Goal: Task Accomplishment & Management: Complete application form

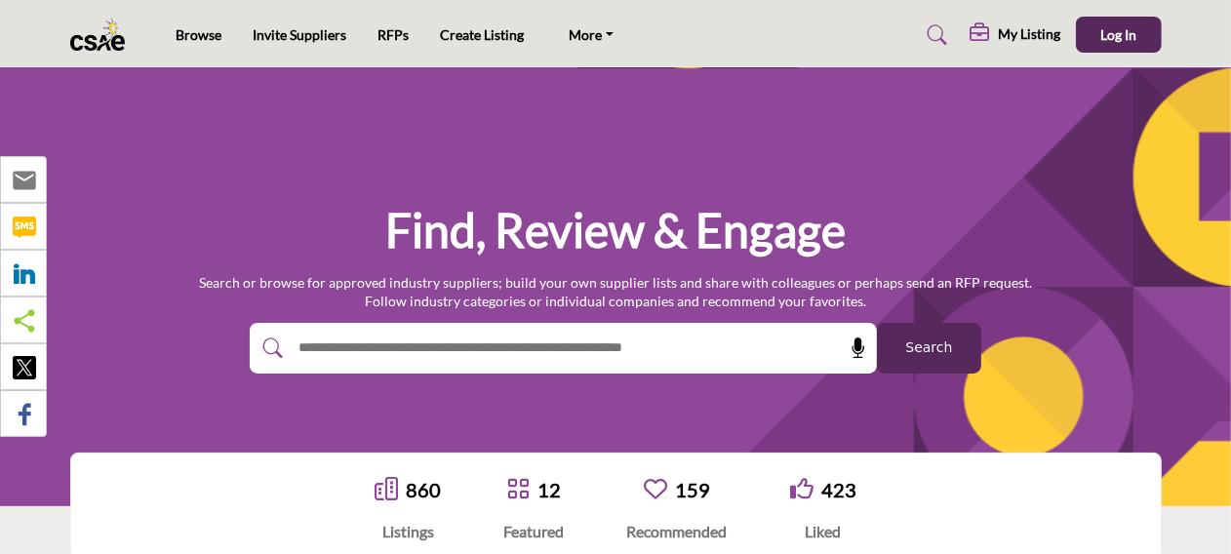
scroll to position [195, 0]
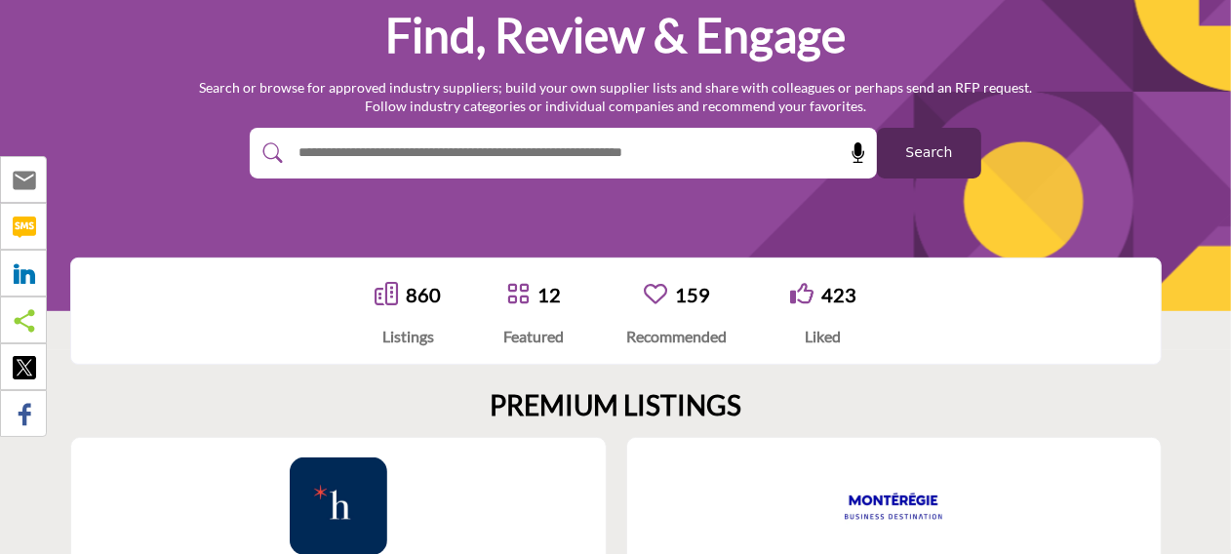
click at [400, 145] on input "text" at bounding box center [521, 153] width 465 height 29
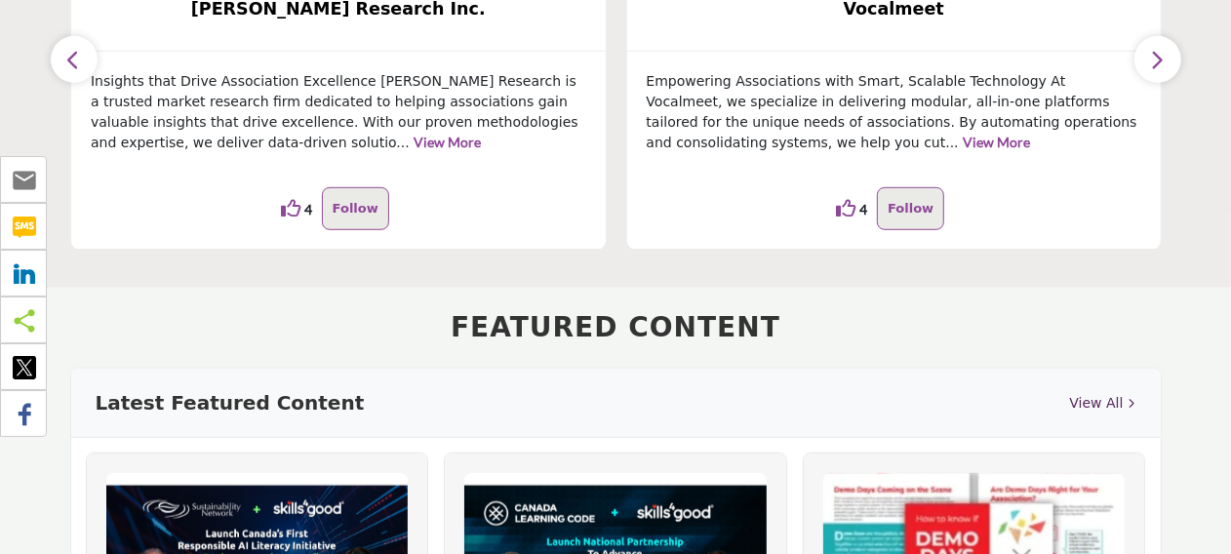
scroll to position [0, 0]
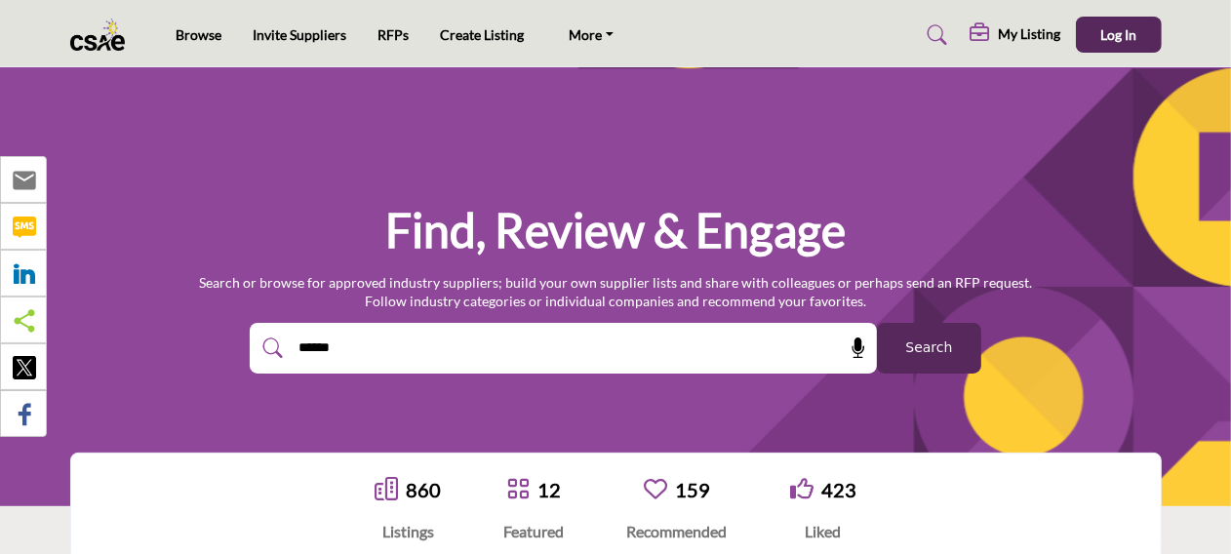
type input "******"
click at [1006, 28] on h5 "My Listing" at bounding box center [1030, 34] width 62 height 18
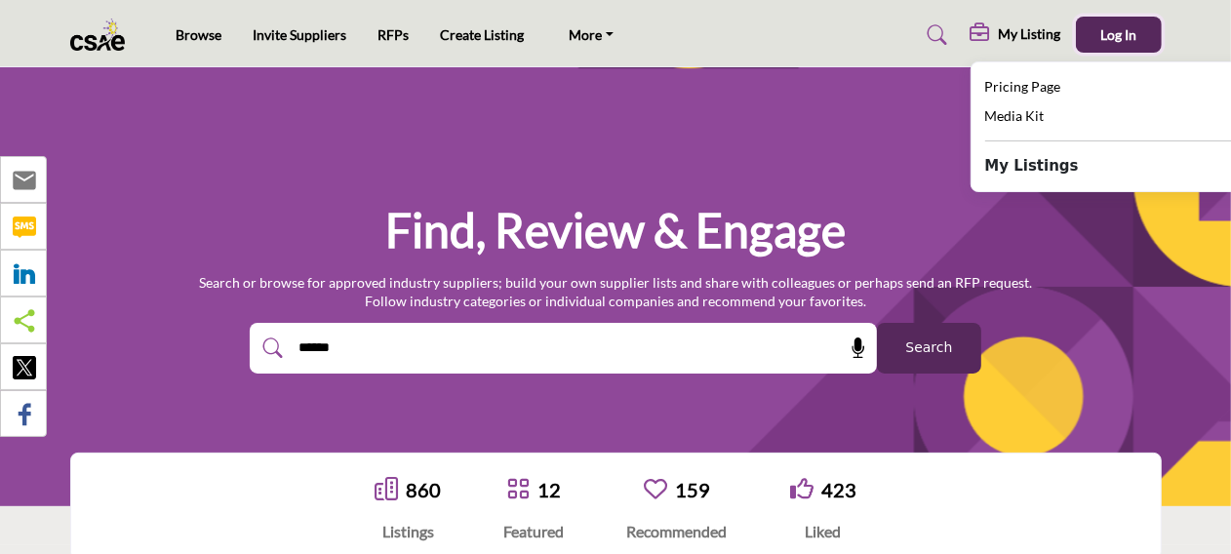
click at [1114, 43] on button "Log In" at bounding box center [1119, 35] width 86 height 36
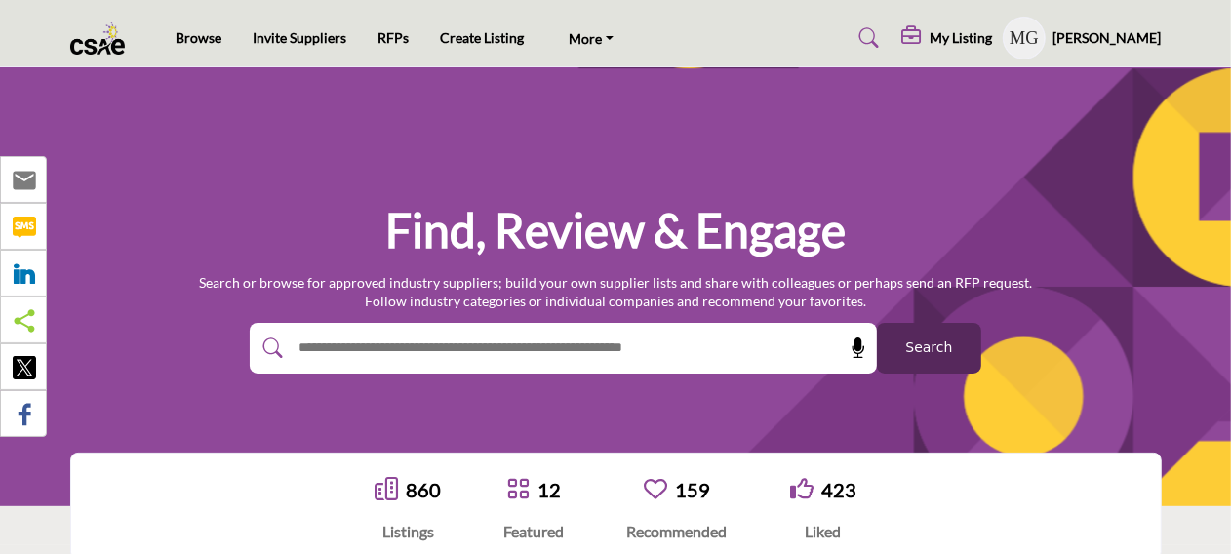
click at [939, 33] on h5 "My Listing" at bounding box center [962, 38] width 62 height 18
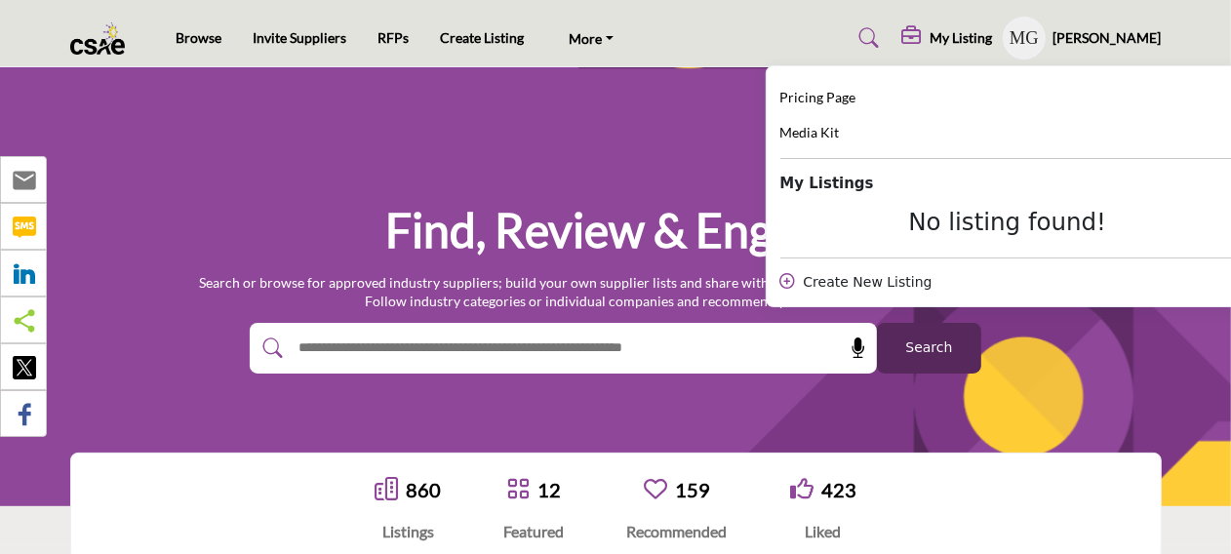
click at [876, 285] on div "Create New Listing" at bounding box center [1010, 282] width 459 height 20
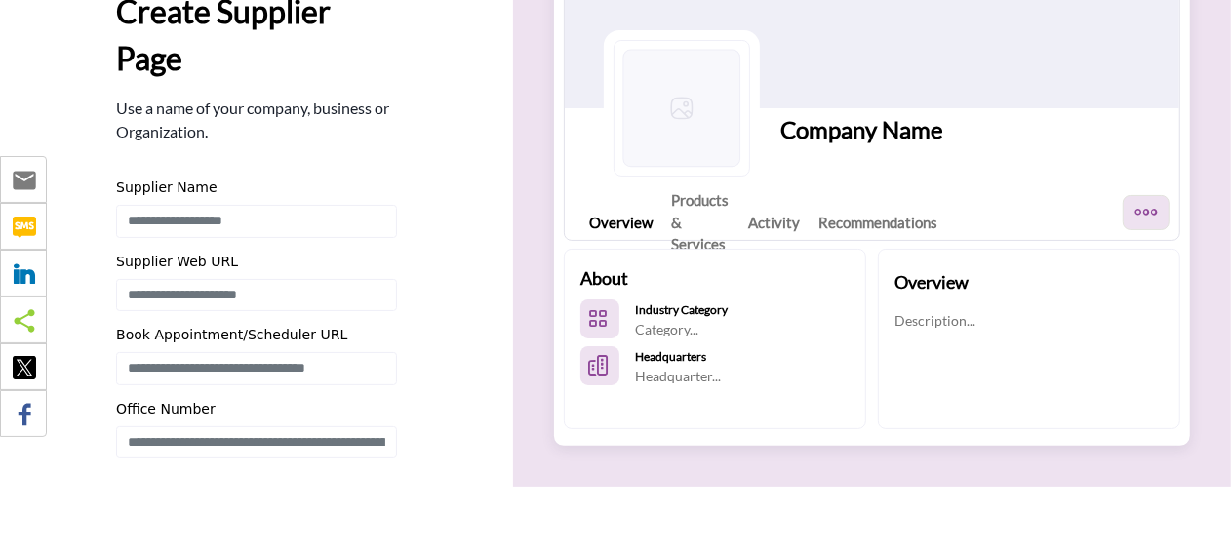
scroll to position [195, 0]
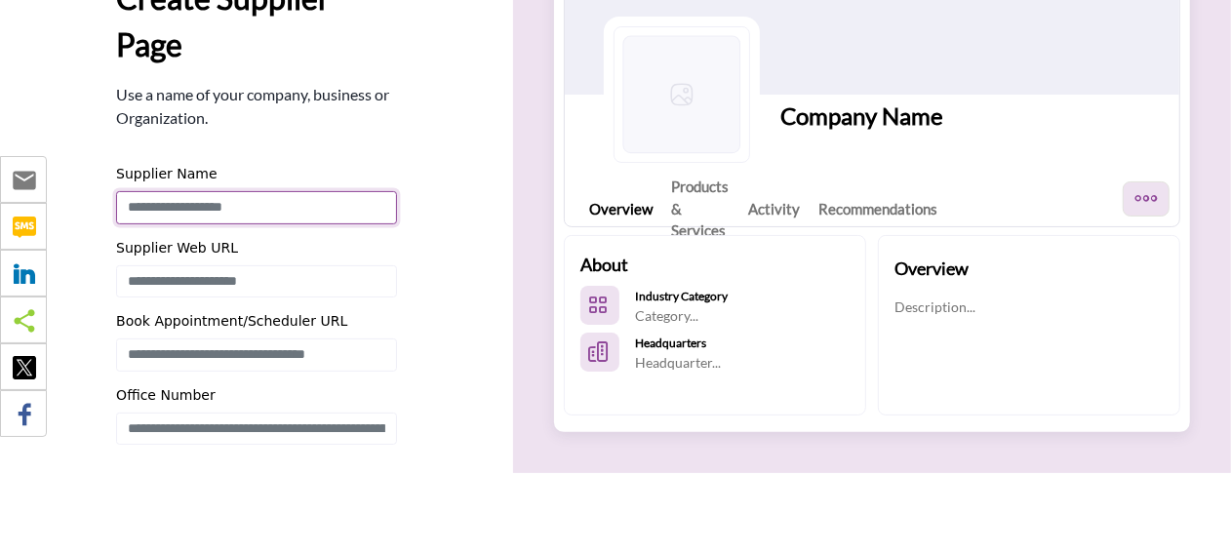
click at [200, 201] on input "Enter Supplier Name" at bounding box center [256, 207] width 281 height 33
type input "**********"
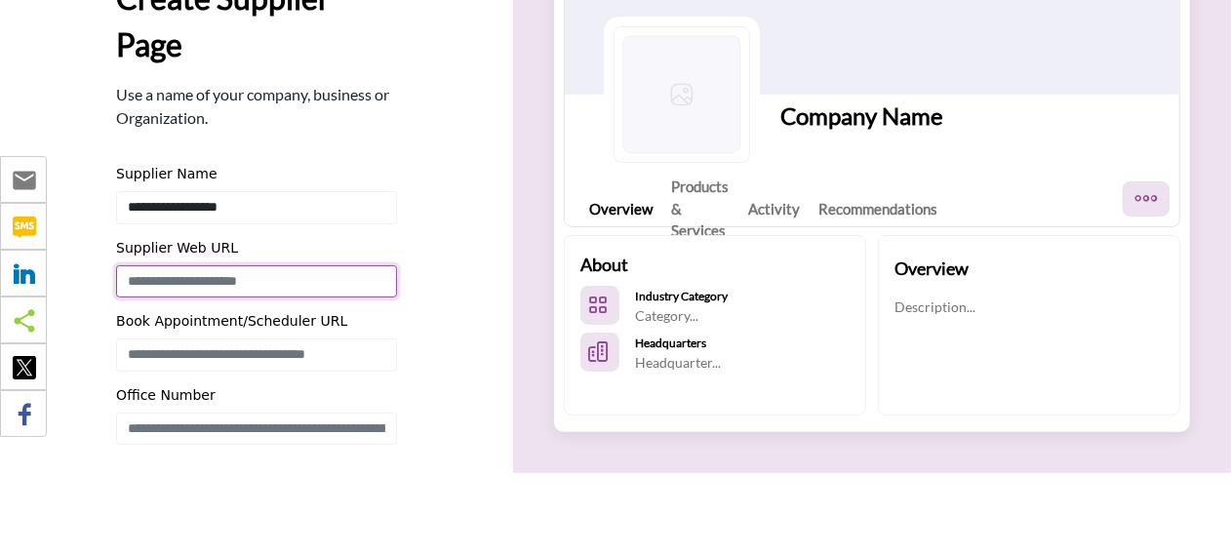
click at [204, 280] on input "Enter Supplier Web URL" at bounding box center [256, 281] width 281 height 33
paste input "**********"
type input "**********"
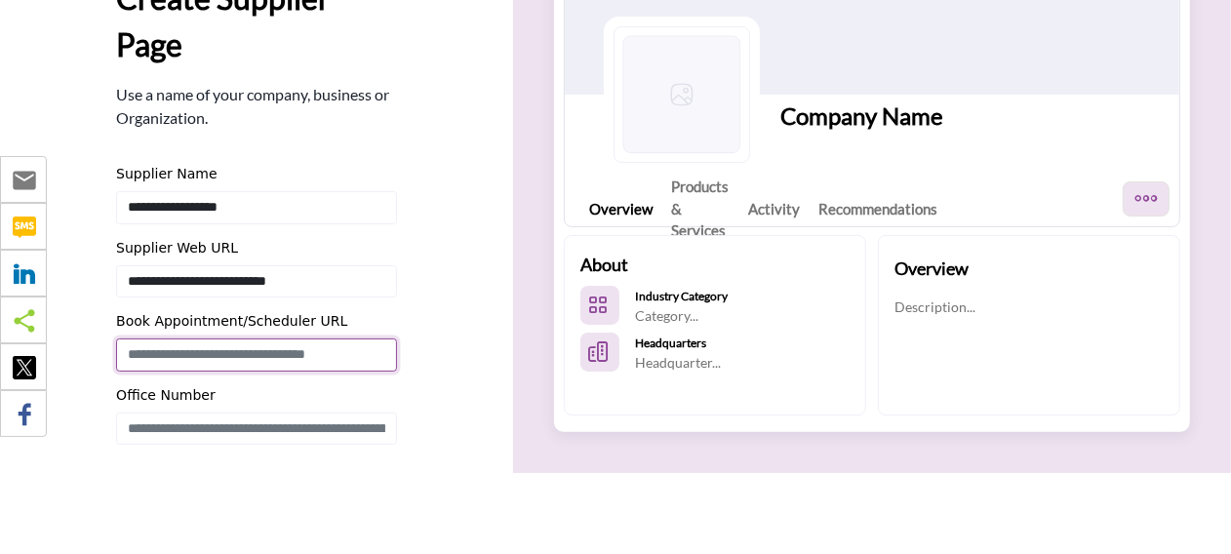
click at [239, 359] on input "Enter Book Appointment/Scheduler URL" at bounding box center [256, 355] width 281 height 33
click at [215, 358] on input "Enter Book Appointment/Scheduler URL" at bounding box center [256, 355] width 281 height 33
paste input "**********"
type input "**********"
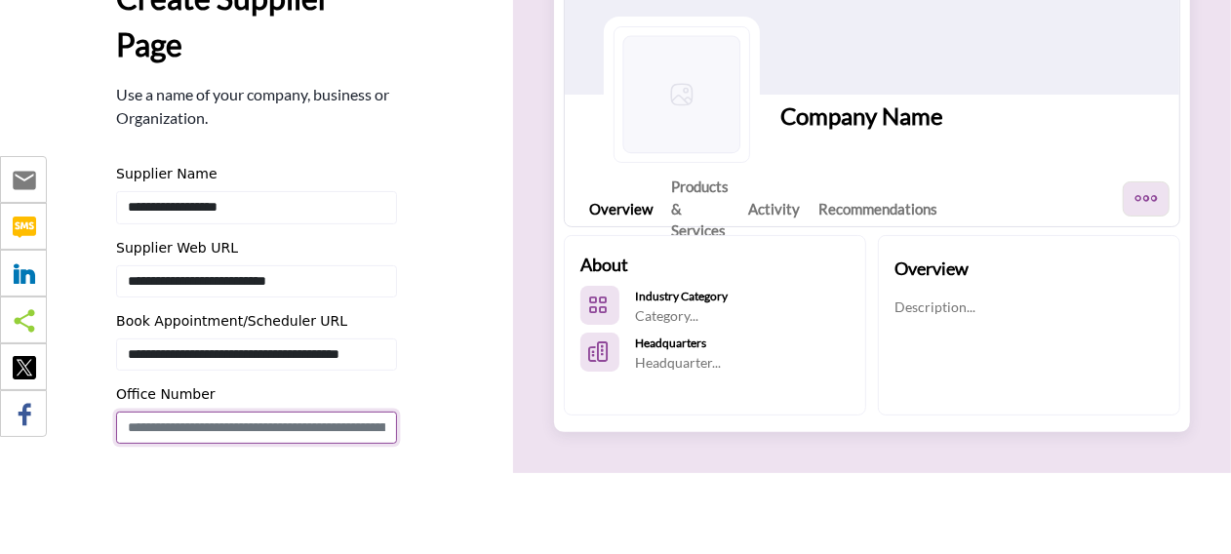
scroll to position [0, 0]
click at [218, 426] on input "Enter Office Number Include country code e.g. +1.987.654.3210" at bounding box center [256, 428] width 281 height 33
drag, startPoint x: 216, startPoint y: 428, endPoint x: -20, endPoint y: 393, distance: 238.7
click at [0, 393] on html "Browse Invite Suppliers RFPs Create Listing CSAE.com" at bounding box center [615, 448] width 1231 height 1286
paste input "*******"
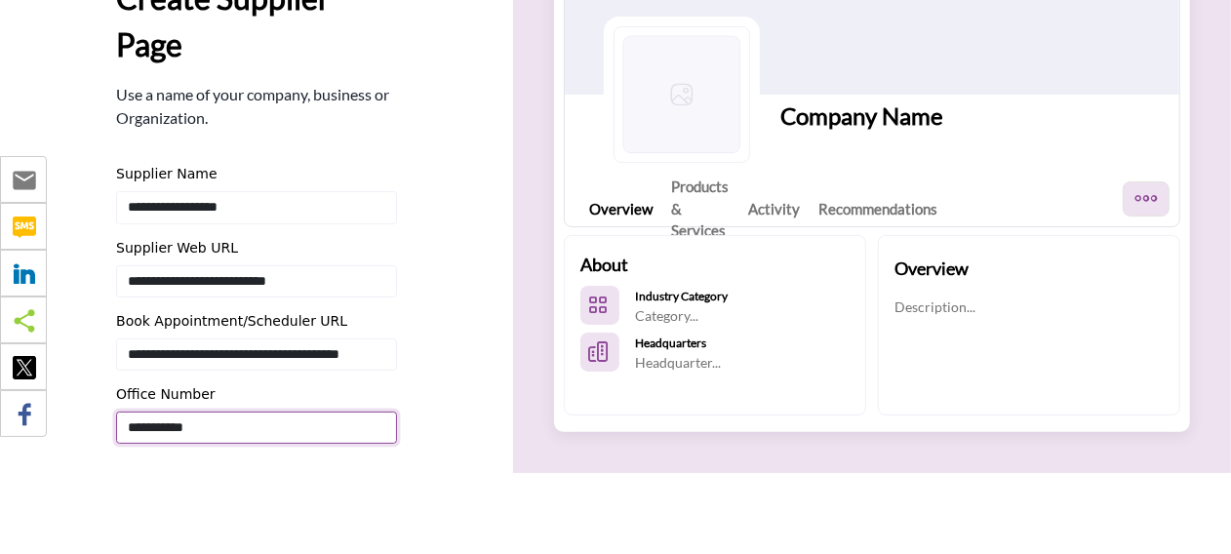
click at [151, 423] on input "**********" at bounding box center [256, 428] width 281 height 33
click at [150, 424] on input "**********" at bounding box center [256, 428] width 281 height 33
type input "**********"
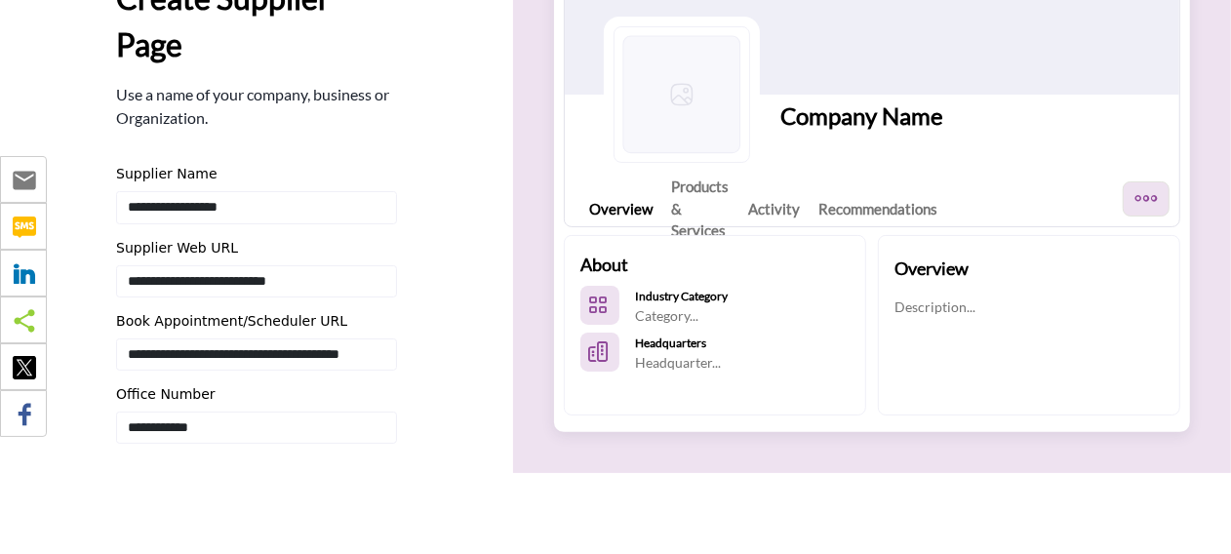
click at [176, 503] on div "01 05 Create Supplier Page Use a name of your company, business or Organization…" at bounding box center [256, 269] width 281 height 712
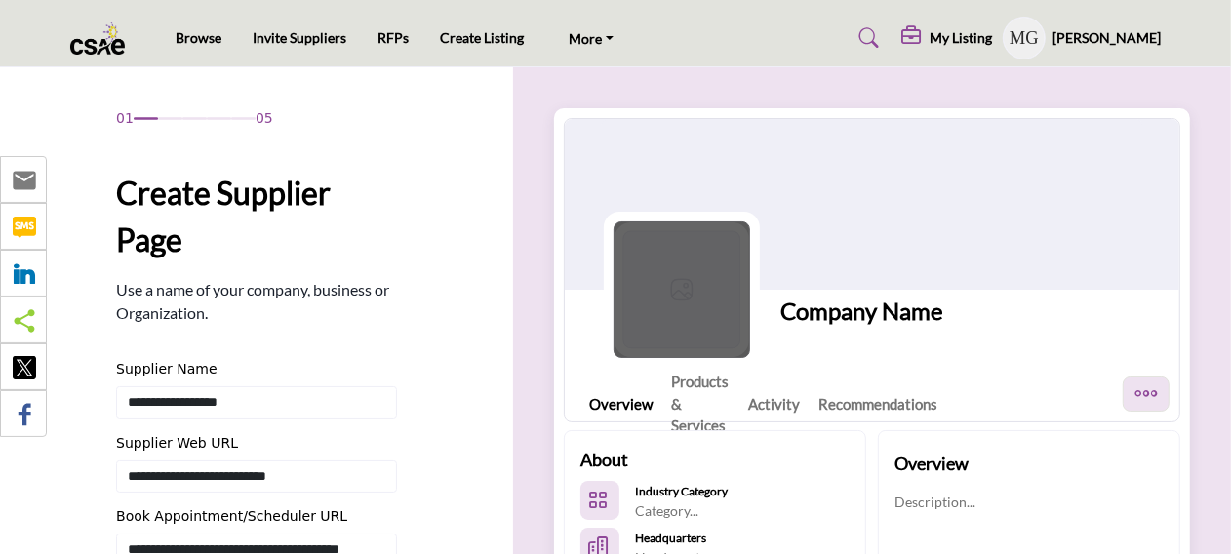
click at [690, 306] on img at bounding box center [682, 290] width 137 height 137
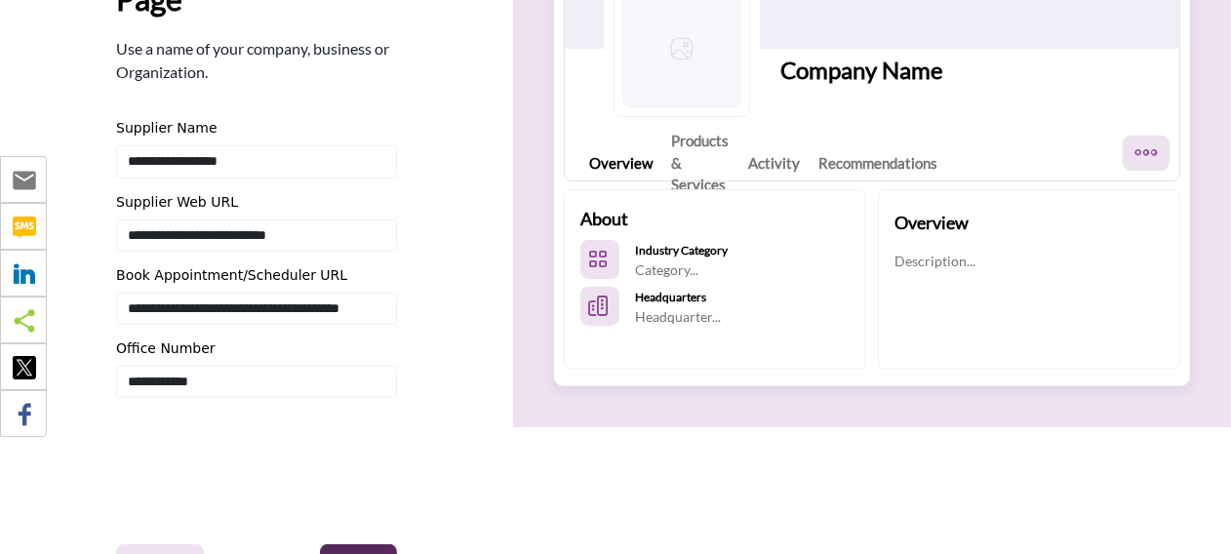
scroll to position [390, 0]
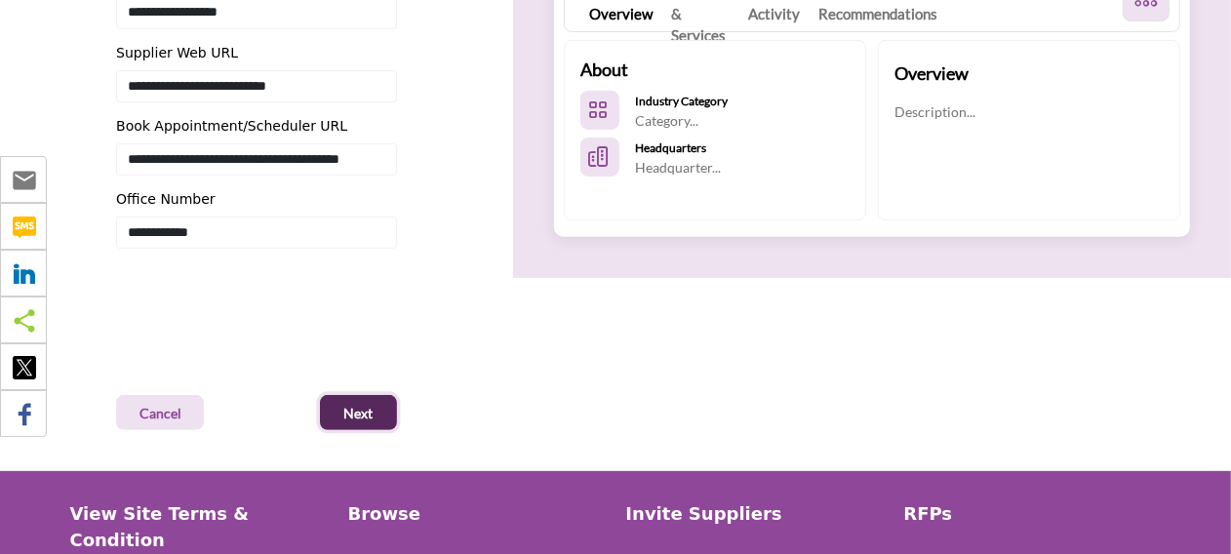
click at [382, 418] on button "Next" at bounding box center [358, 412] width 77 height 35
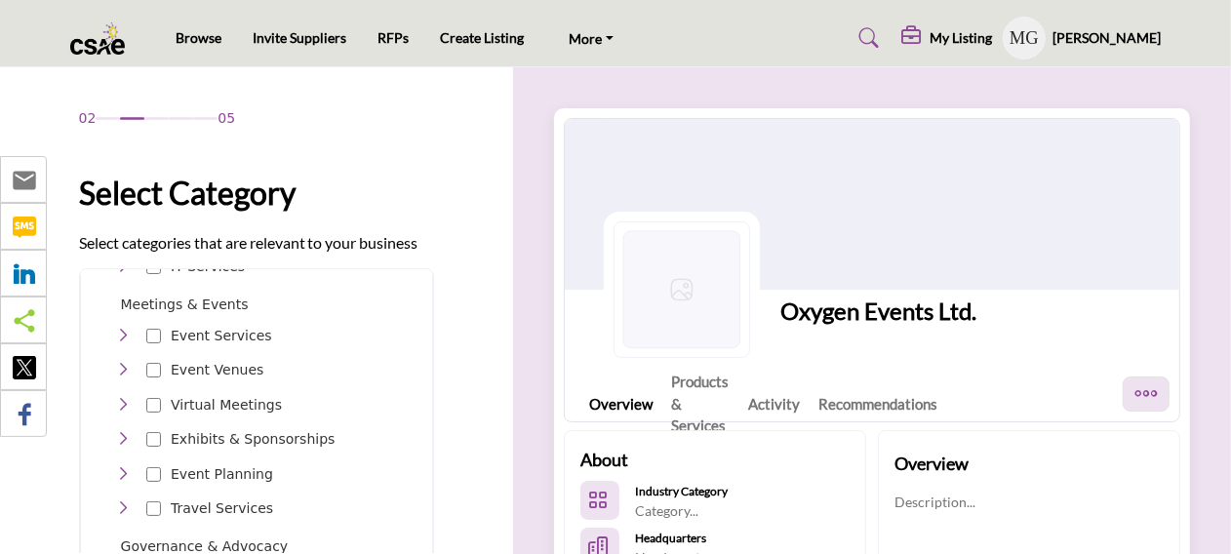
scroll to position [260, 0]
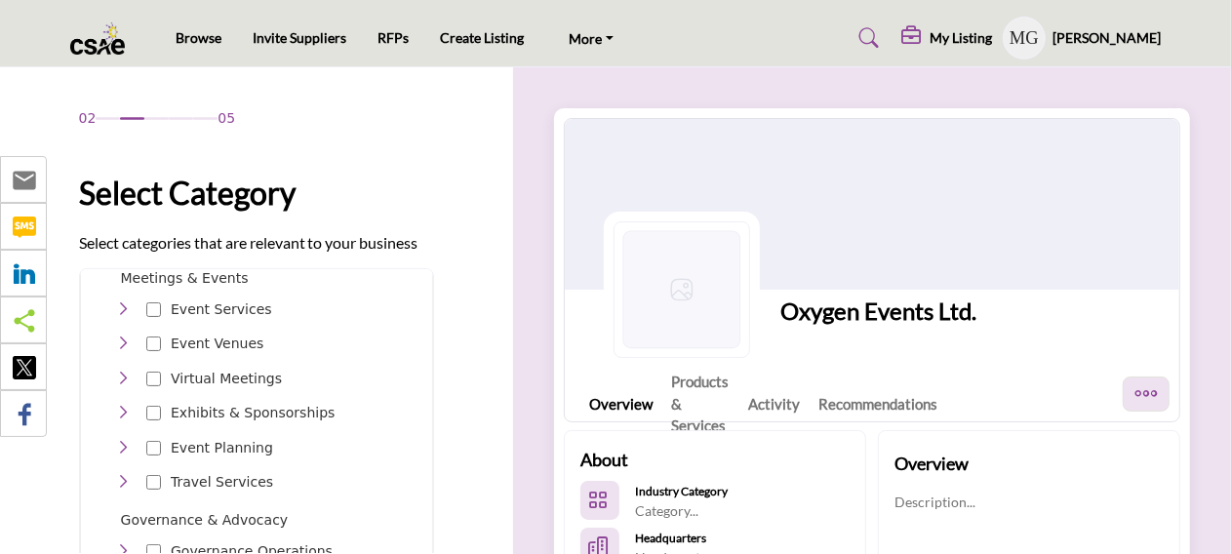
click at [122, 302] on icon "Toggle Category" at bounding box center [122, 310] width 16 height 16
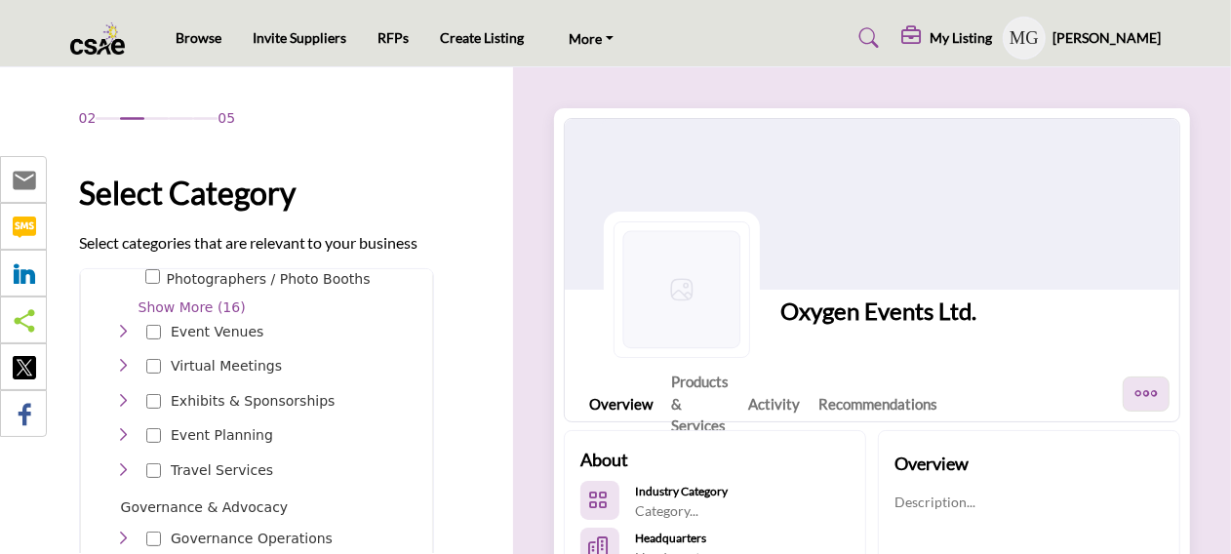
scroll to position [455, 0]
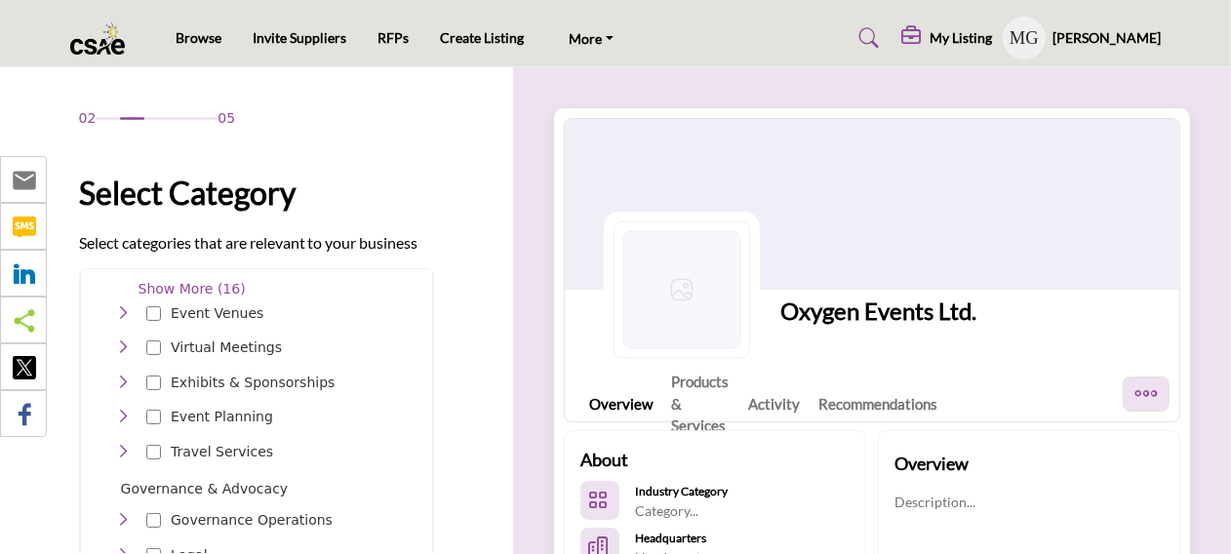
click at [120, 308] on icon "Toggle Category" at bounding box center [122, 313] width 16 height 16
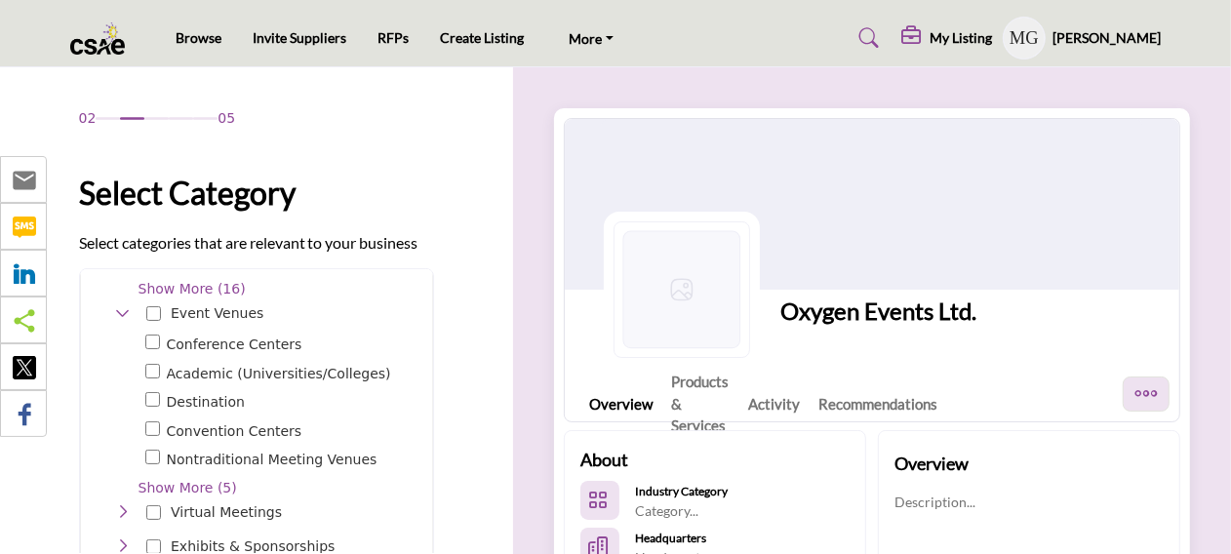
click at [120, 308] on icon "Toggle Category" at bounding box center [122, 313] width 16 height 16
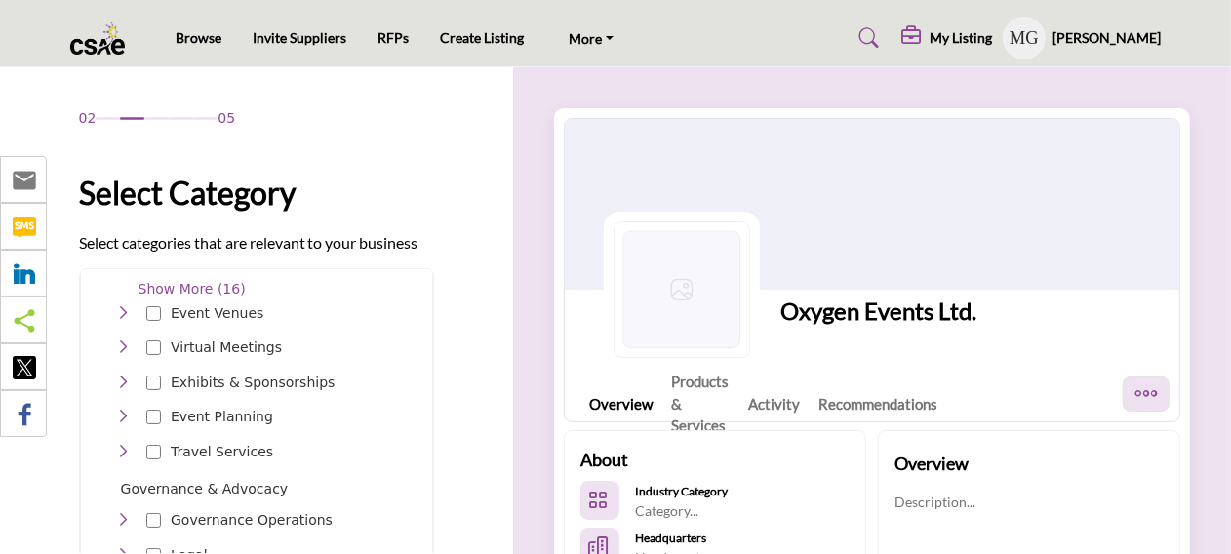
click at [120, 340] on icon "Toggle Category" at bounding box center [122, 348] width 16 height 16
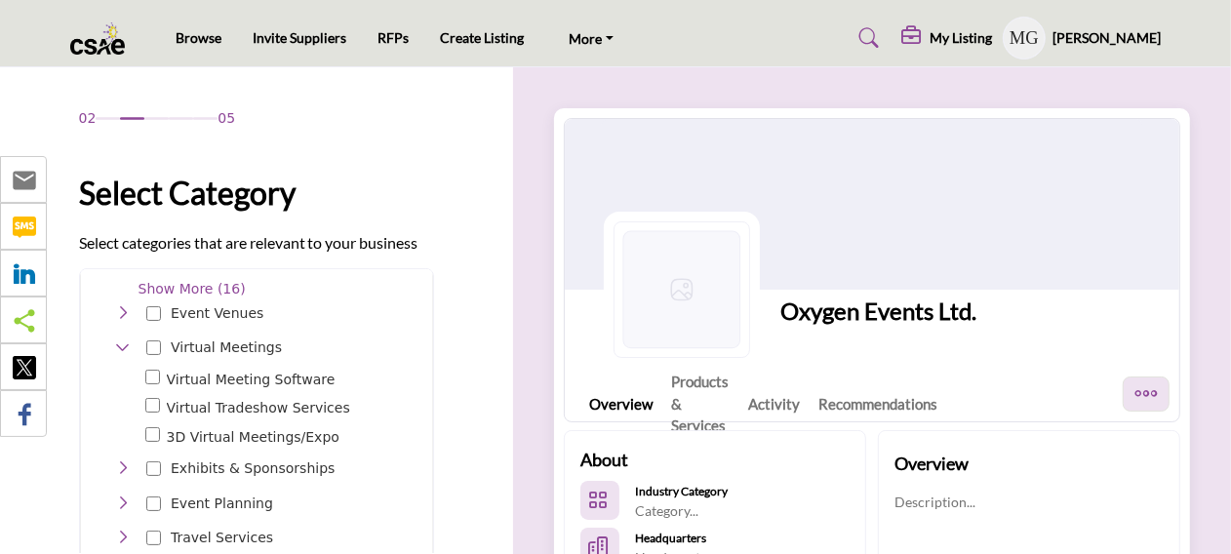
click at [116, 463] on icon "Toggle Category" at bounding box center [122, 469] width 16 height 16
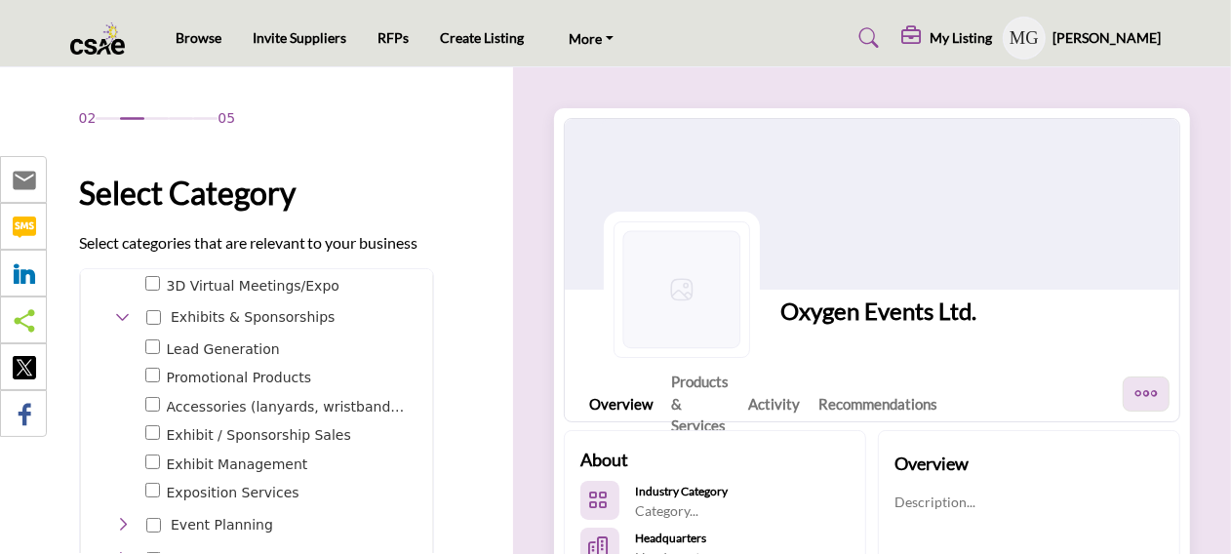
scroll to position [636, 0]
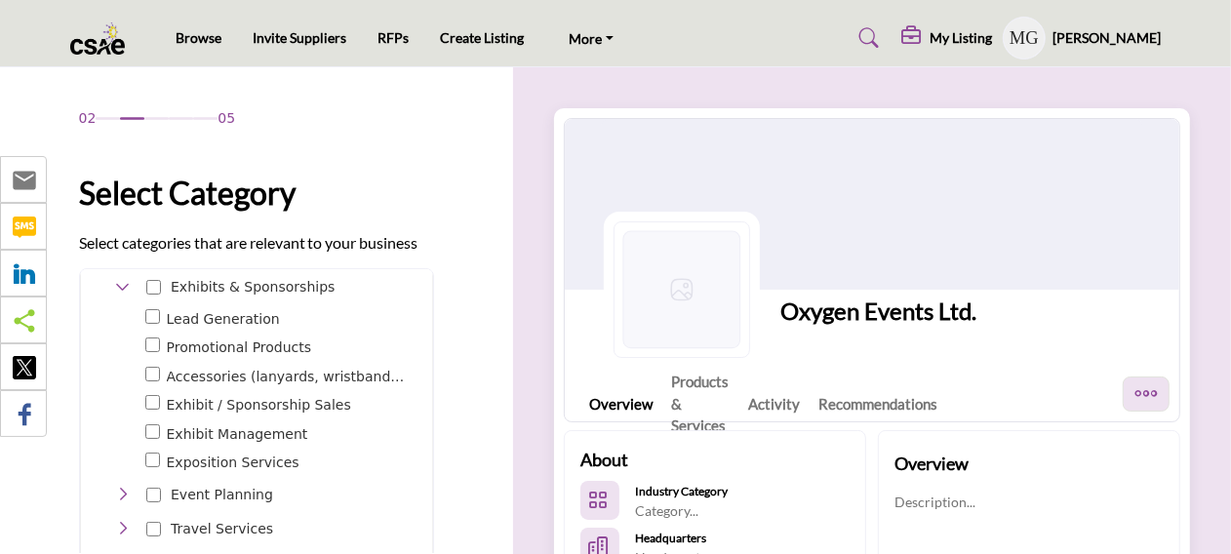
click at [119, 490] on icon "Toggle Category" at bounding box center [122, 495] width 16 height 16
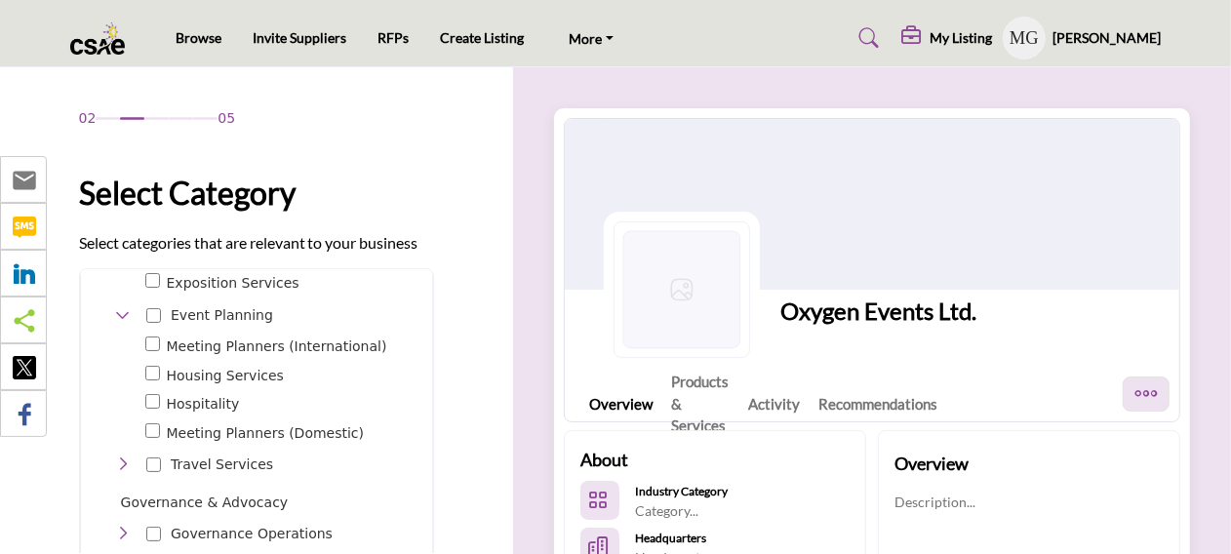
scroll to position [831, 0]
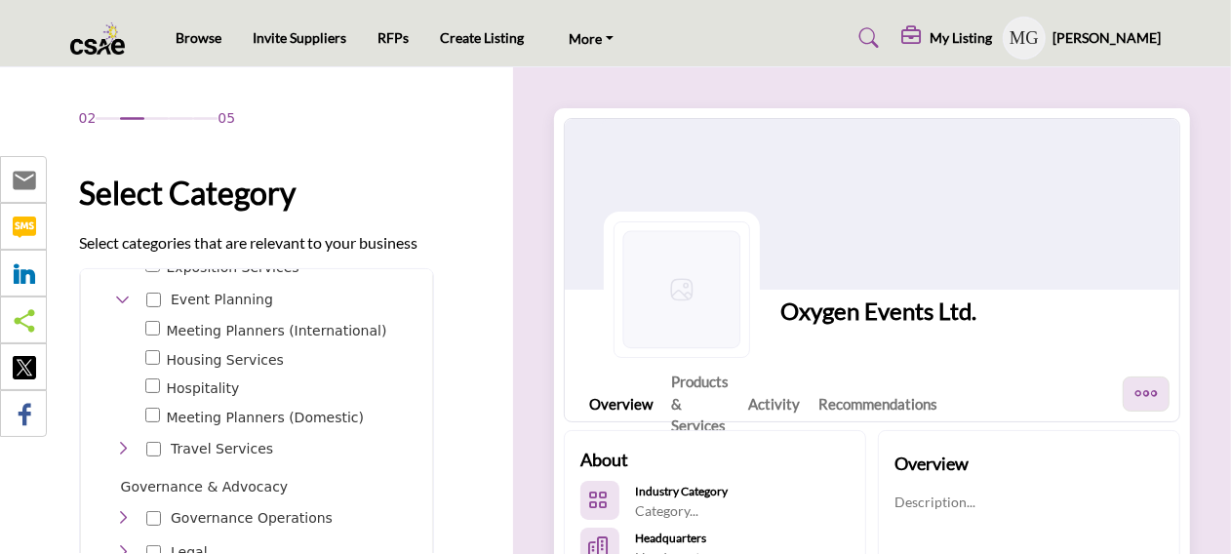
click at [123, 442] on icon "Toggle Category" at bounding box center [122, 449] width 16 height 16
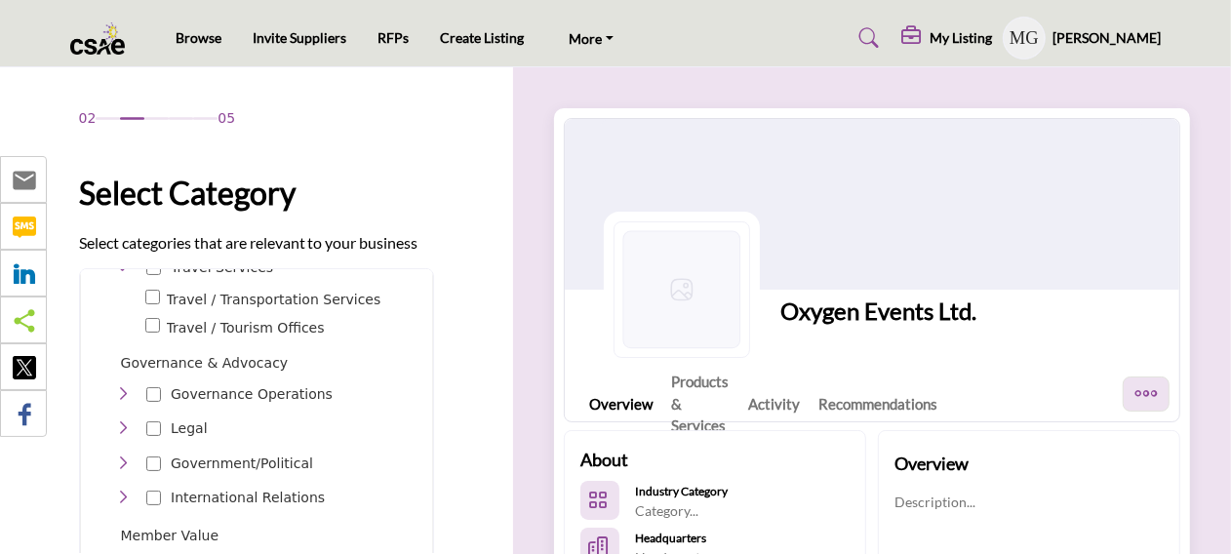
scroll to position [1027, 0]
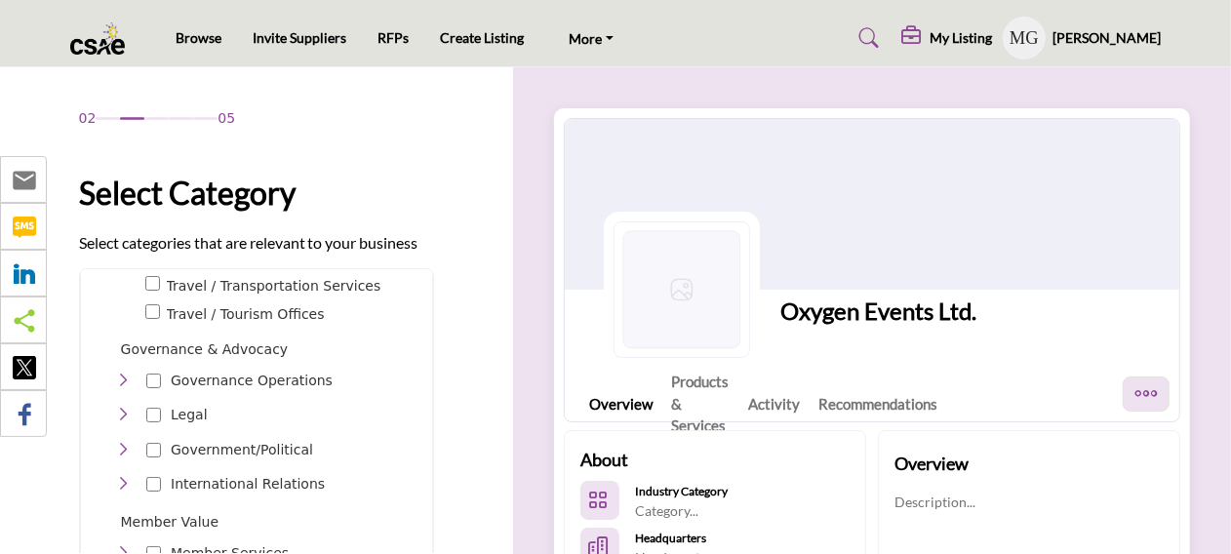
click at [117, 373] on icon "Toggle Category" at bounding box center [122, 381] width 16 height 16
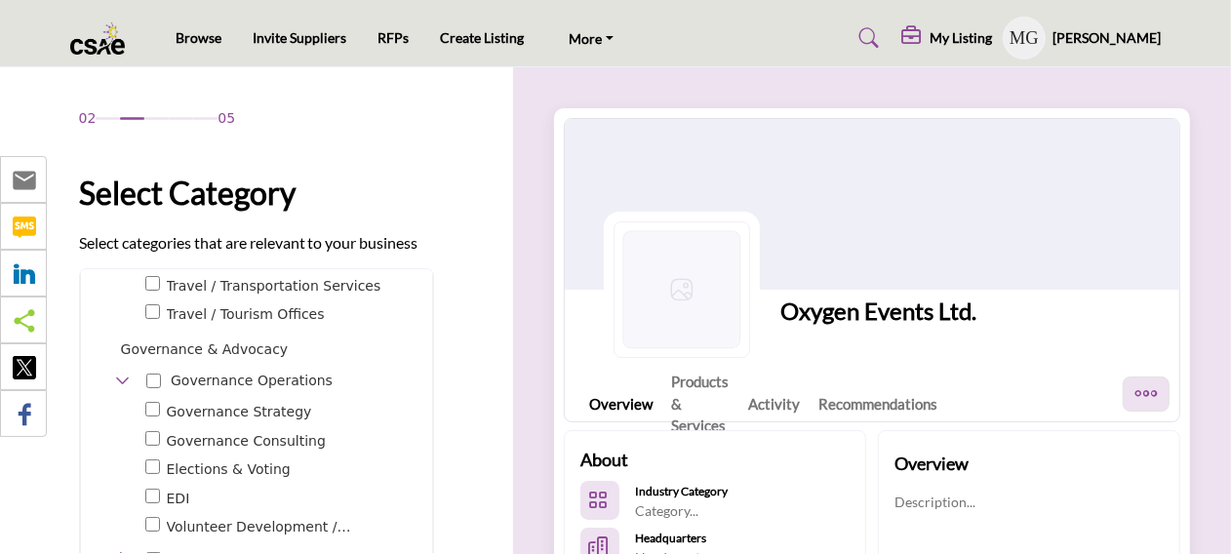
click at [117, 373] on icon "Toggle Category" at bounding box center [122, 381] width 16 height 16
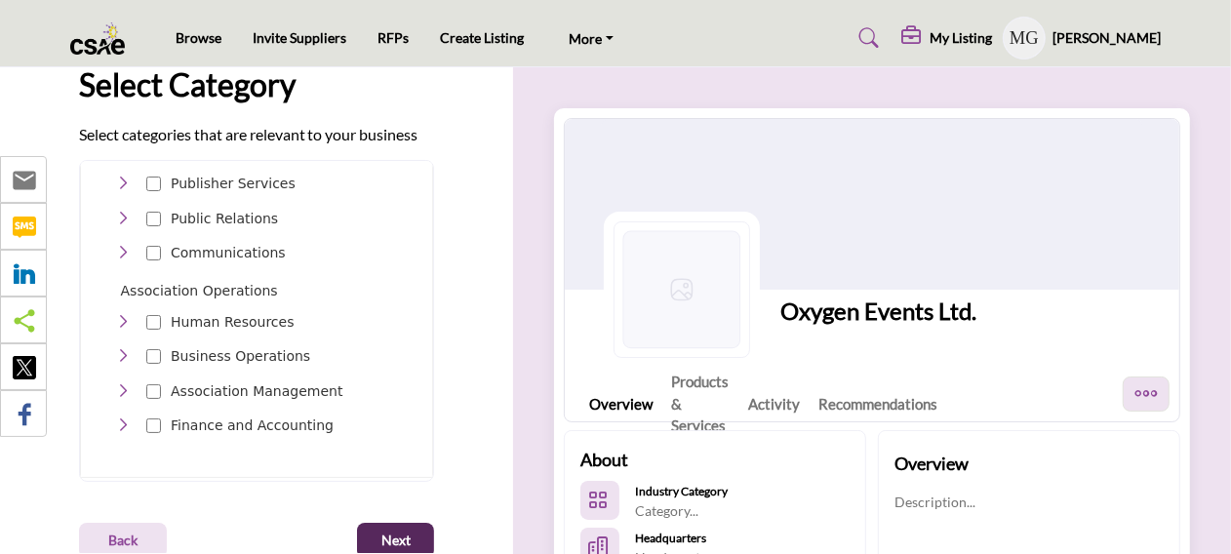
scroll to position [153, 0]
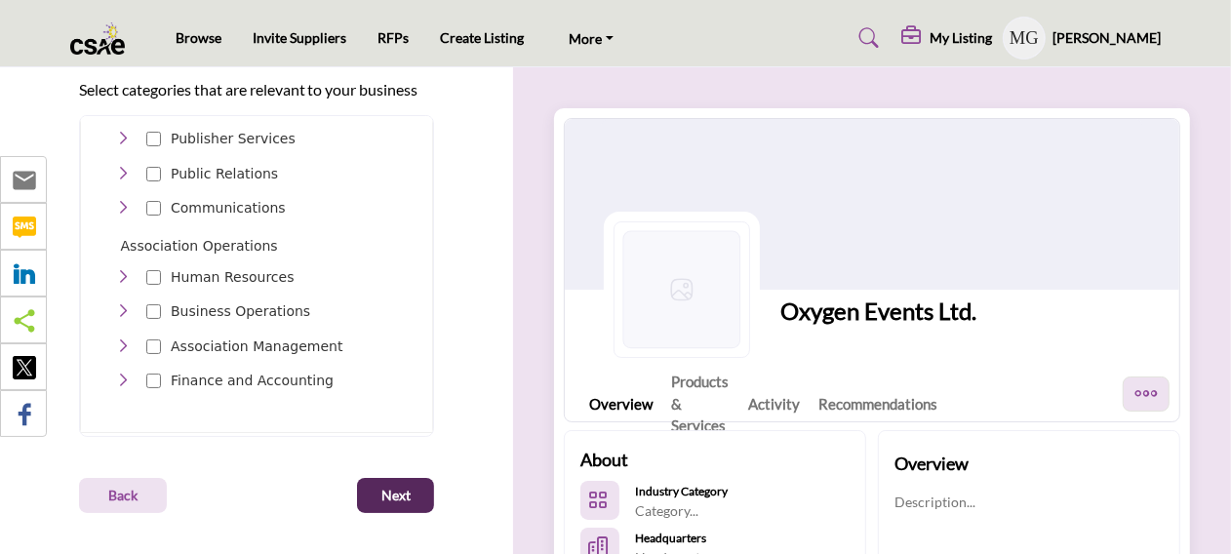
click at [124, 373] on icon "Toggle Category" at bounding box center [122, 381] width 16 height 16
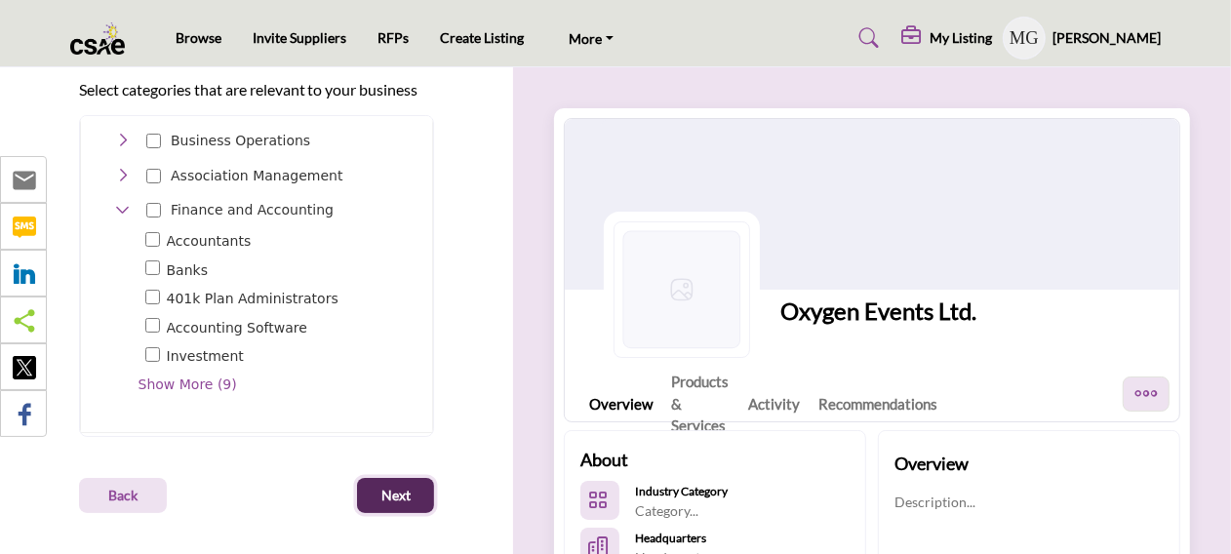
click at [395, 499] on span "Next" at bounding box center [396, 496] width 29 height 20
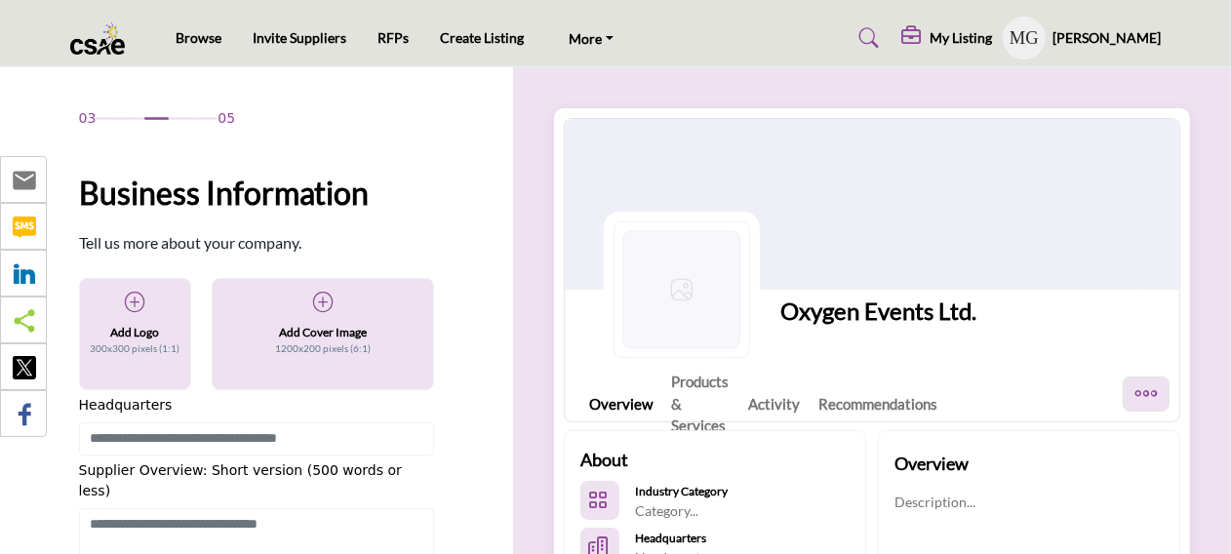
click at [127, 326] on h5 "Add Logo" at bounding box center [134, 333] width 49 height 18
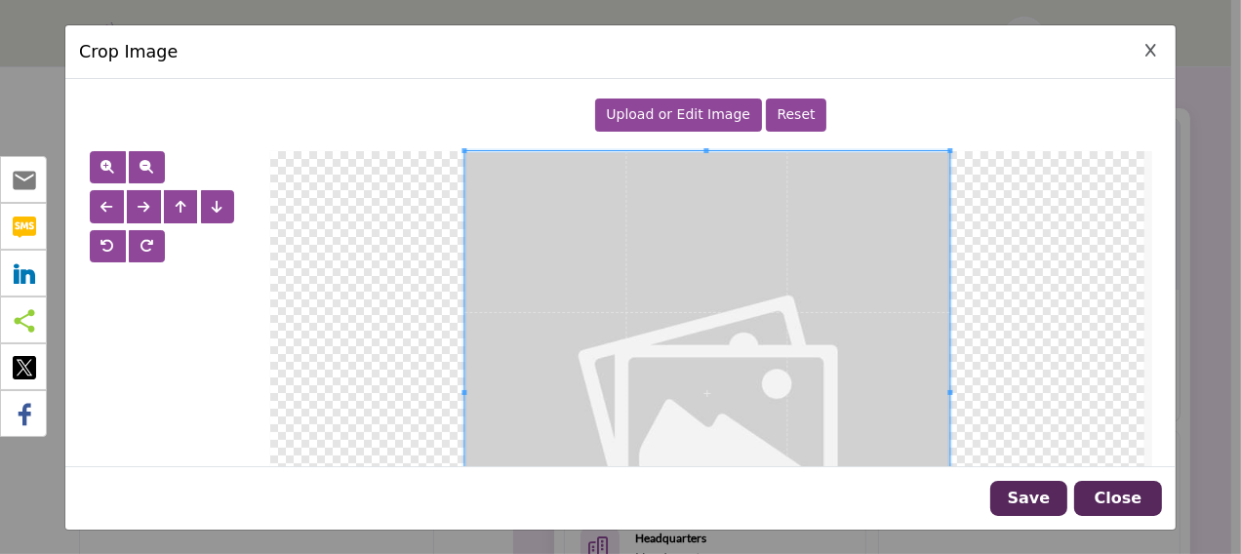
click at [626, 116] on span "Upload or Edit Image" at bounding box center [678, 114] width 144 height 16
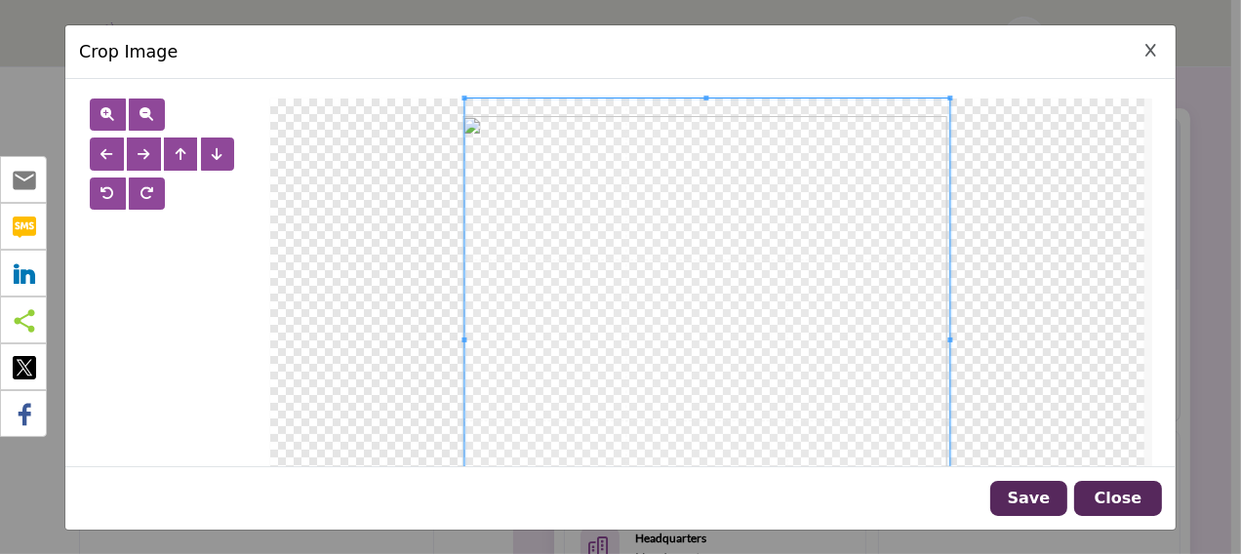
scroll to position [51, 0]
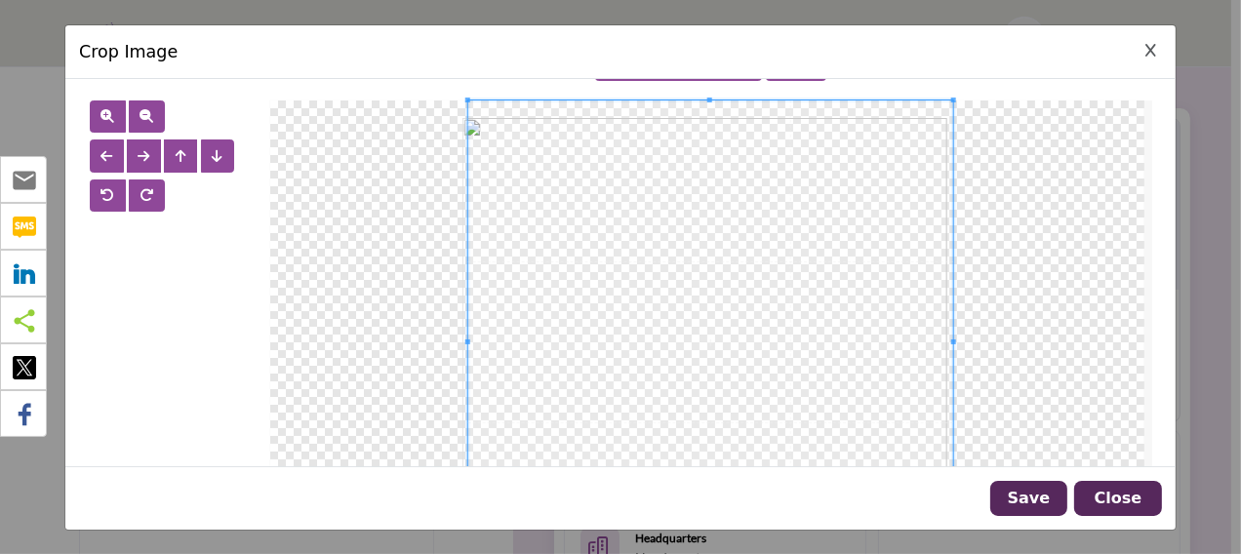
click at [872, 364] on span at bounding box center [709, 343] width 485 height 485
click at [950, 99] on span at bounding box center [952, 100] width 5 height 5
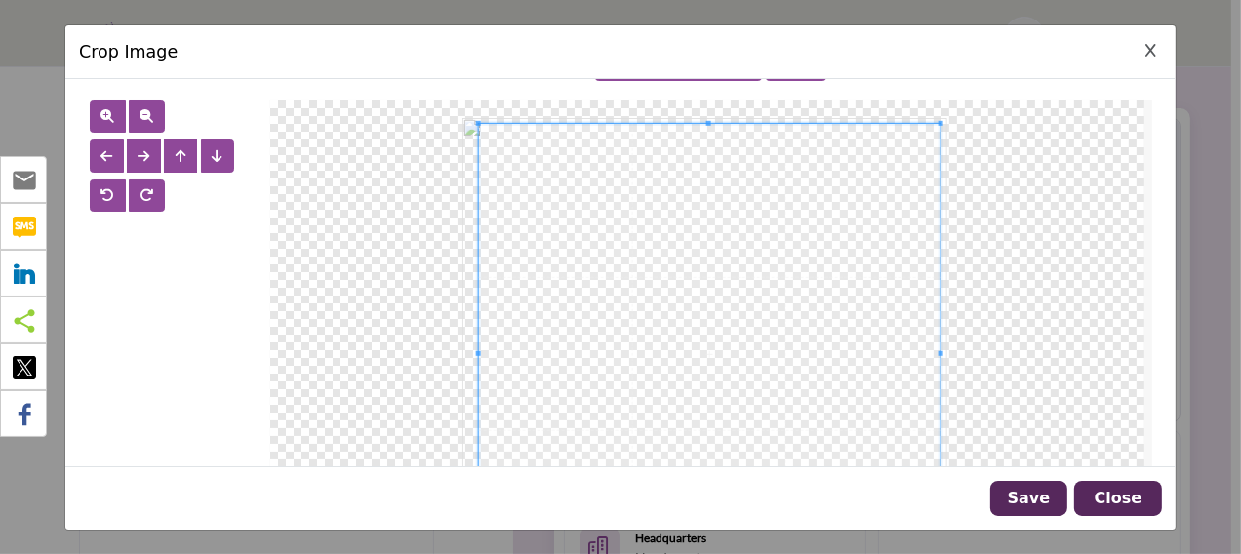
click at [706, 121] on span at bounding box center [708, 123] width 5 height 5
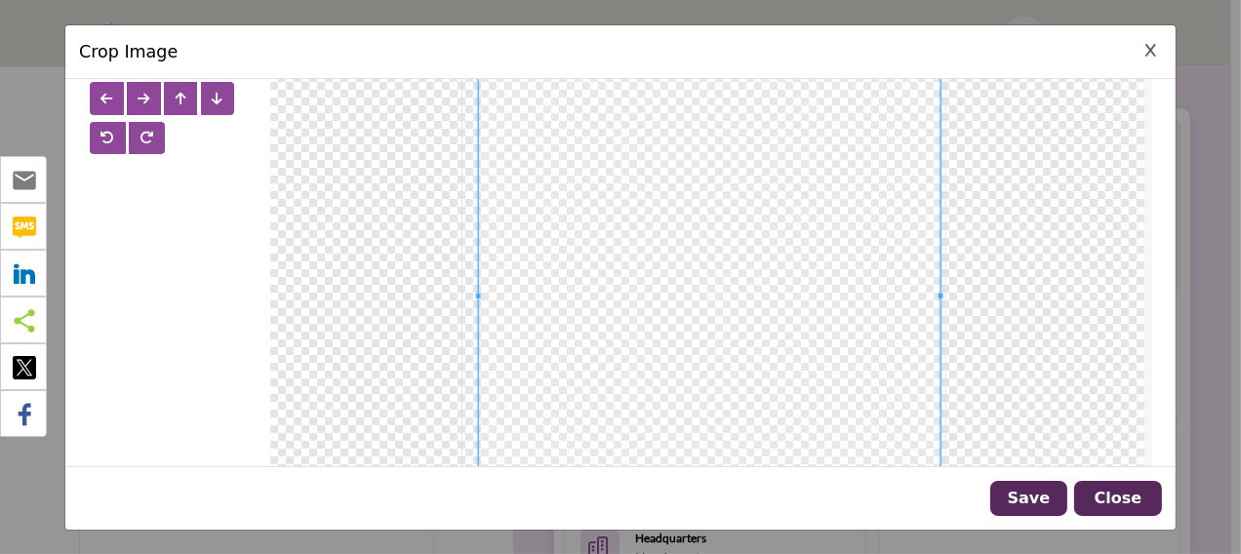
scroll to position [180, 0]
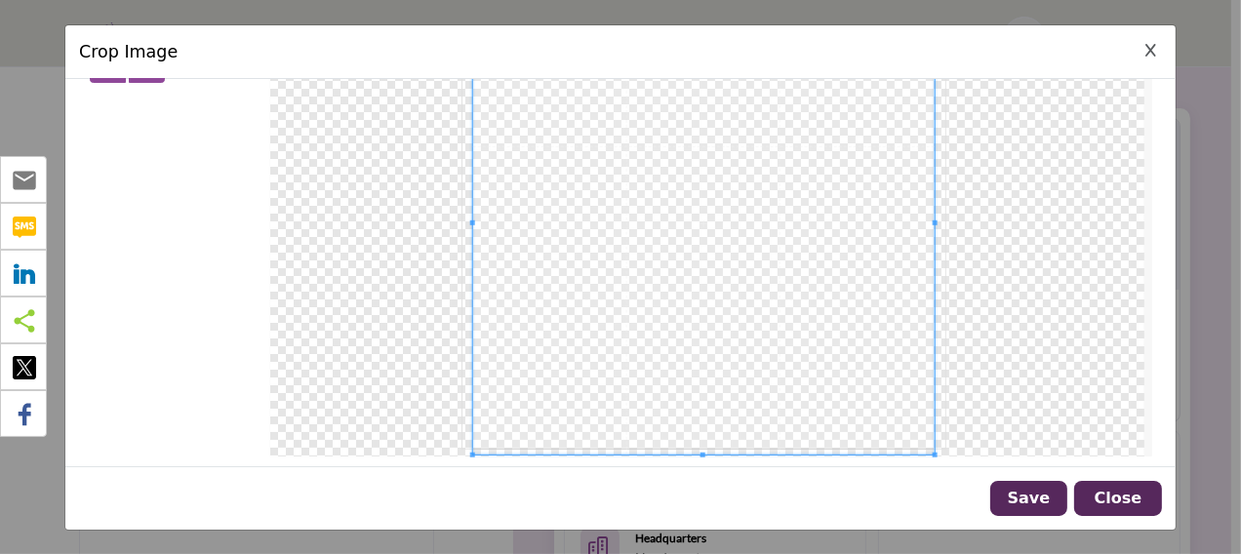
click at [882, 365] on span at bounding box center [703, 224] width 462 height 462
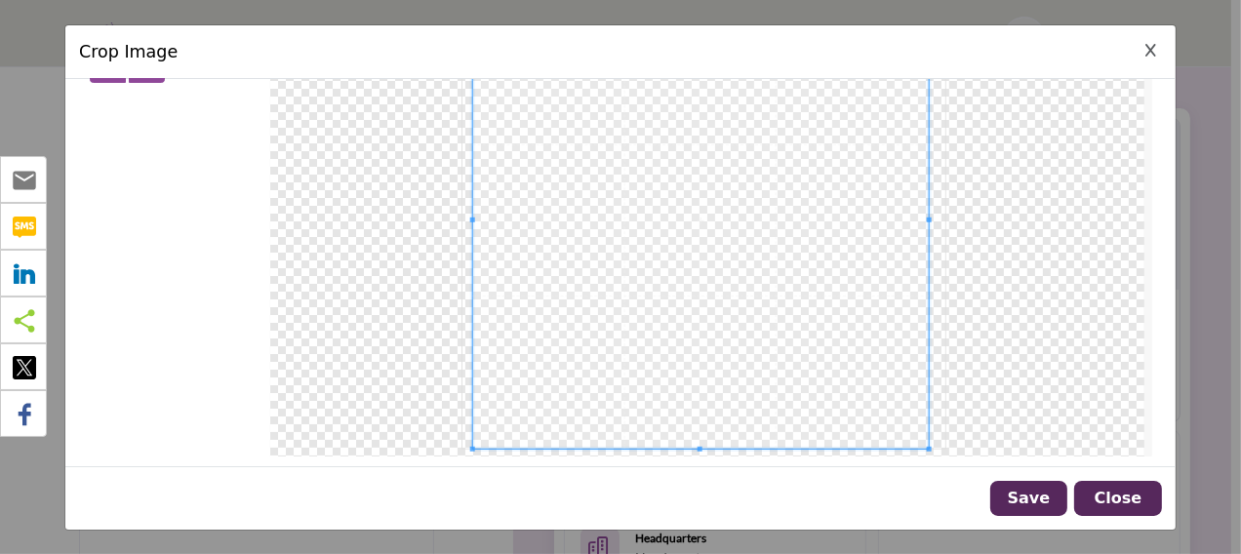
click at [926, 447] on span at bounding box center [928, 449] width 5 height 5
click at [1027, 505] on button "Save" at bounding box center [1028, 498] width 77 height 35
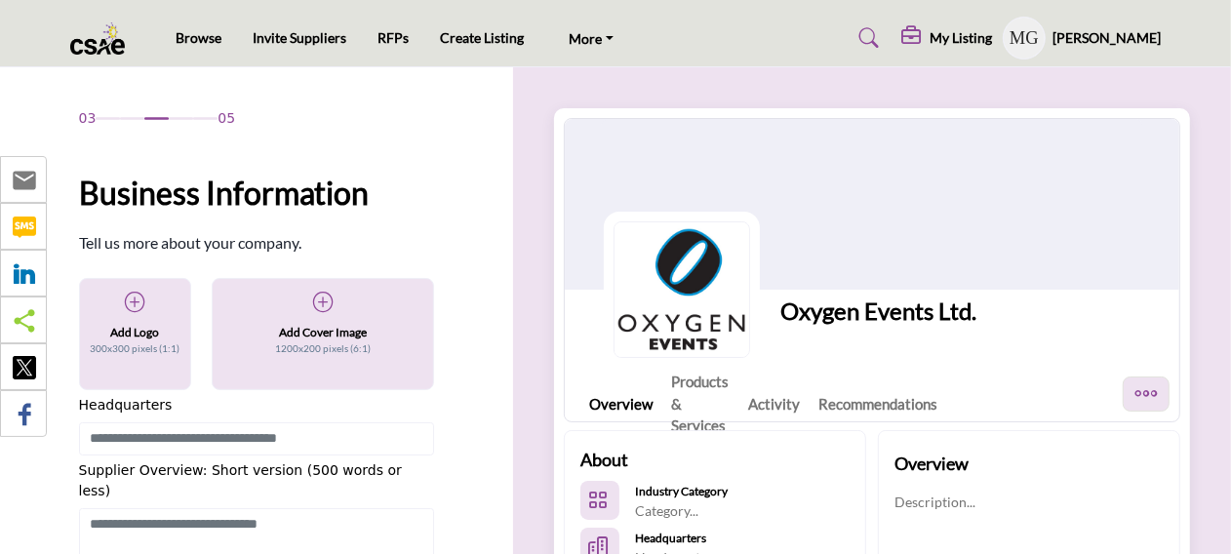
click at [883, 229] on div "Oxygen Events Ltd." at bounding box center [879, 278] width 196 height 132
click at [781, 335] on div "Oxygen Events Ltd." at bounding box center [879, 278] width 196 height 132
click at [365, 339] on h5 "Add Cover Image" at bounding box center [323, 333] width 88 height 18
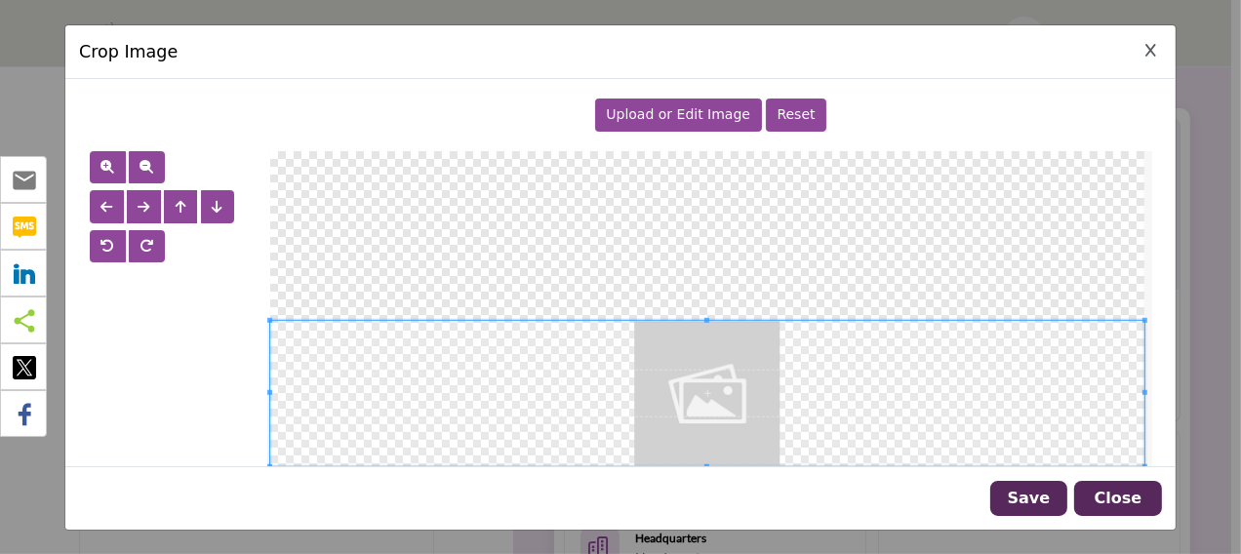
click at [649, 106] on span "Upload or Edit Image" at bounding box center [678, 114] width 144 height 16
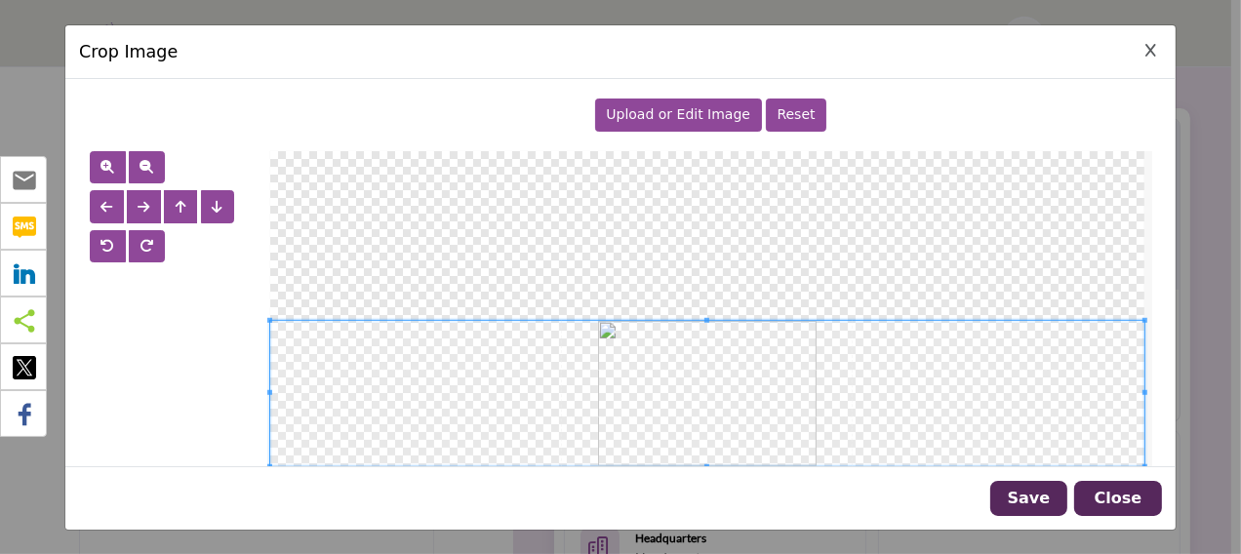
click at [650, 120] on span "Upload or Edit Image" at bounding box center [678, 114] width 144 height 16
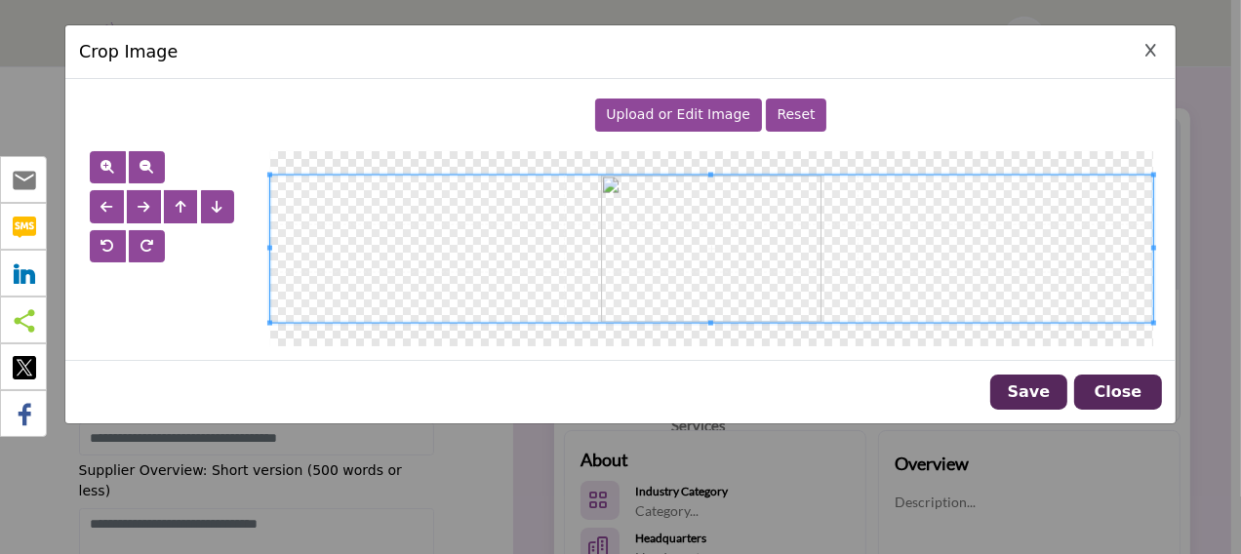
click at [1190, 341] on div "Crop Image Upload or Edit Image Reset" at bounding box center [620, 277] width 1241 height 554
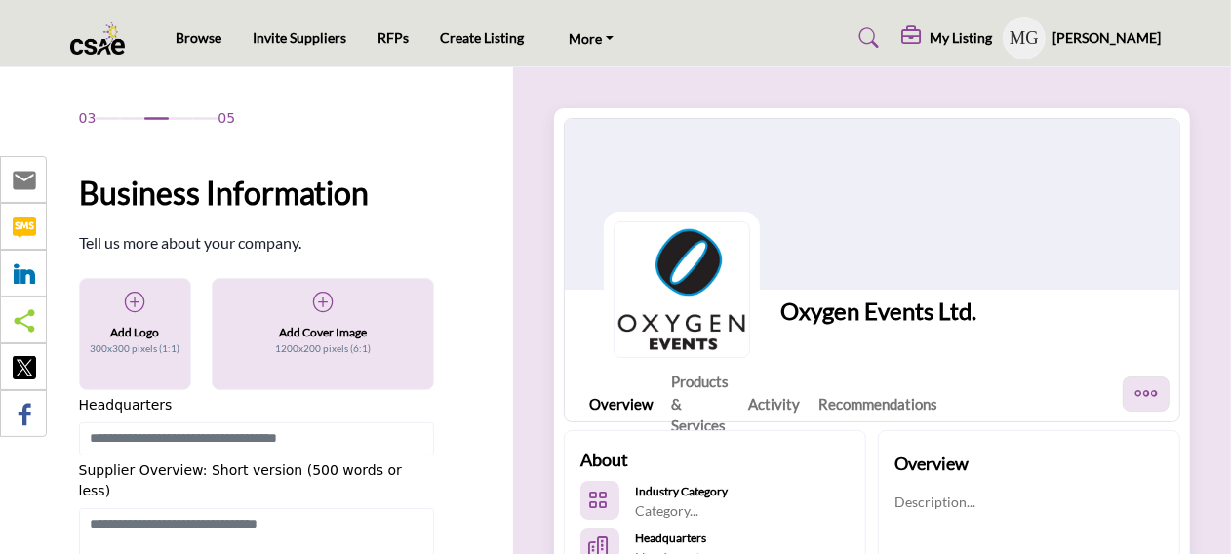
click at [355, 303] on div "Add Cover Image 1200x200 pixels (6:1)" at bounding box center [323, 324] width 186 height 67
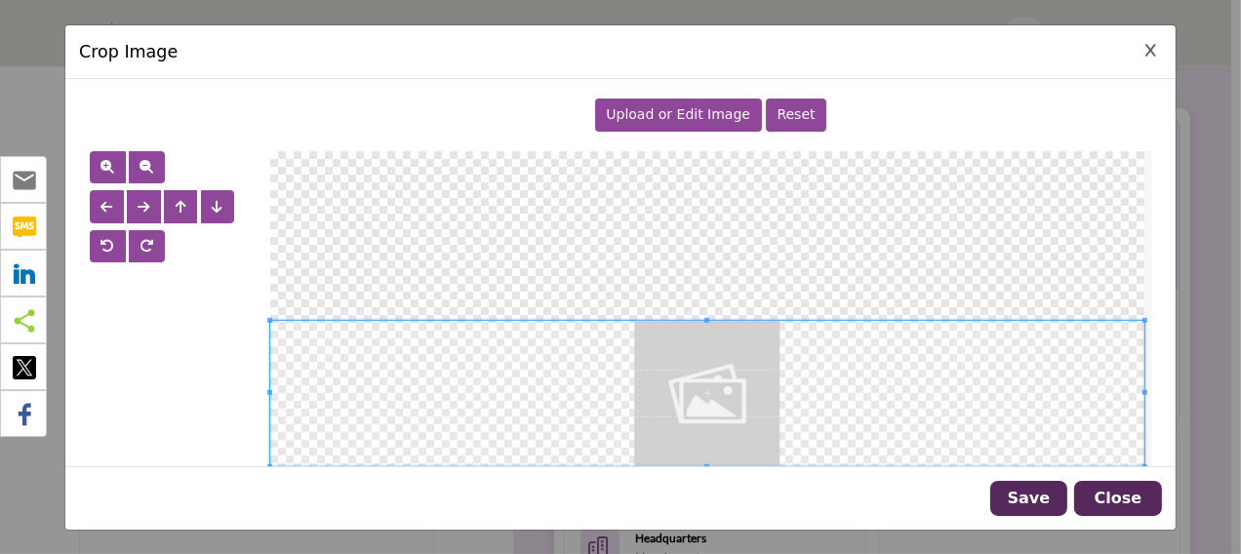
click at [694, 122] on div "Upload or Edit Image" at bounding box center [678, 115] width 167 height 33
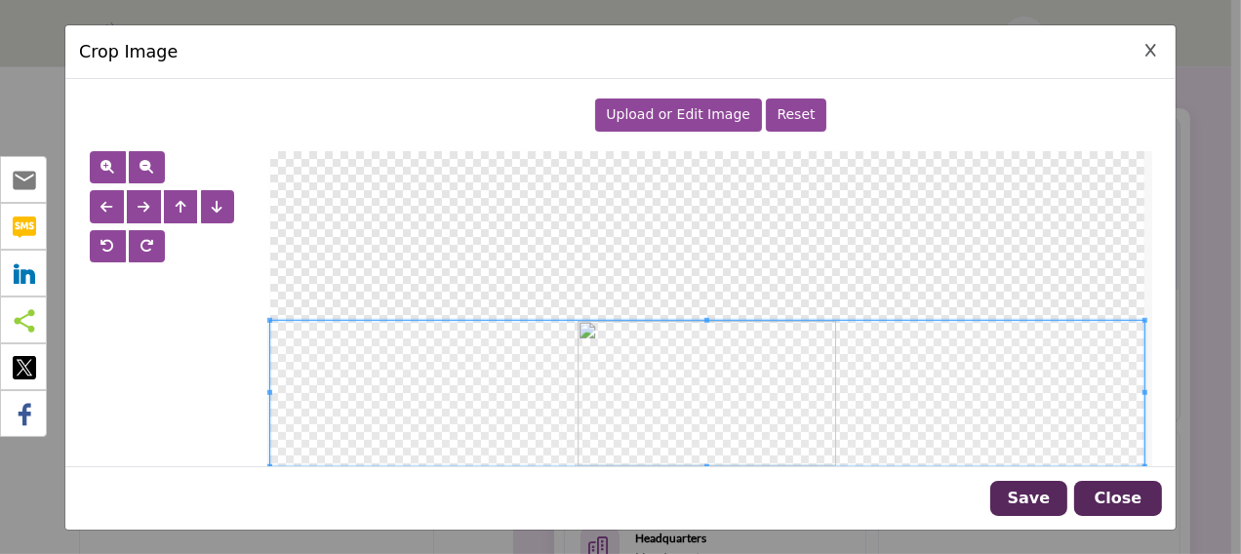
click at [267, 320] on span at bounding box center [269, 320] width 5 height 5
click at [192, 239] on div at bounding box center [620, 393] width 1083 height 485
click at [571, 403] on span at bounding box center [707, 389] width 874 height 145
click at [761, 406] on span at bounding box center [707, 389] width 874 height 145
click at [868, 419] on span at bounding box center [707, 392] width 874 height 145
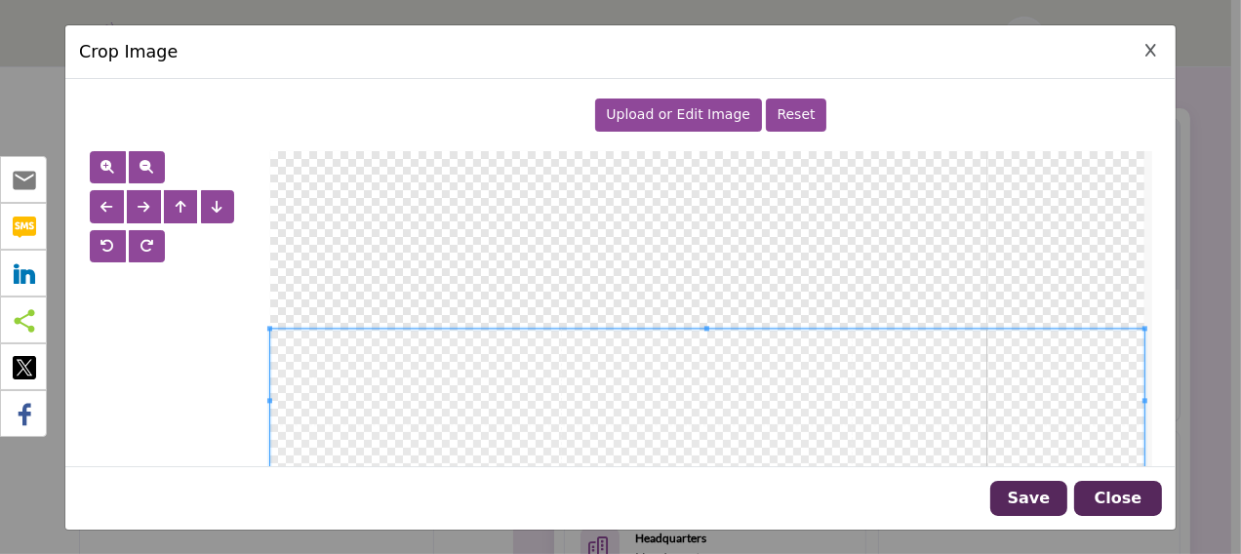
click at [906, 427] on span at bounding box center [707, 401] width 874 height 145
click at [622, 250] on div at bounding box center [707, 393] width 874 height 485
click at [1088, 218] on div at bounding box center [707, 393] width 874 height 485
click at [1117, 367] on span at bounding box center [707, 401] width 874 height 145
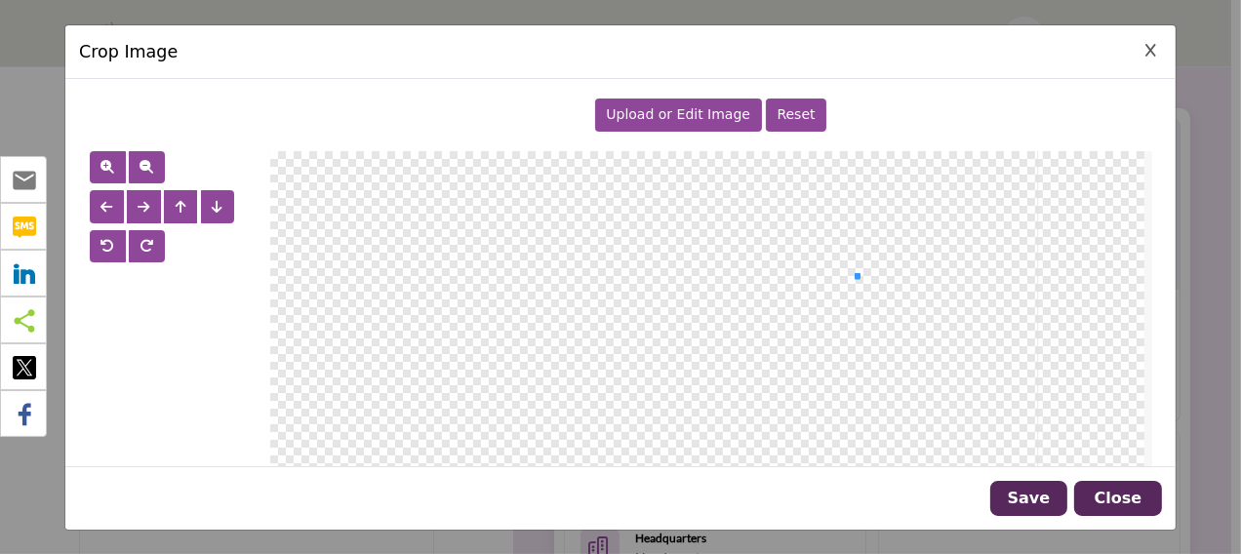
click at [878, 270] on div at bounding box center [707, 393] width 874 height 485
click at [794, 364] on div at bounding box center [707, 393] width 874 height 485
click at [669, 299] on div at bounding box center [707, 393] width 874 height 485
click at [815, 446] on div at bounding box center [707, 393] width 874 height 485
click at [112, 200] on button "button" at bounding box center [107, 206] width 34 height 33
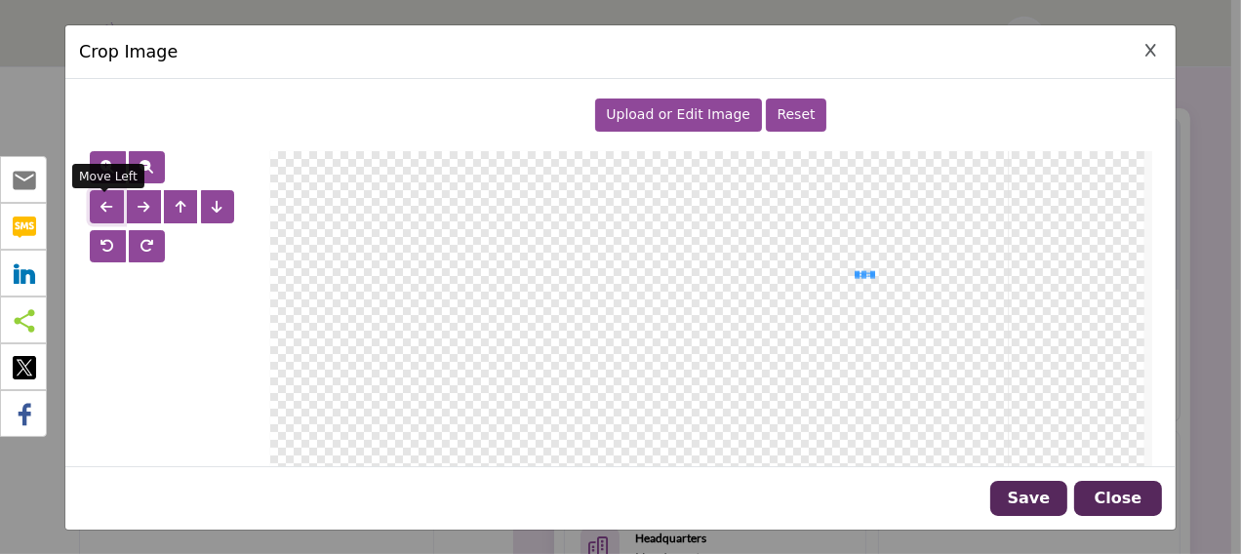
click at [111, 201] on span "button" at bounding box center [107, 207] width 12 height 14
click at [146, 209] on span "button" at bounding box center [144, 207] width 12 height 14
click at [145, 209] on span "button" at bounding box center [144, 207] width 12 height 14
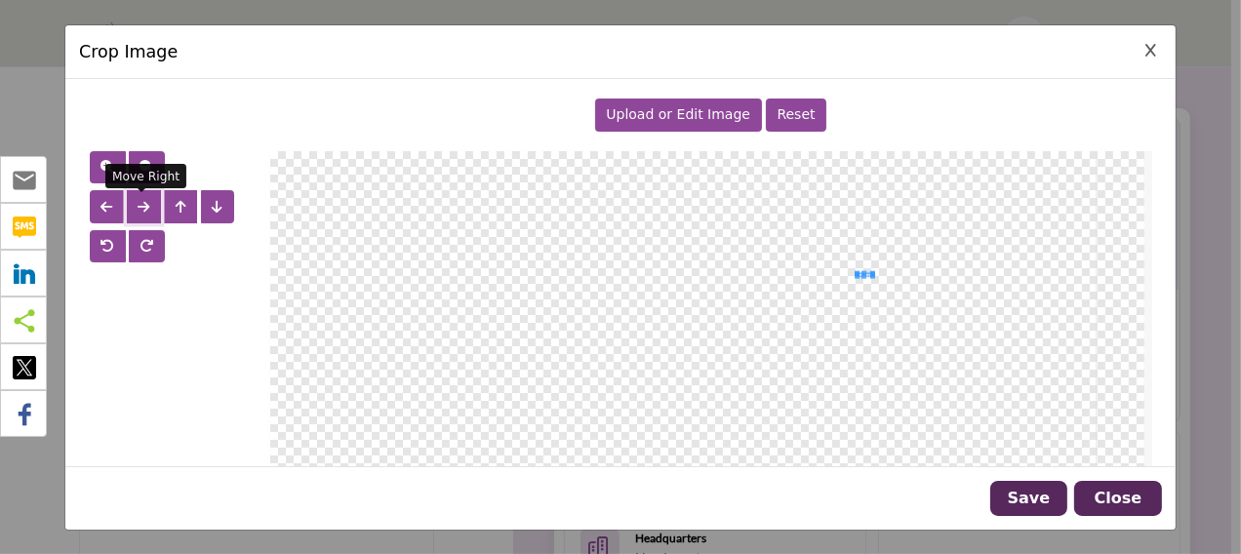
click at [145, 209] on span "button" at bounding box center [144, 207] width 12 height 14
click at [144, 209] on span "button" at bounding box center [144, 207] width 12 height 14
click at [141, 212] on span "button" at bounding box center [144, 207] width 12 height 16
click at [141, 209] on span "button" at bounding box center [144, 207] width 12 height 14
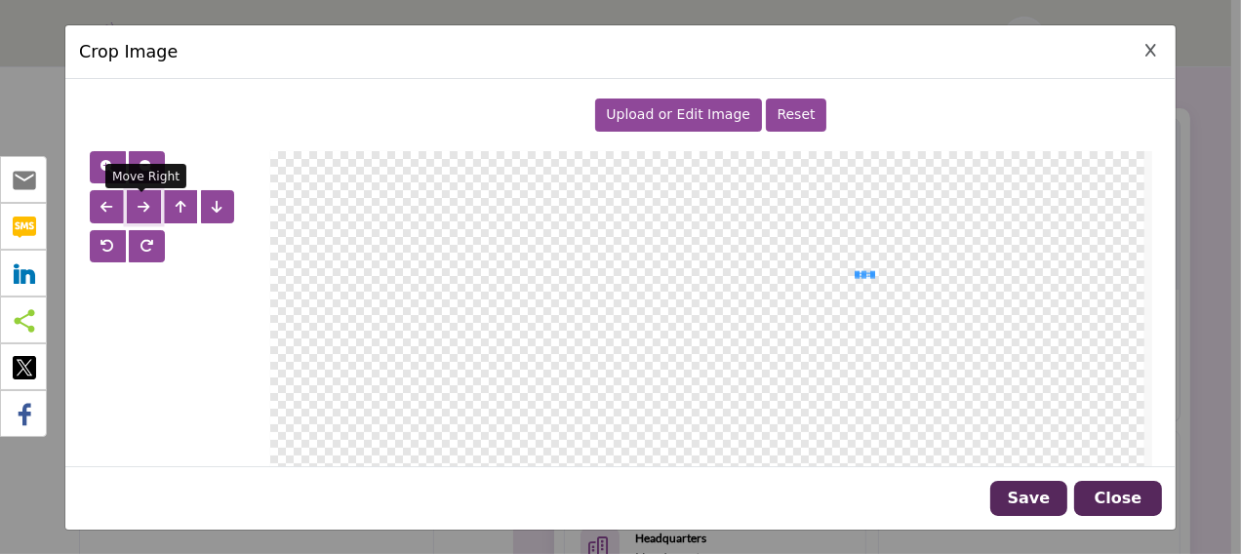
click at [141, 209] on span "button" at bounding box center [144, 207] width 12 height 14
click at [141, 208] on span "button" at bounding box center [144, 207] width 12 height 14
click at [140, 207] on span "button" at bounding box center [144, 207] width 12 height 14
click at [140, 206] on span "button" at bounding box center [144, 207] width 12 height 14
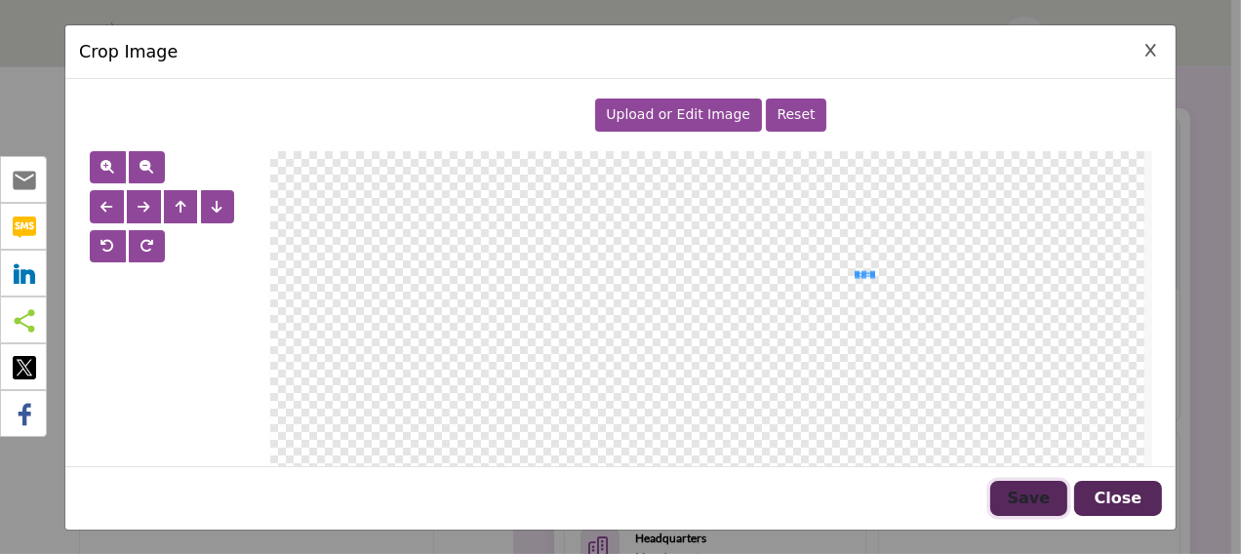
click at [1012, 494] on button "Save" at bounding box center [1028, 498] width 77 height 35
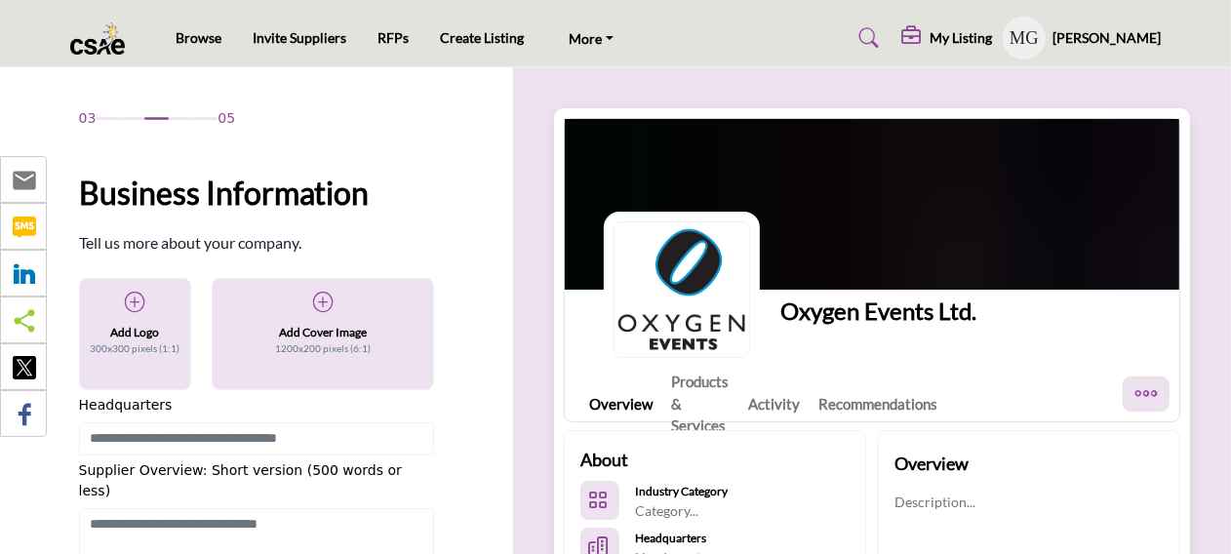
click at [916, 237] on div "Oxygen Events Ltd." at bounding box center [879, 278] width 196 height 132
click at [321, 343] on p "1200x200 pixels (6:1)" at bounding box center [323, 349] width 96 height 15
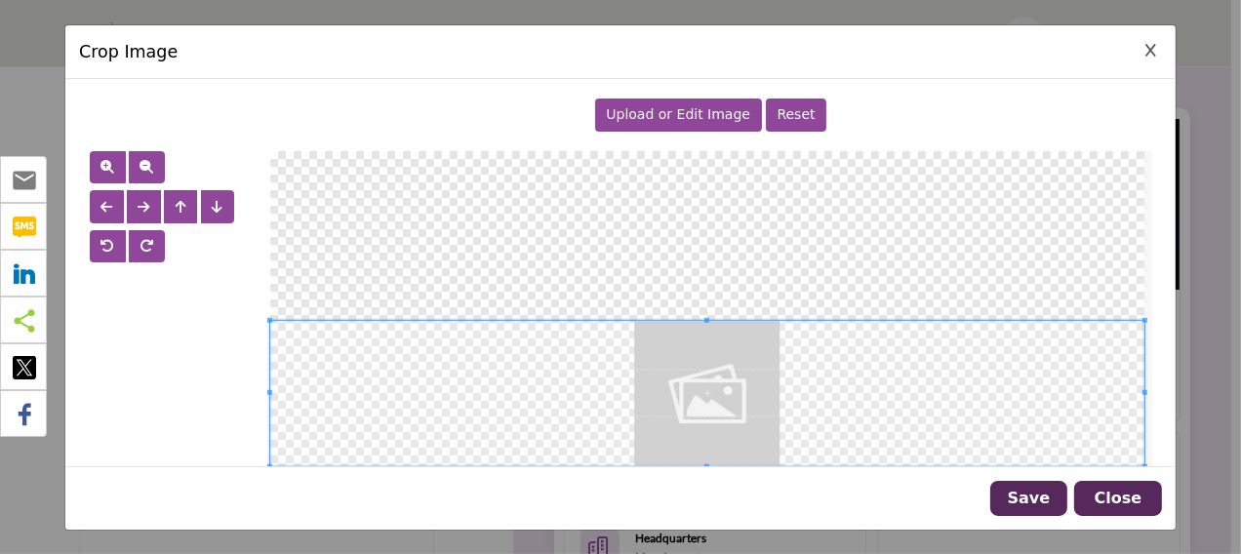
click at [625, 111] on span "Upload or Edit Image" at bounding box center [678, 114] width 144 height 16
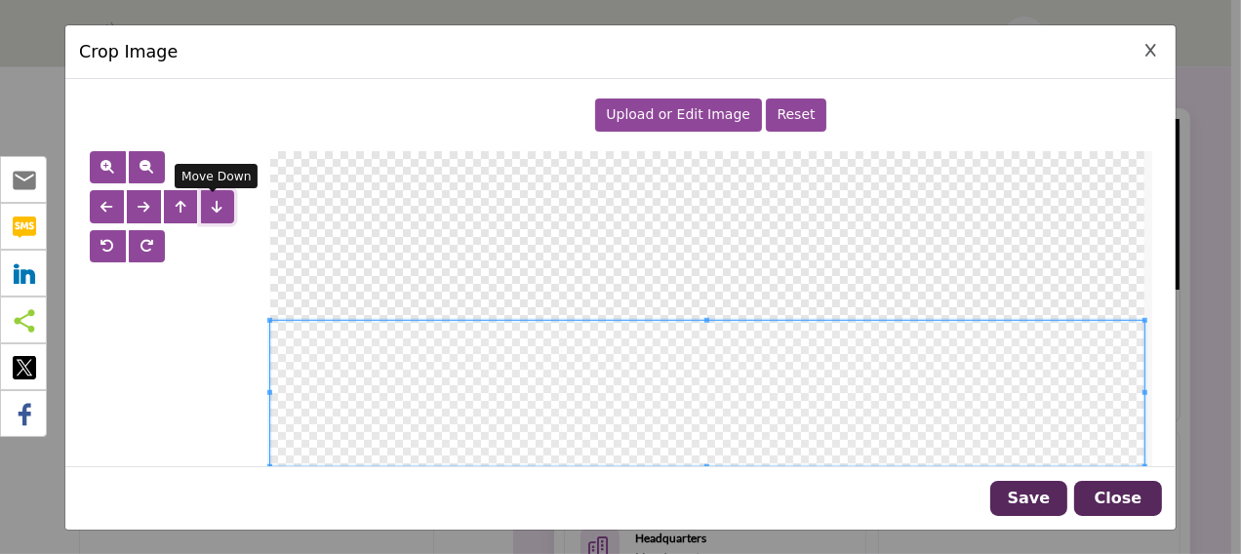
click at [212, 207] on span "button" at bounding box center [217, 207] width 11 height 14
click at [212, 208] on span "button" at bounding box center [217, 207] width 11 height 14
click at [181, 214] on button "button" at bounding box center [180, 206] width 33 height 33
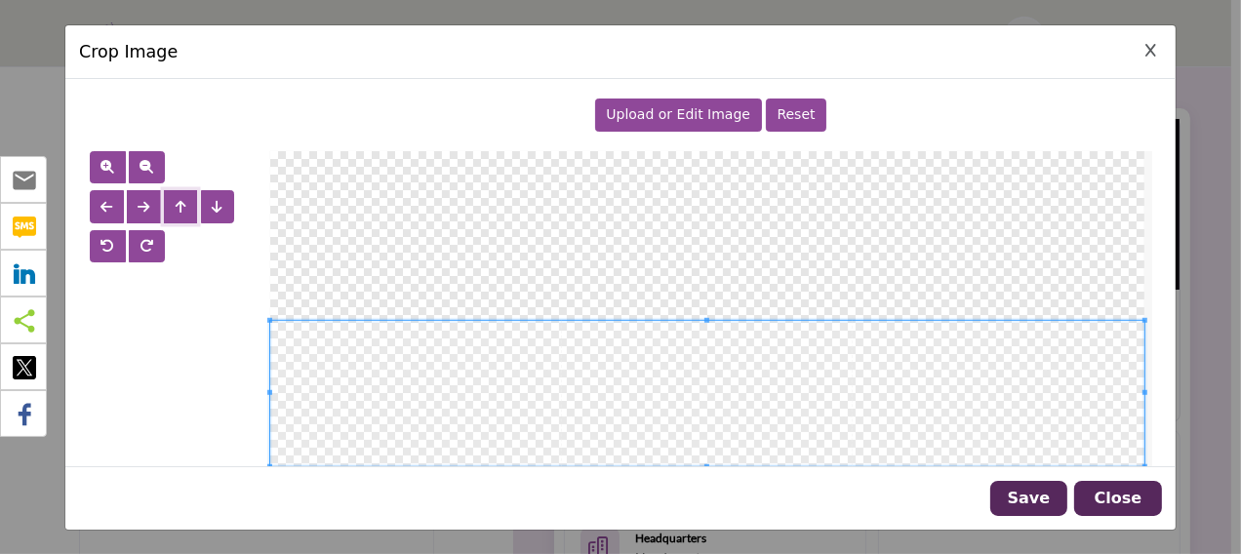
click at [180, 214] on button "button" at bounding box center [180, 206] width 33 height 33
click at [524, 410] on span at bounding box center [707, 396] width 874 height 145
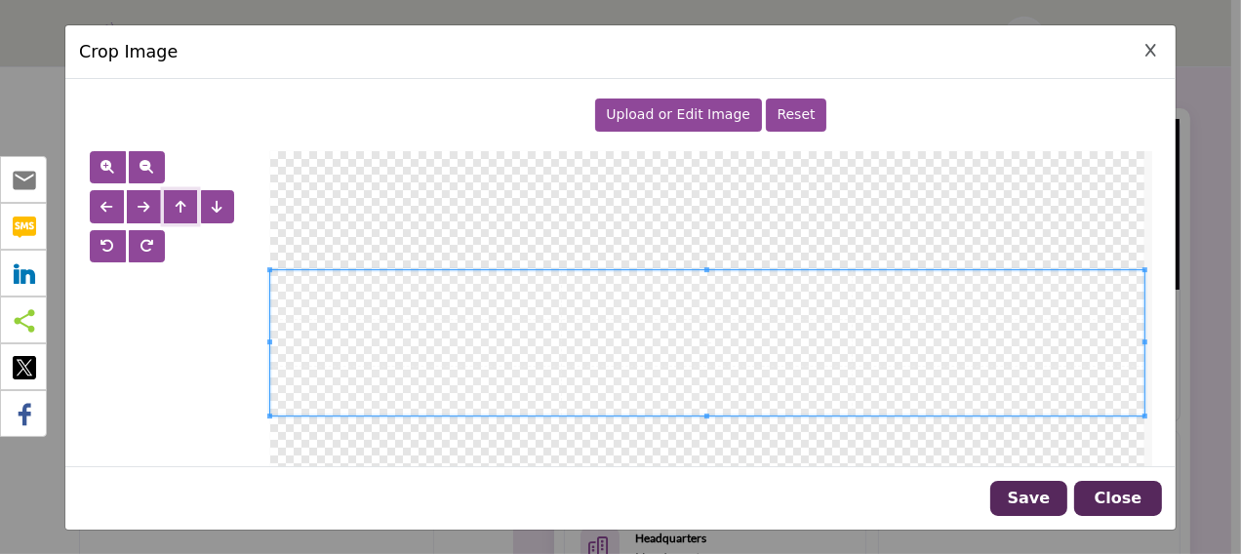
click at [505, 355] on span at bounding box center [707, 342] width 874 height 145
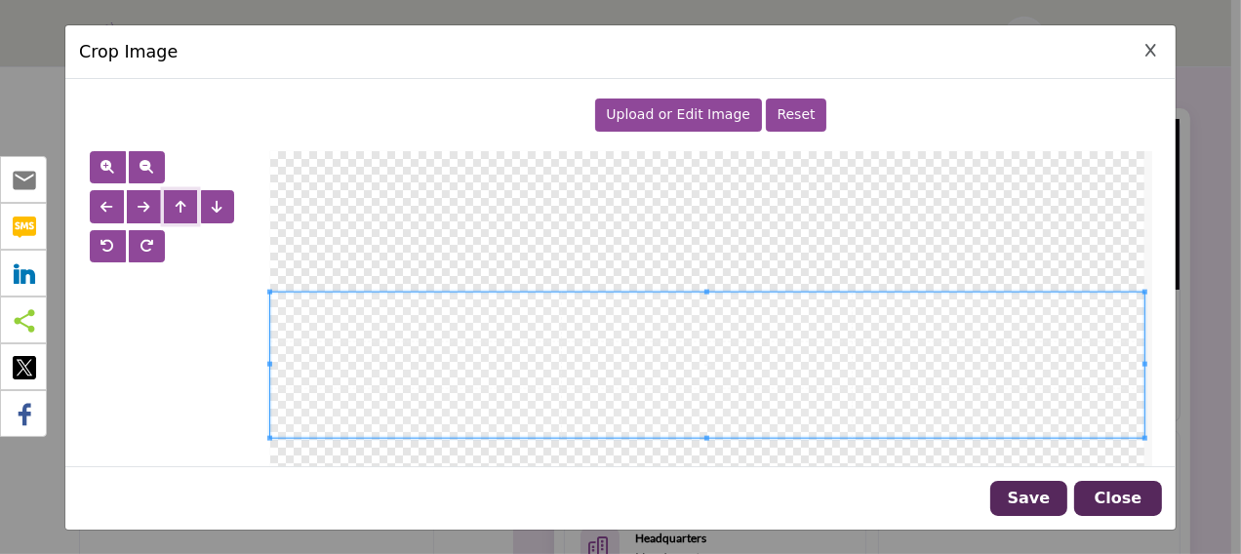
click at [496, 384] on span at bounding box center [707, 364] width 874 height 145
click at [1008, 498] on button "Save" at bounding box center [1028, 498] width 77 height 35
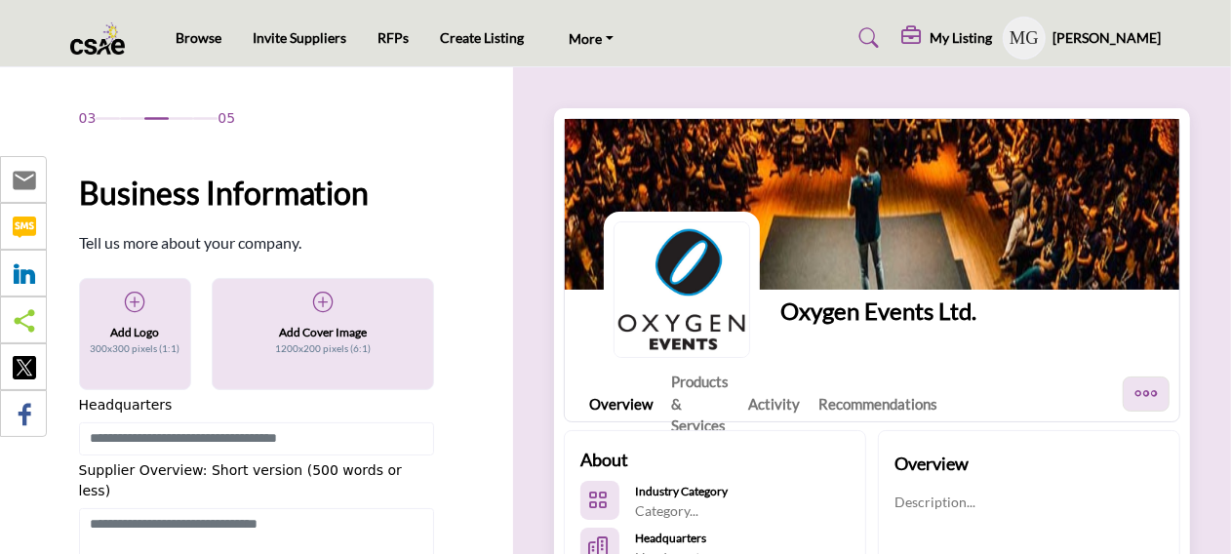
click at [359, 346] on p "1200x200 pixels (6:1)" at bounding box center [323, 349] width 96 height 15
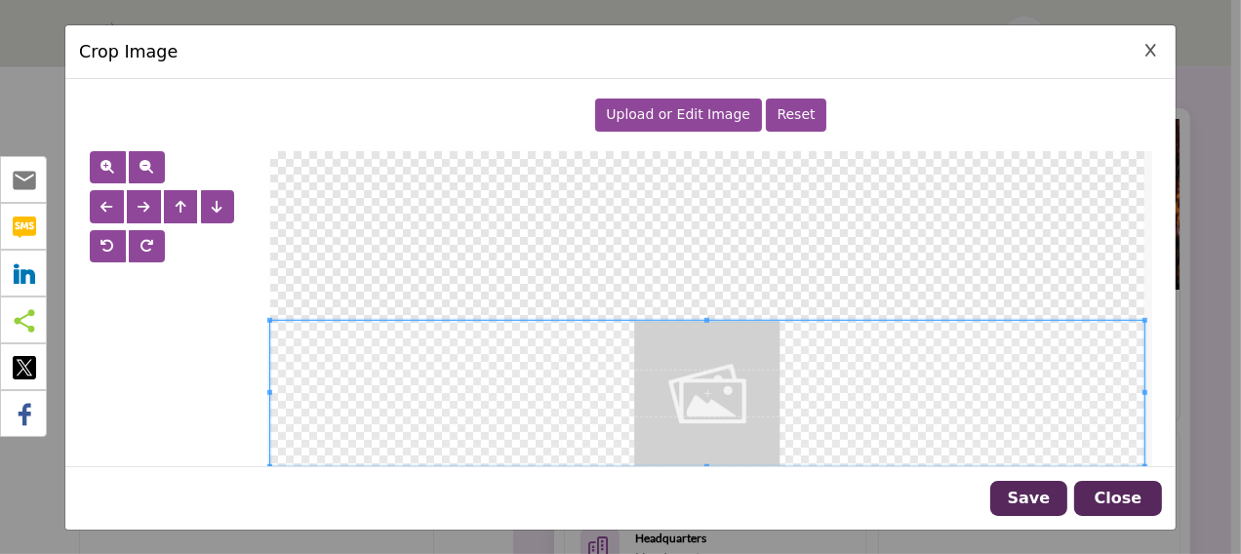
click at [664, 114] on span "Upload or Edit Image" at bounding box center [678, 114] width 144 height 16
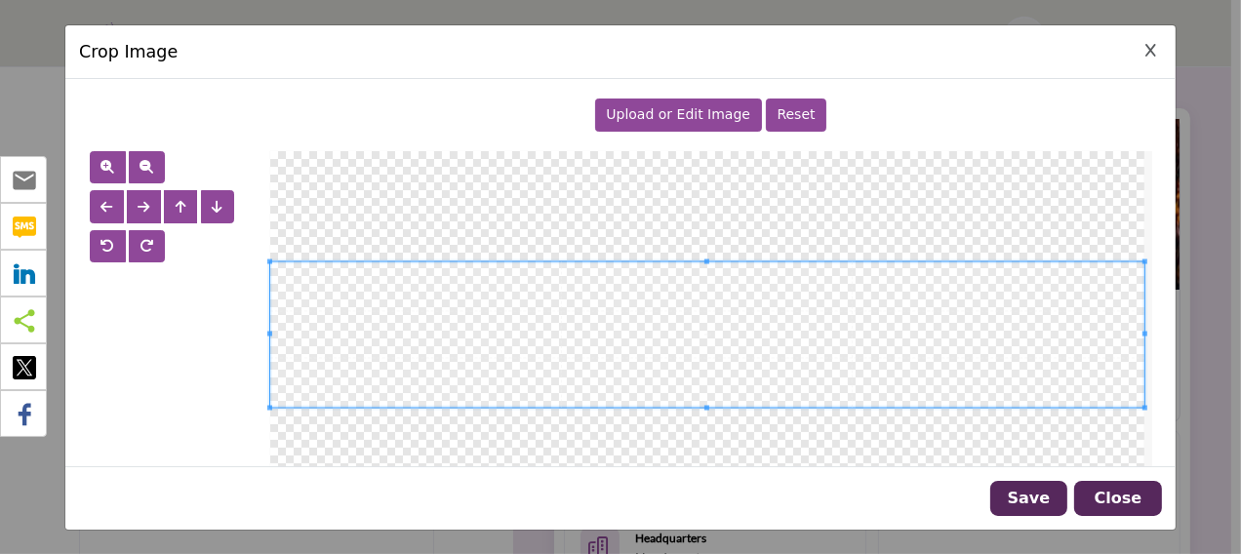
click at [717, 364] on span at bounding box center [707, 334] width 874 height 145
click at [1032, 499] on button "Save" at bounding box center [1028, 498] width 77 height 35
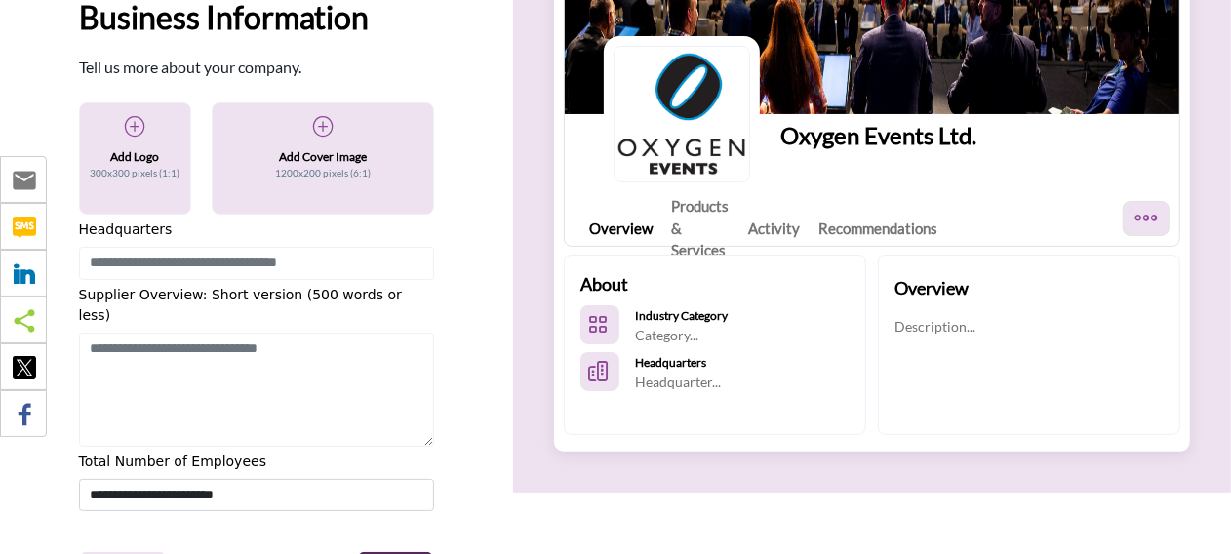
scroll to position [195, 0]
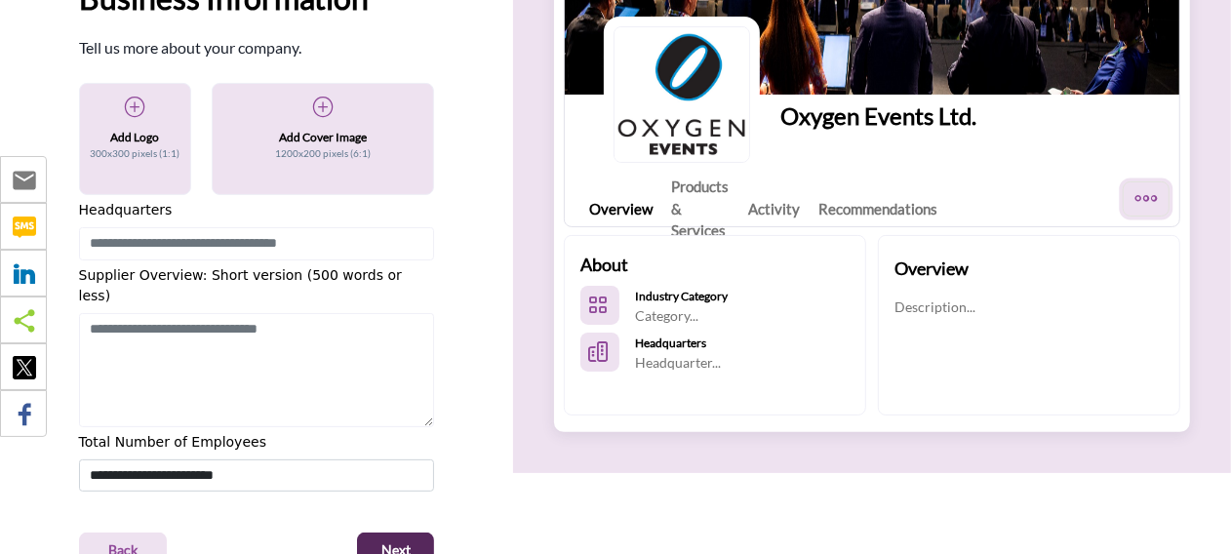
click at [1146, 198] on icon "More Options" at bounding box center [1146, 198] width 25 height 25
click at [174, 235] on input at bounding box center [257, 243] width 356 height 33
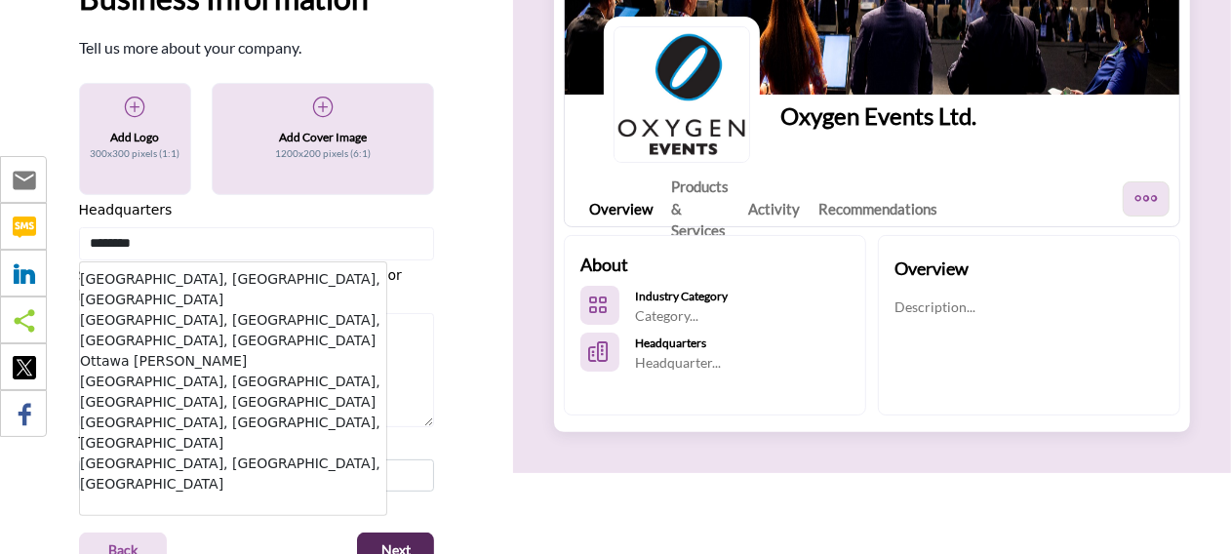
click at [163, 280] on li "Ottawa, ON, CAN" at bounding box center [233, 289] width 306 height 41
type input "**********"
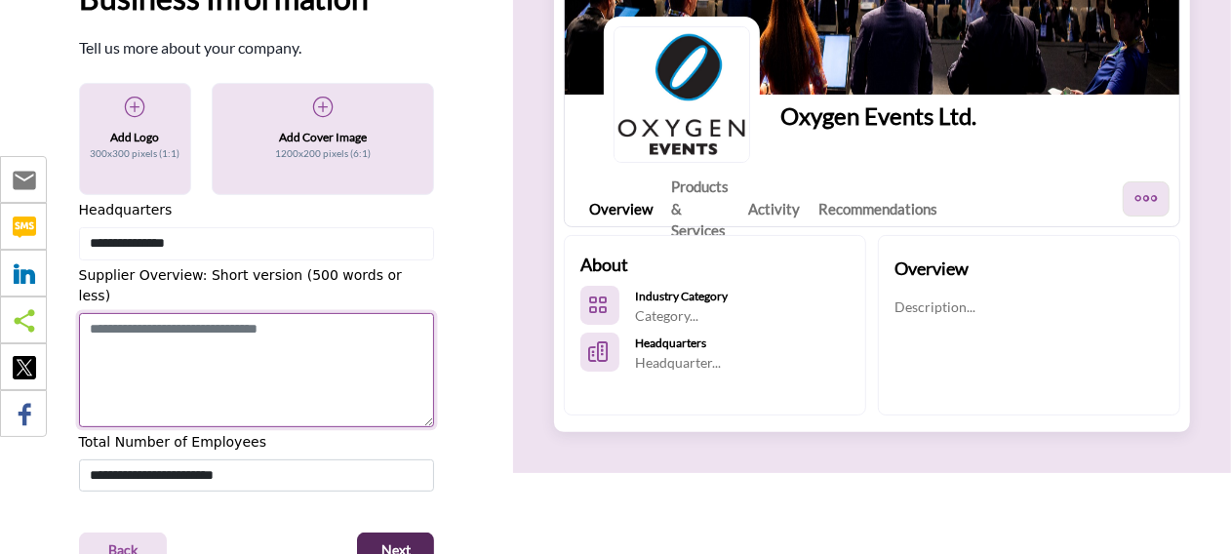
click at [160, 313] on textarea "Shortoverview" at bounding box center [257, 370] width 356 height 115
type textarea "*"
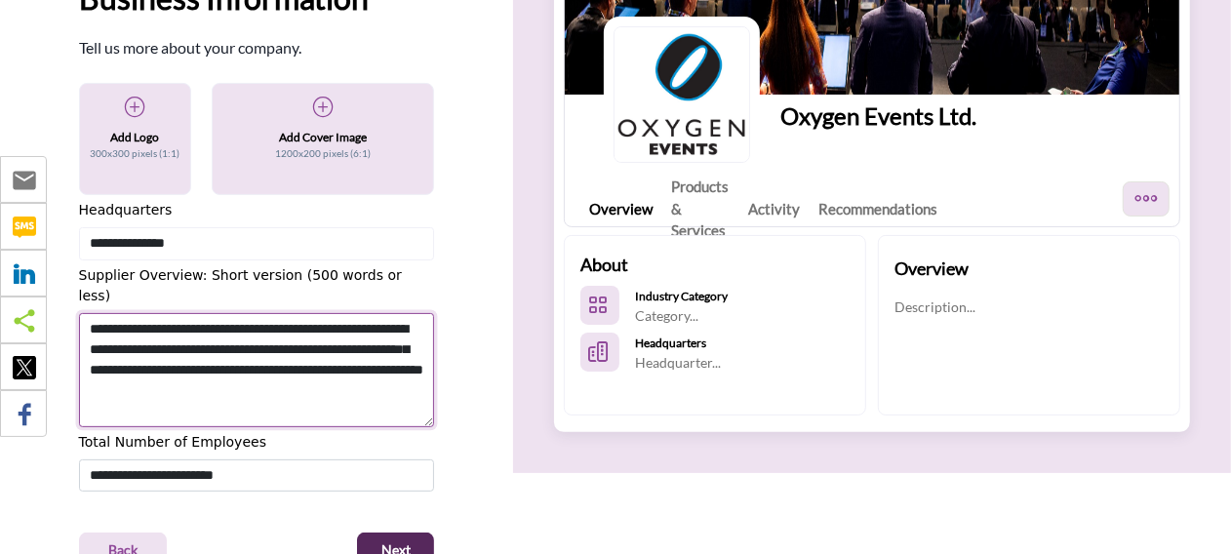
type textarea "**********"
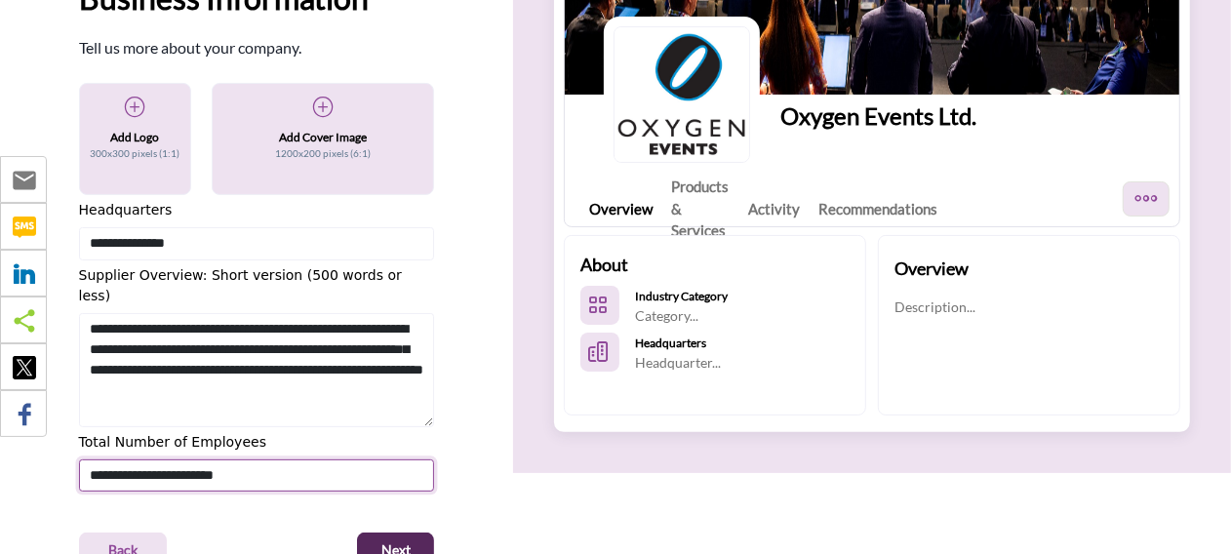
click at [183, 460] on select "**********" at bounding box center [257, 476] width 356 height 32
select select "***"
click at [79, 460] on select "**********" at bounding box center [257, 476] width 356 height 32
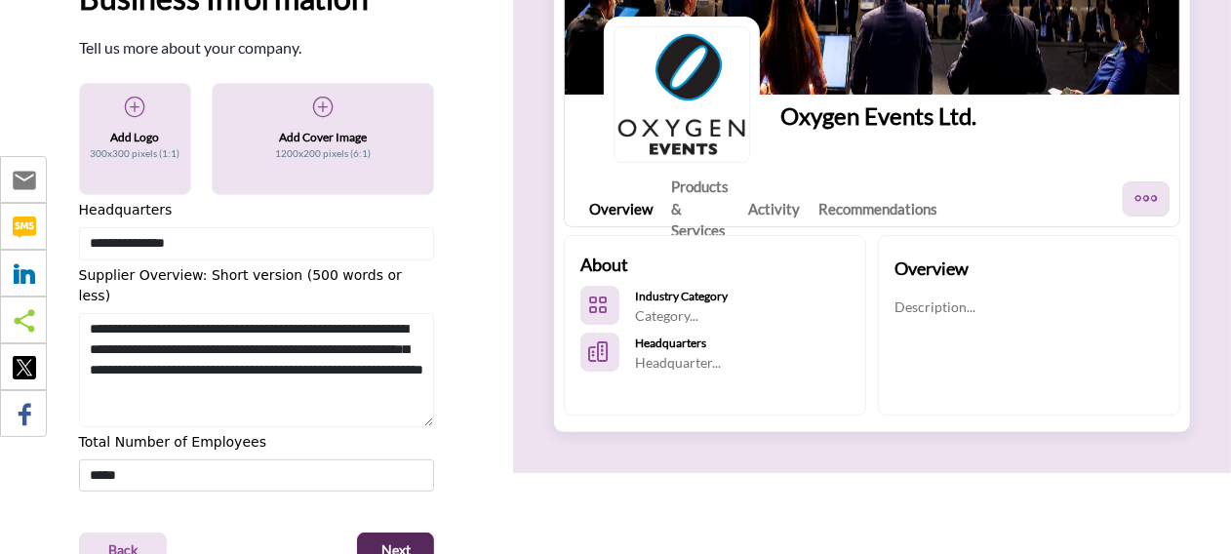
drag, startPoint x: 240, startPoint y: 497, endPoint x: 277, endPoint y: 467, distance: 47.2
click at [240, 498] on div "03 05 Business Information" at bounding box center [257, 240] width 356 height 655
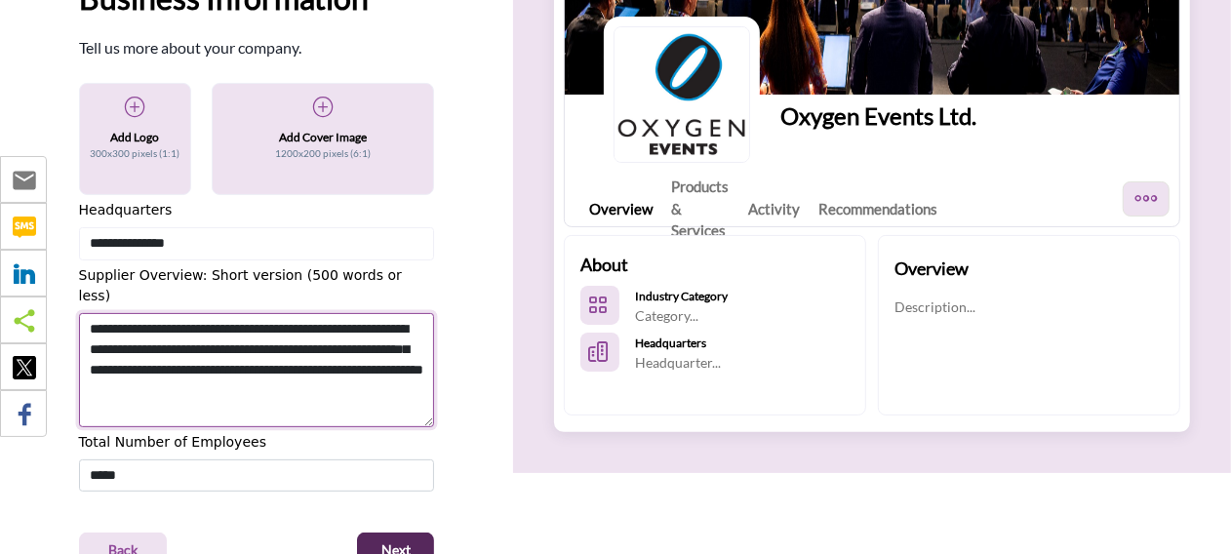
click at [419, 368] on textarea "**********" at bounding box center [257, 370] width 356 height 115
click at [338, 325] on textarea "**********" at bounding box center [257, 370] width 356 height 115
click at [284, 388] on textarea "**********" at bounding box center [257, 370] width 356 height 115
click at [285, 313] on textarea "**********" at bounding box center [257, 370] width 356 height 115
click at [323, 391] on textarea "**********" at bounding box center [257, 370] width 356 height 115
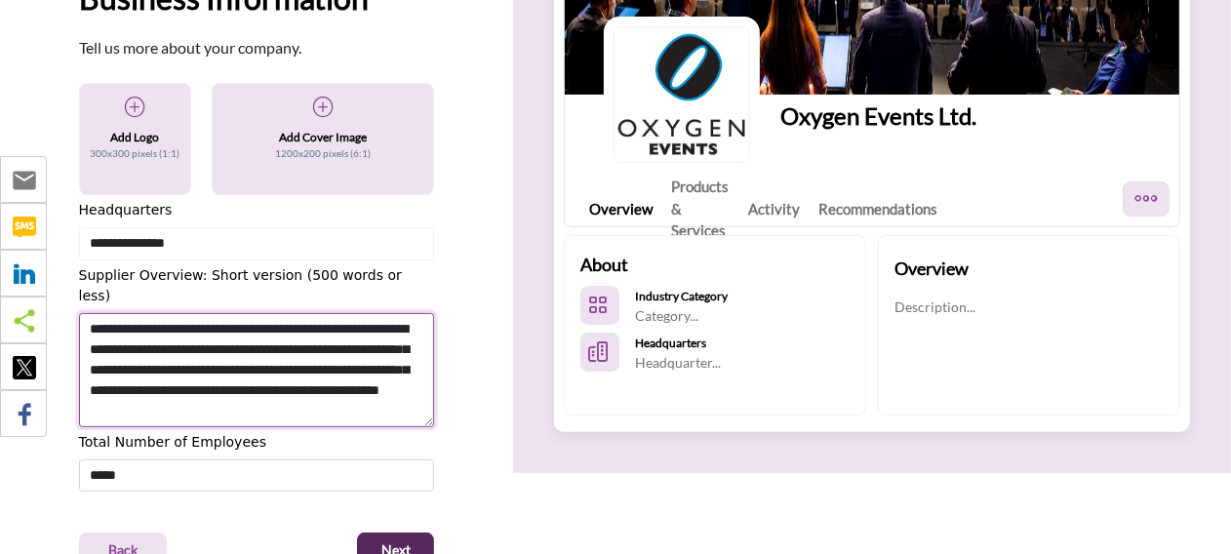
click at [189, 369] on textarea "**********" at bounding box center [257, 370] width 356 height 115
click at [415, 396] on textarea "**********" at bounding box center [257, 370] width 356 height 115
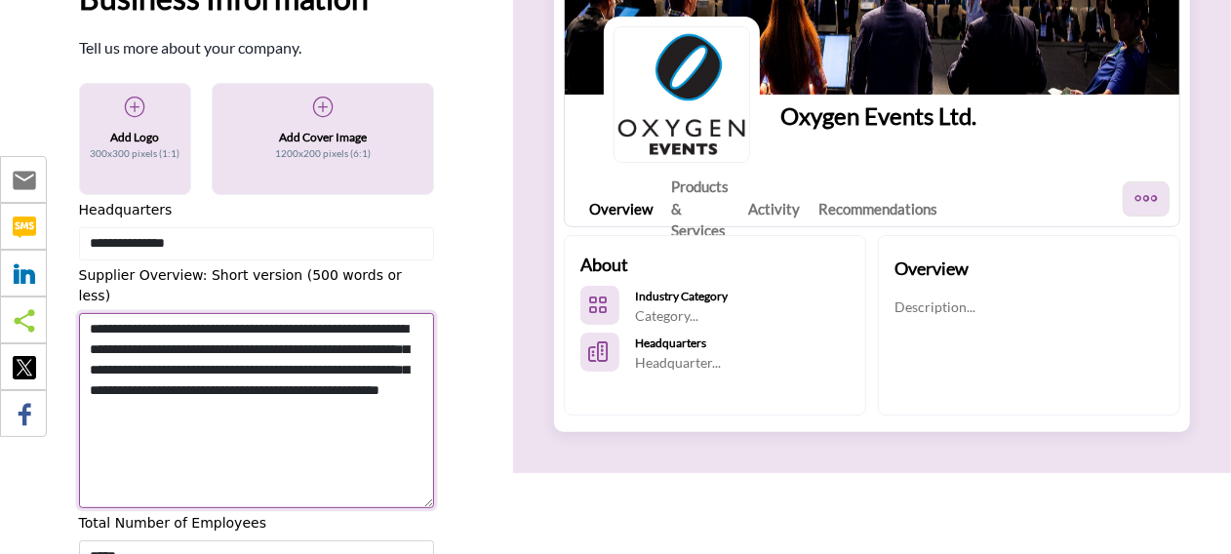
drag, startPoint x: 432, startPoint y: 399, endPoint x: 424, endPoint y: 459, distance: 60.2
click at [426, 475] on textarea "**********" at bounding box center [257, 410] width 356 height 195
click at [303, 384] on textarea "**********" at bounding box center [257, 407] width 356 height 189
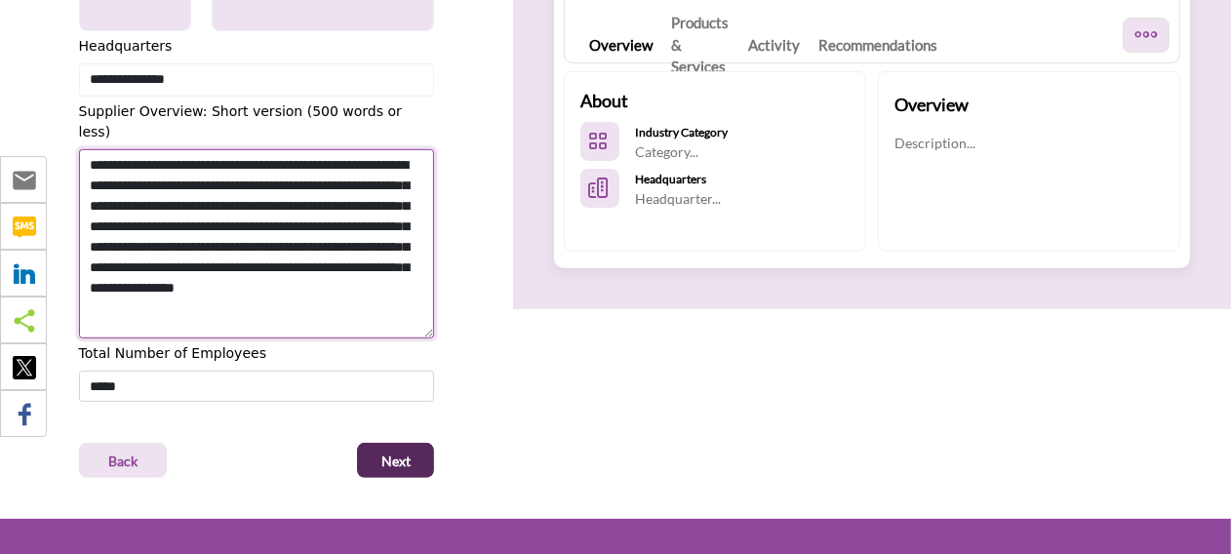
scroll to position [585, 0]
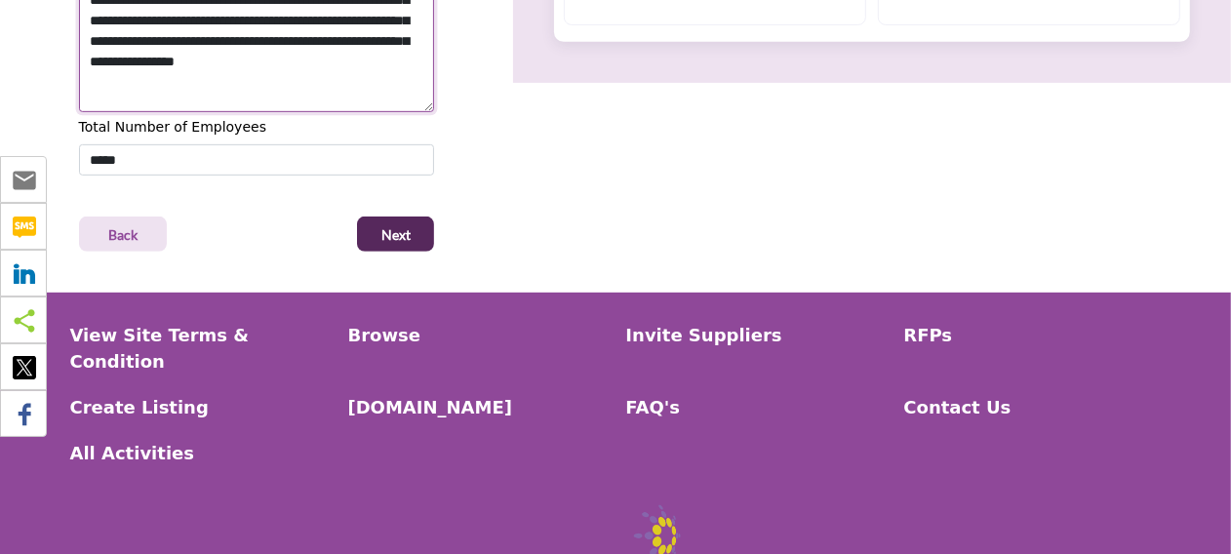
type textarea "**********"
click at [424, 225] on button "Next" at bounding box center [395, 234] width 77 height 35
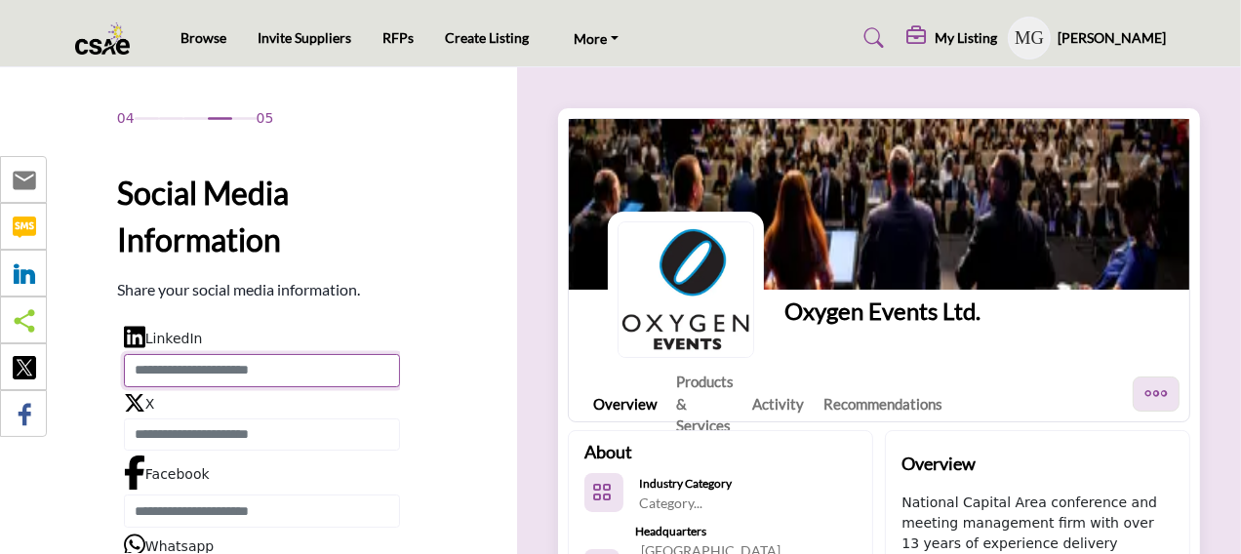
click at [246, 366] on input "Enter LinkedIn" at bounding box center [262, 370] width 276 height 33
paste input "**********"
type input "**********"
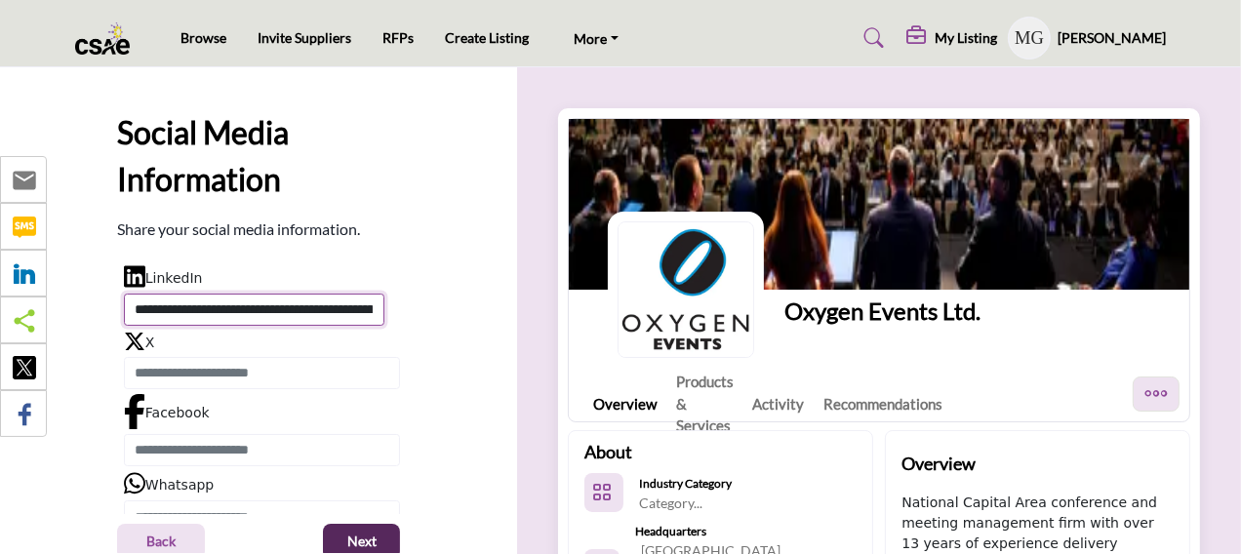
scroll to position [106, 0]
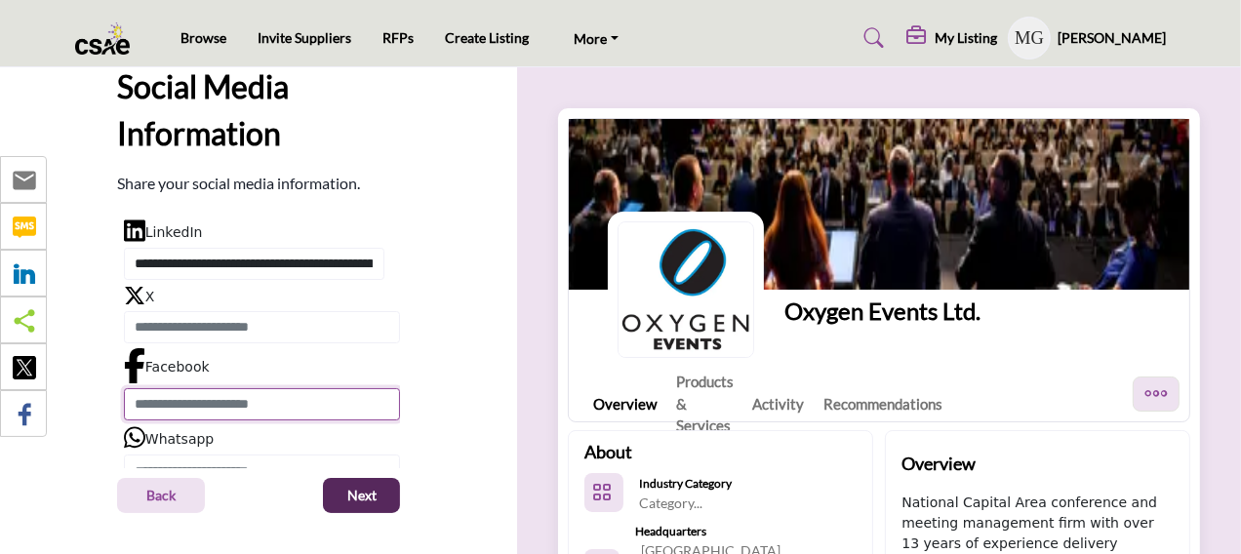
click at [218, 404] on input "Enter Facebook" at bounding box center [262, 404] width 276 height 33
paste input "**********"
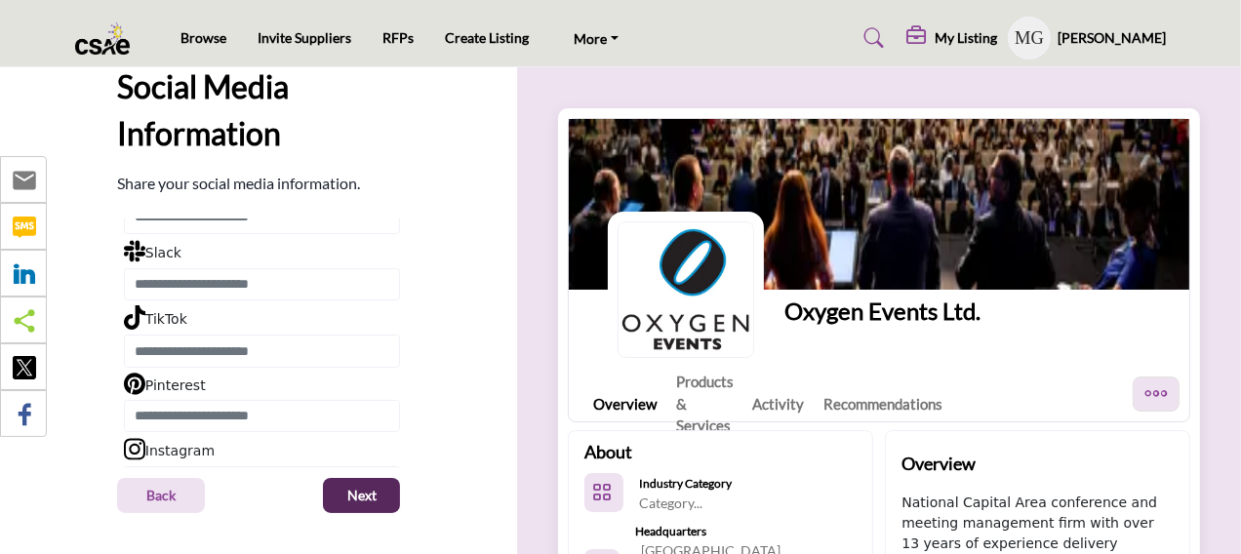
scroll to position [464, 0]
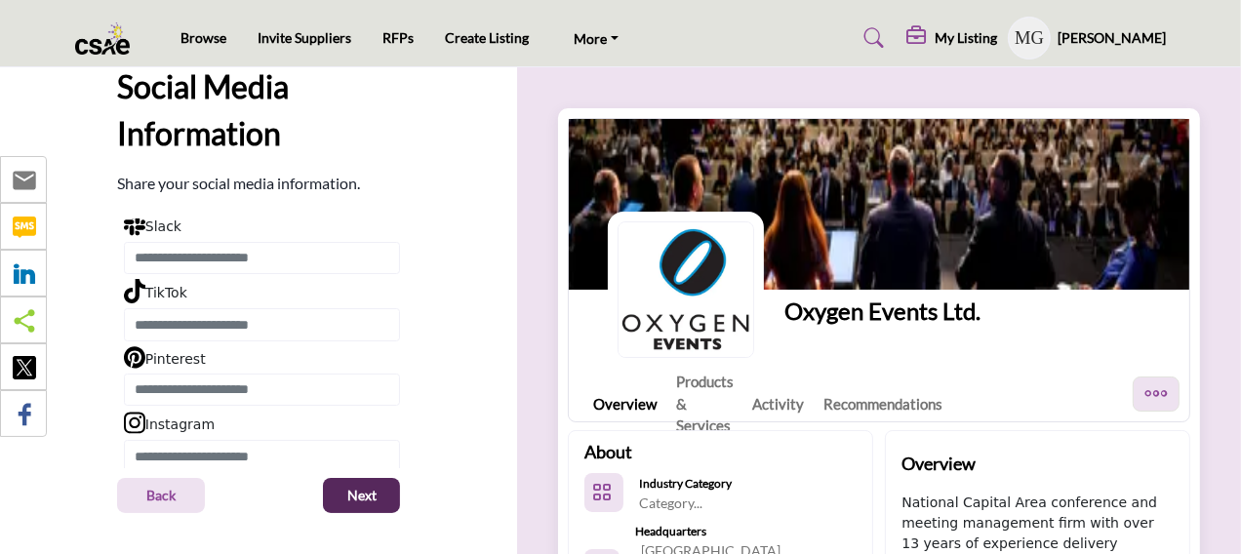
type input "**********"
click at [239, 459] on input "Enter Instagram" at bounding box center [262, 456] width 276 height 33
paste input "**********"
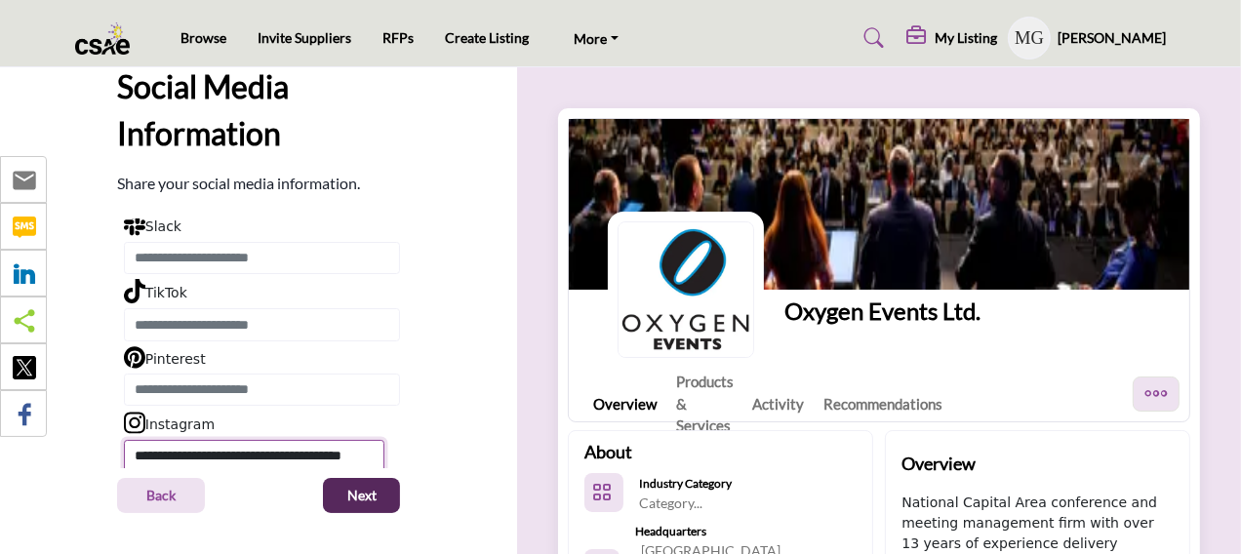
type input "**********"
click at [335, 493] on button "Next" at bounding box center [361, 495] width 77 height 35
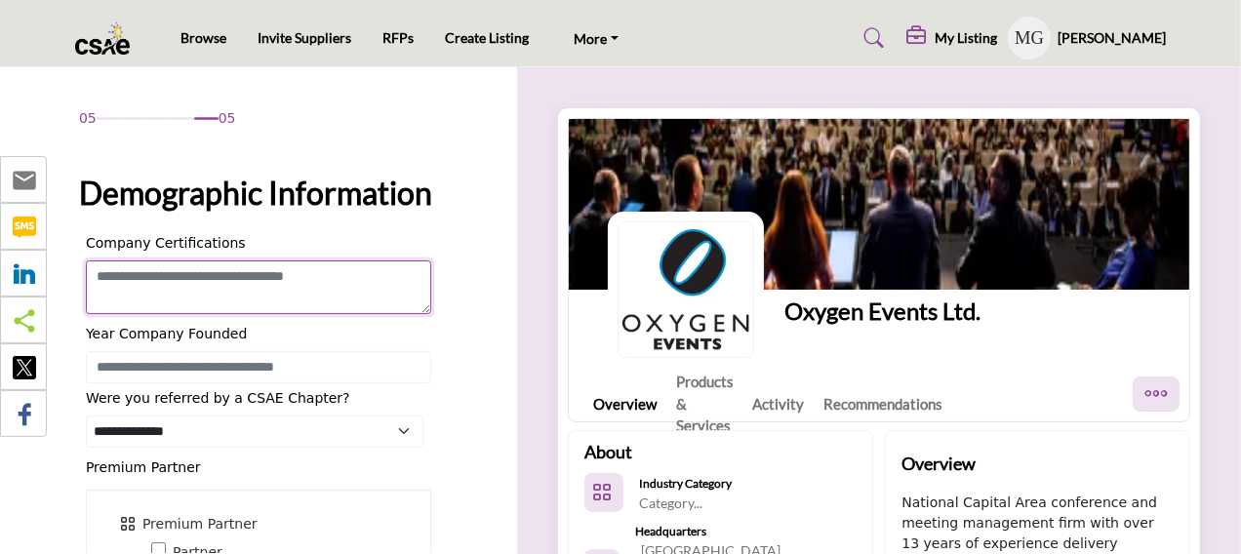
click at [290, 314] on textarea "Enter value for Company Certifications" at bounding box center [258, 288] width 345 height 54
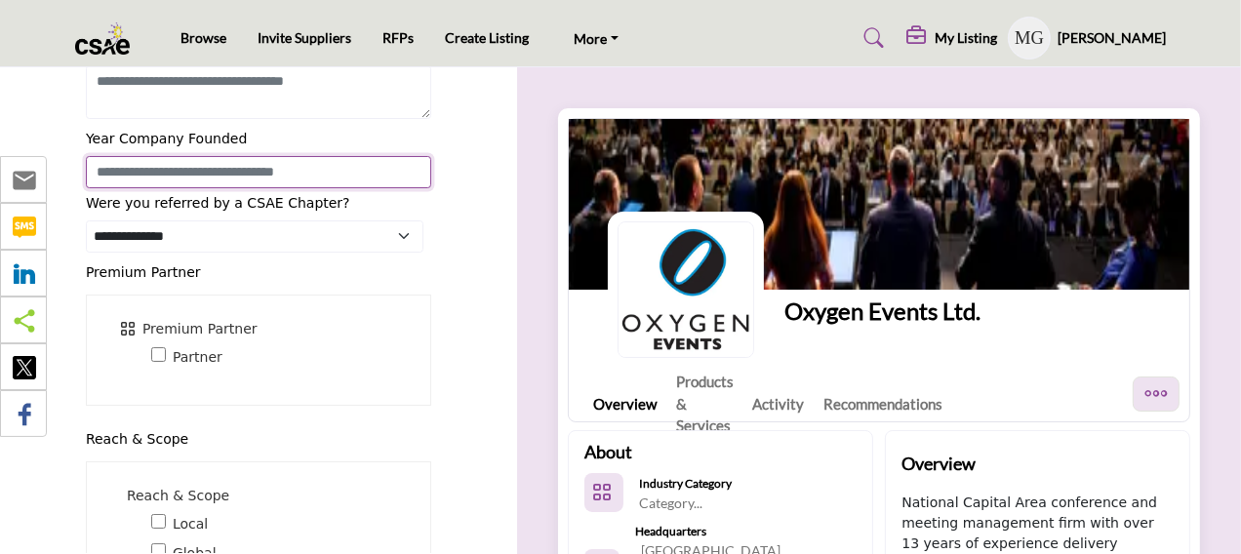
click at [290, 189] on input "Enter value for Year Company Founded" at bounding box center [258, 172] width 345 height 33
type input "****"
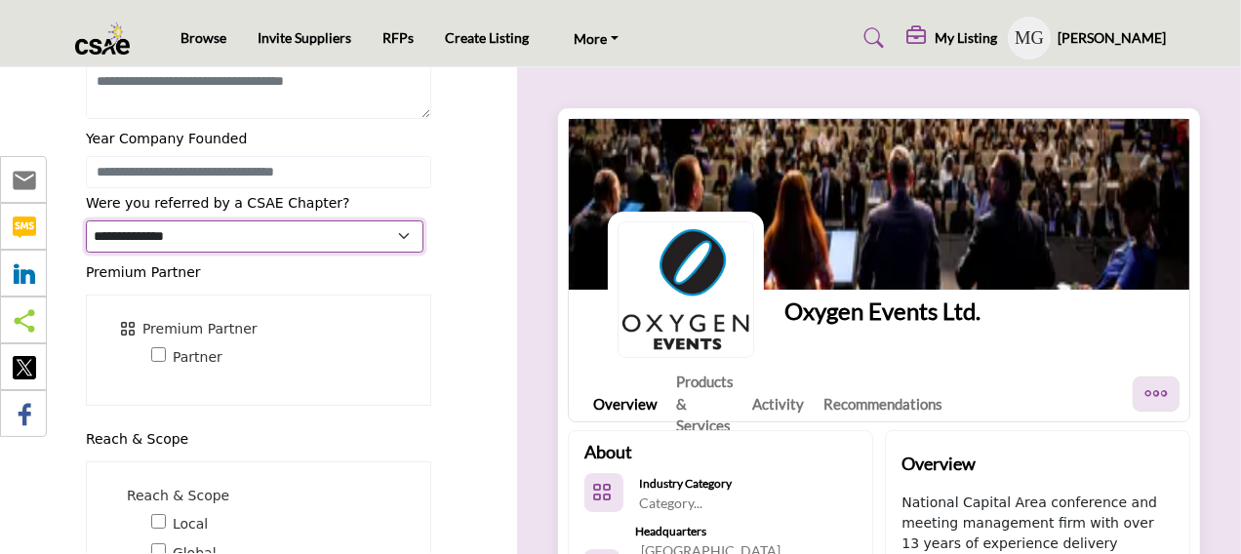
click at [267, 253] on select "**********" at bounding box center [255, 237] width 338 height 32
select select "**********"
click at [86, 253] on select "**********" at bounding box center [255, 237] width 338 height 32
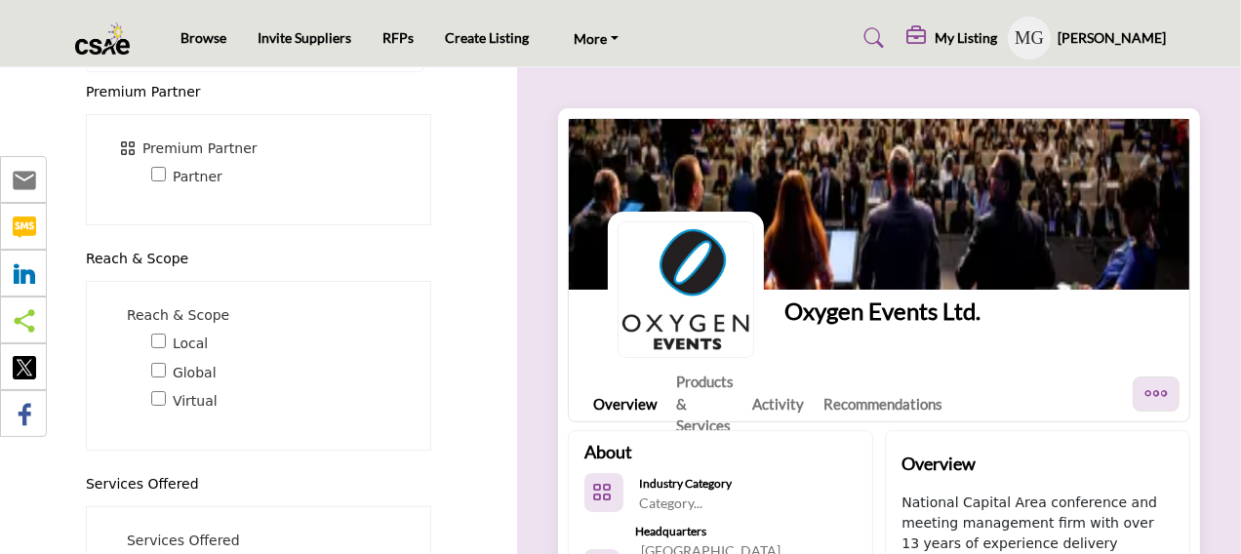
scroll to position [390, 0]
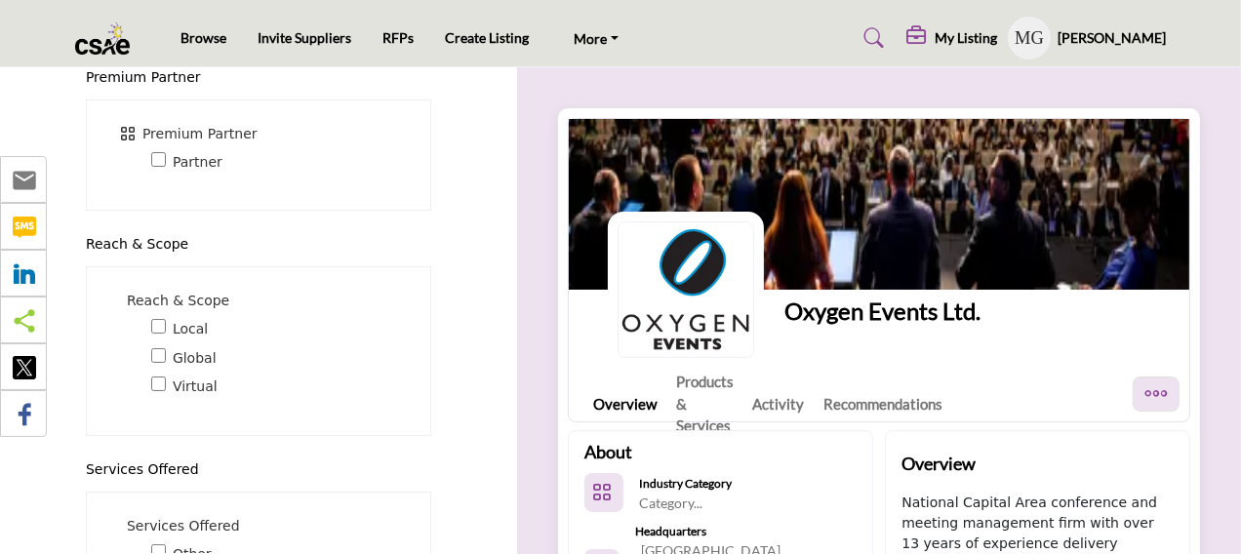
click at [165, 370] on div "Global 38" at bounding box center [282, 358] width 262 height 22
click at [158, 370] on div "Toggle Category" at bounding box center [158, 358] width 15 height 22
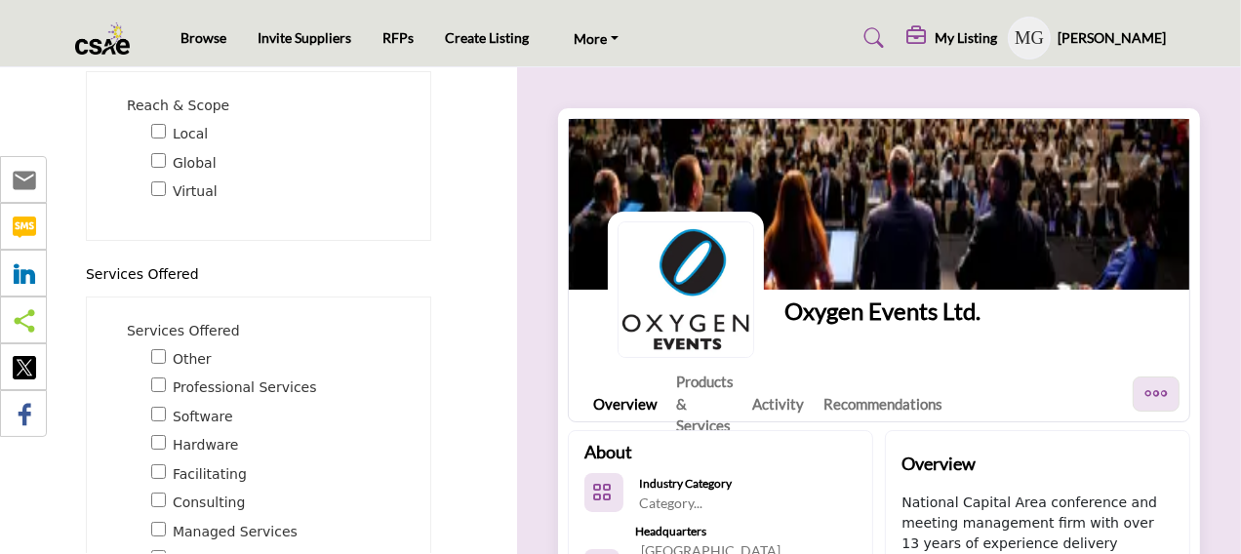
scroll to position [781, 0]
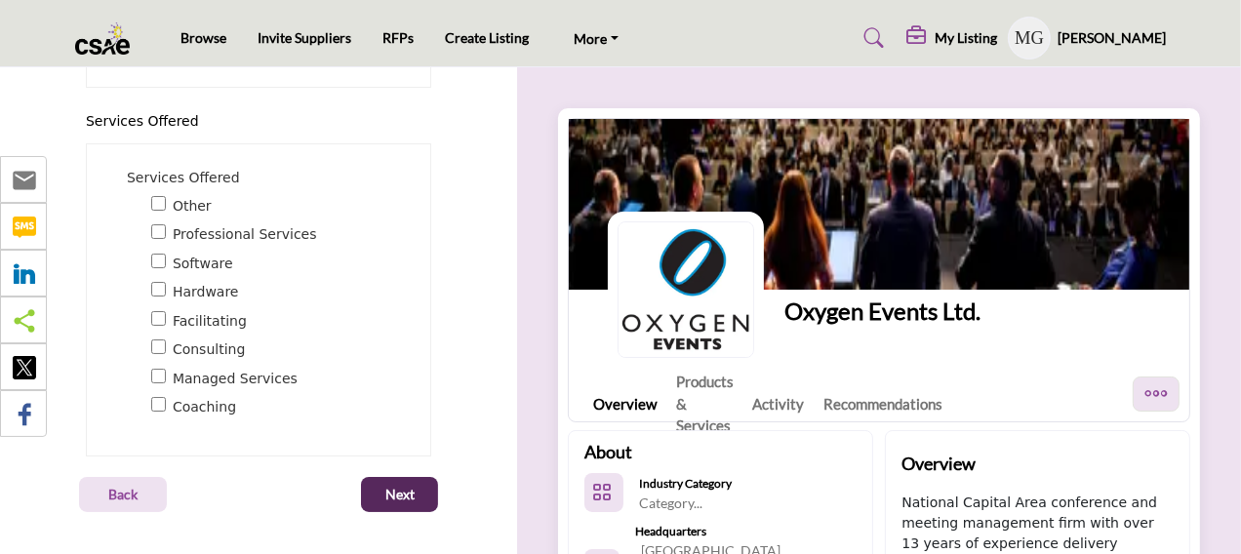
click at [148, 344] on div "Other 15" at bounding box center [265, 306] width 283 height 223
click at [375, 484] on button "Next" at bounding box center [399, 494] width 77 height 35
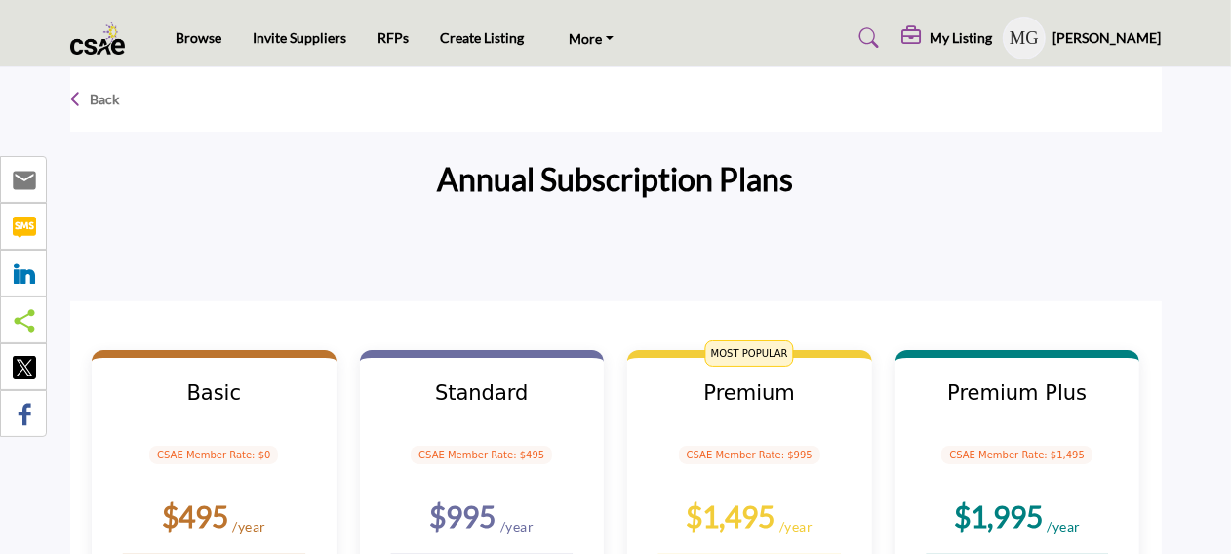
click at [94, 98] on p "Back" at bounding box center [105, 100] width 29 height 20
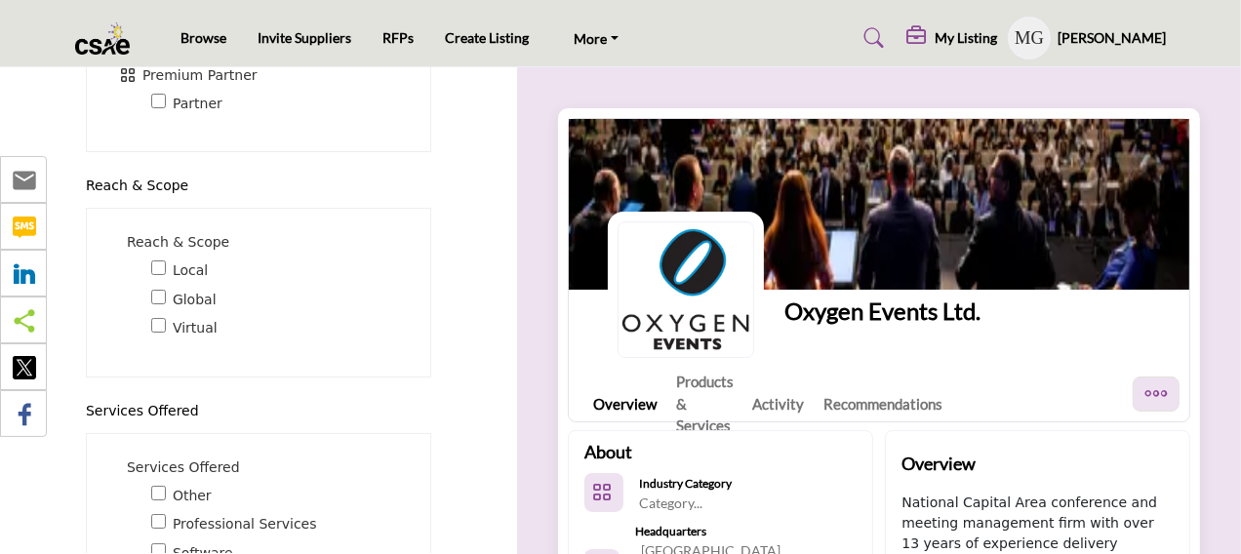
scroll to position [782, 0]
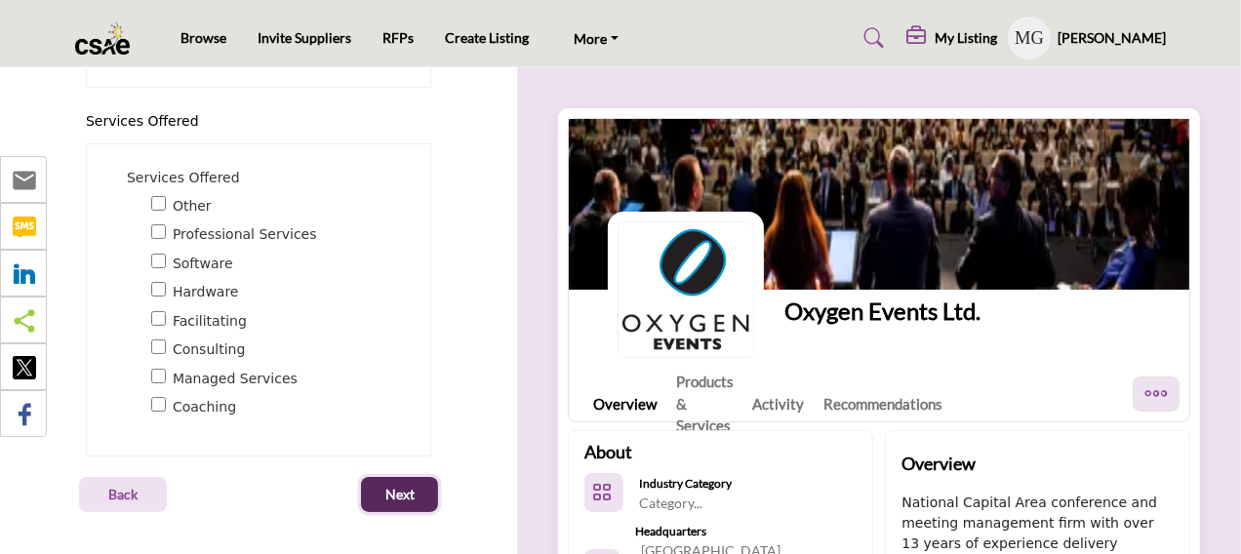
click at [385, 490] on span "Next" at bounding box center [399, 495] width 29 height 20
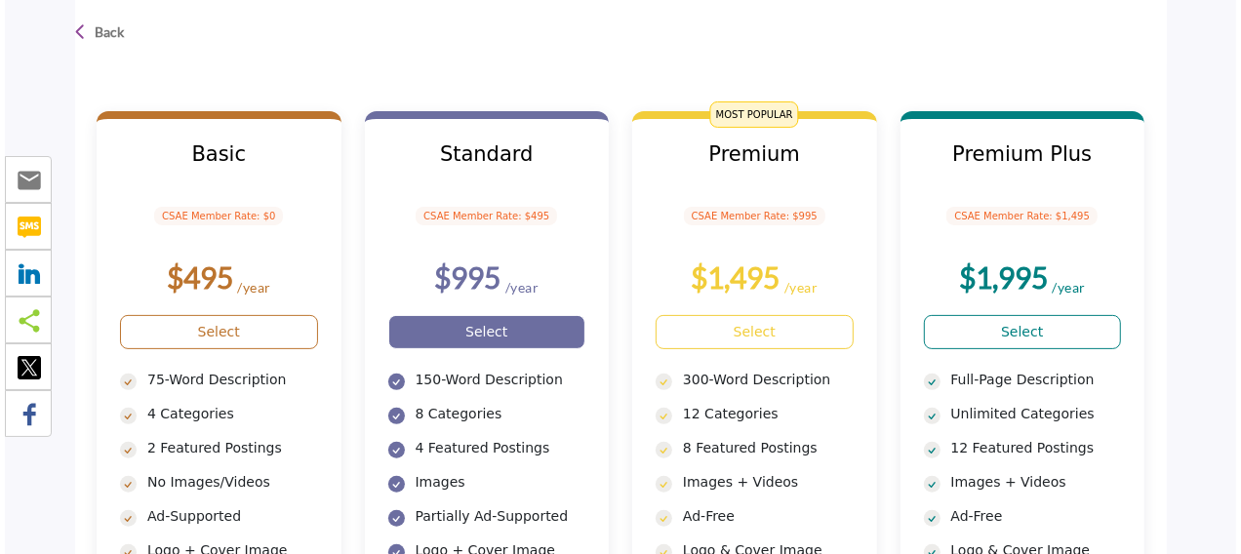
scroll to position [195, 0]
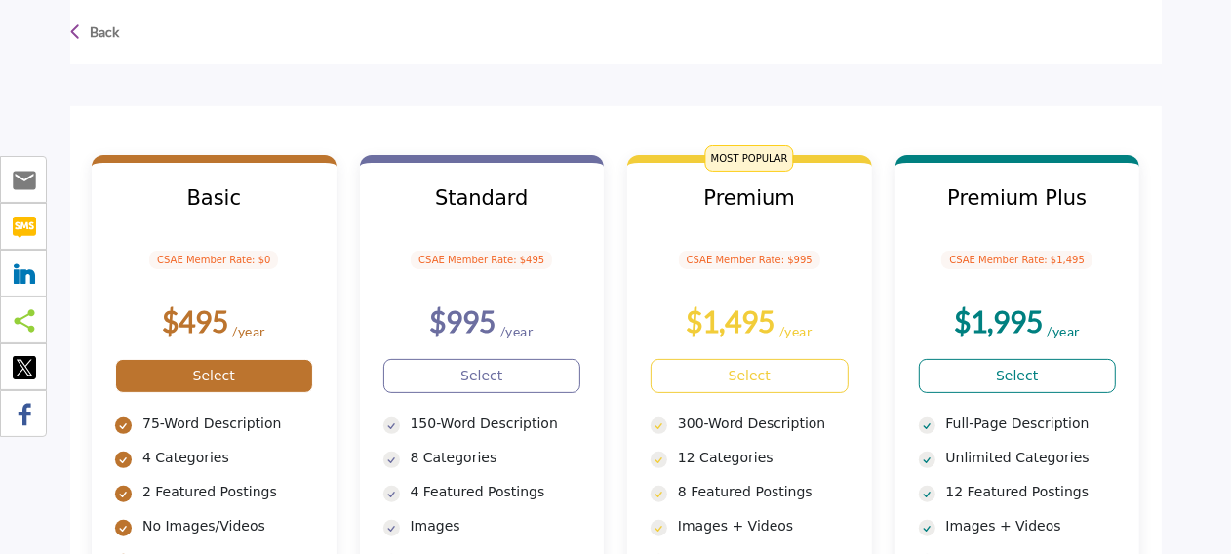
click at [252, 368] on link "Select" at bounding box center [214, 376] width 198 height 34
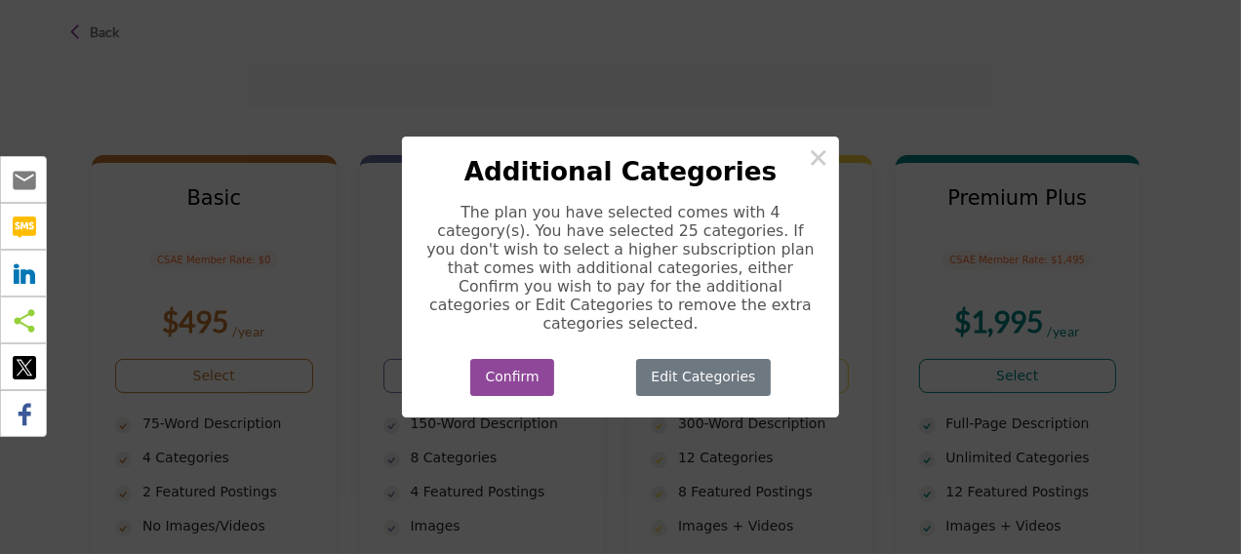
click at [715, 384] on button "Edit Categories" at bounding box center [703, 378] width 135 height 38
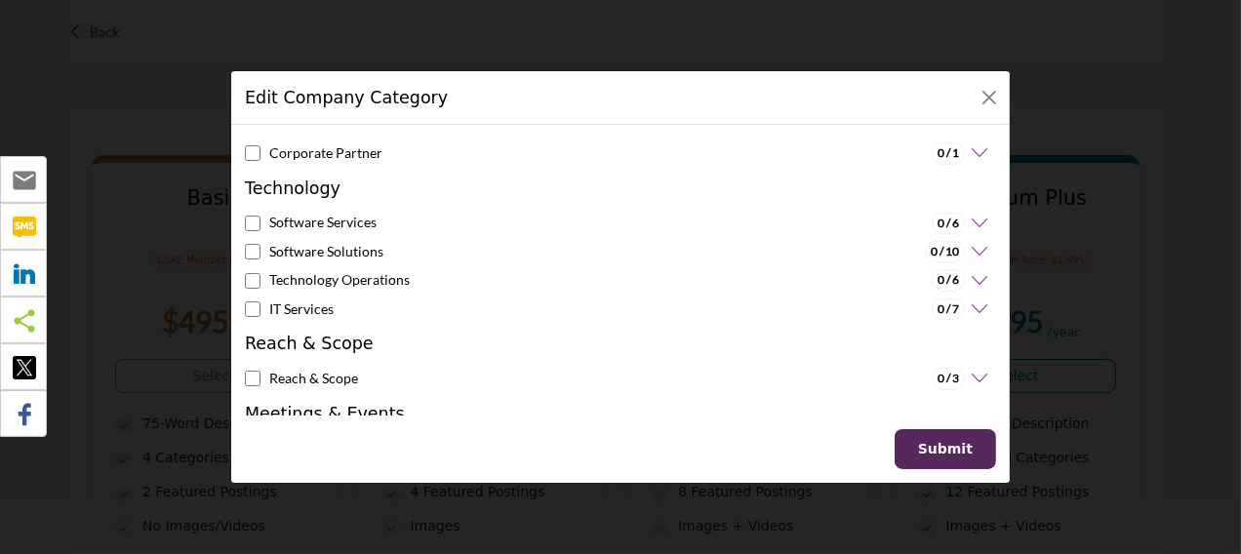
scroll to position [38, 0]
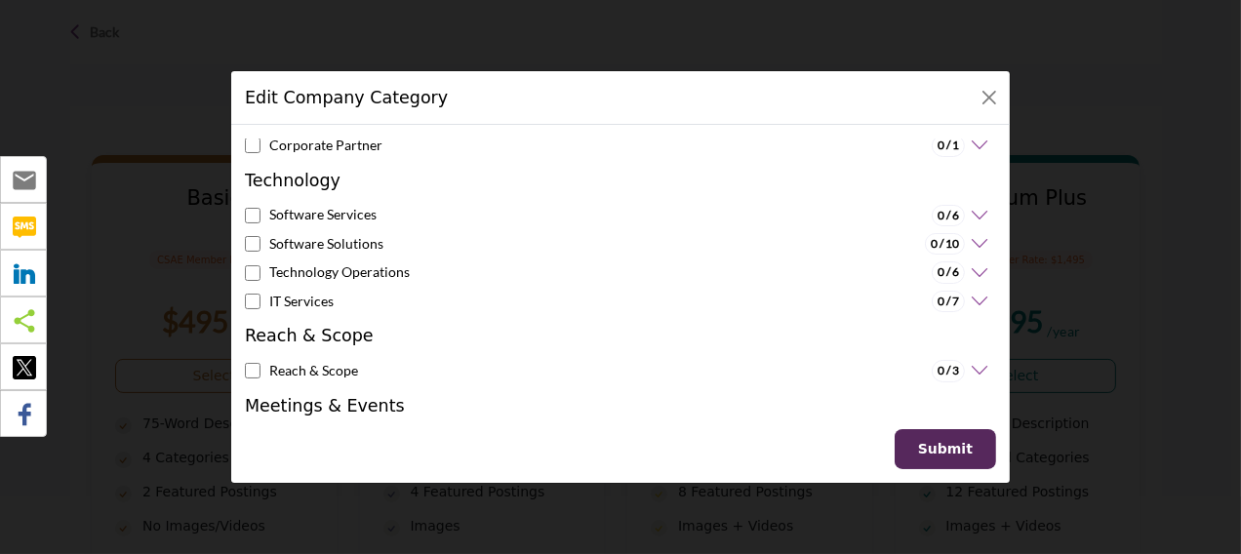
click at [973, 210] on icon at bounding box center [977, 216] width 24 height 20
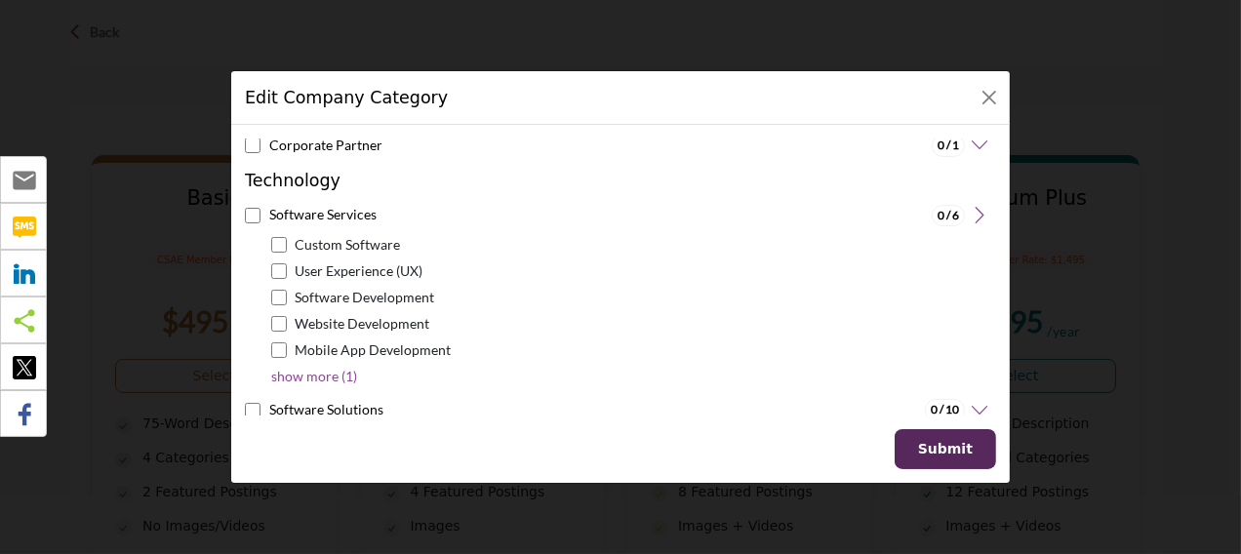
click at [973, 211] on icon at bounding box center [977, 216] width 24 height 20
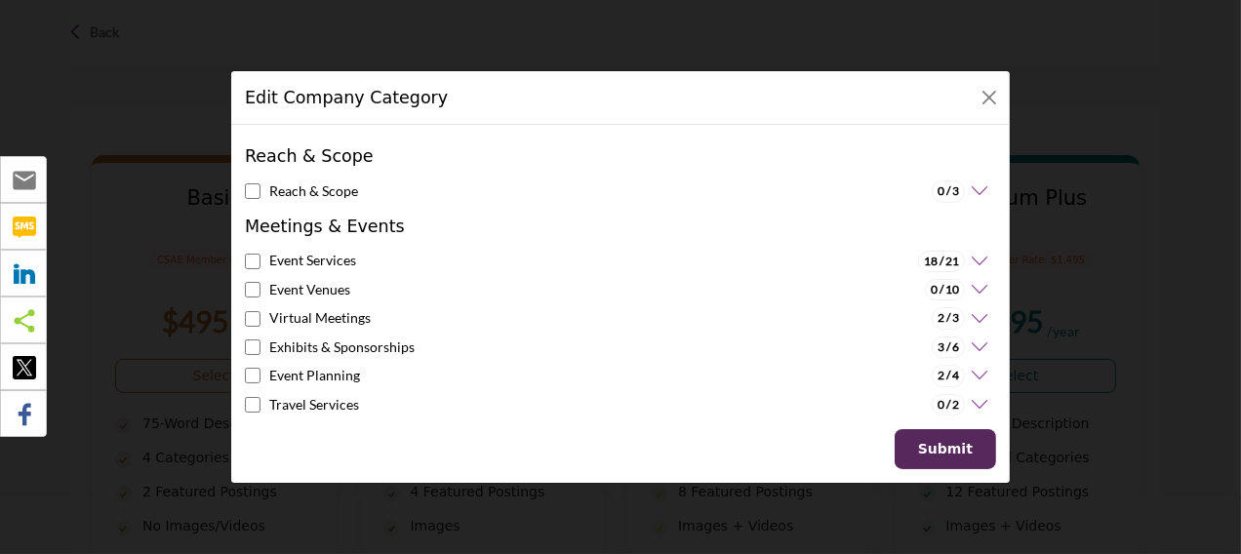
scroll to position [233, 0]
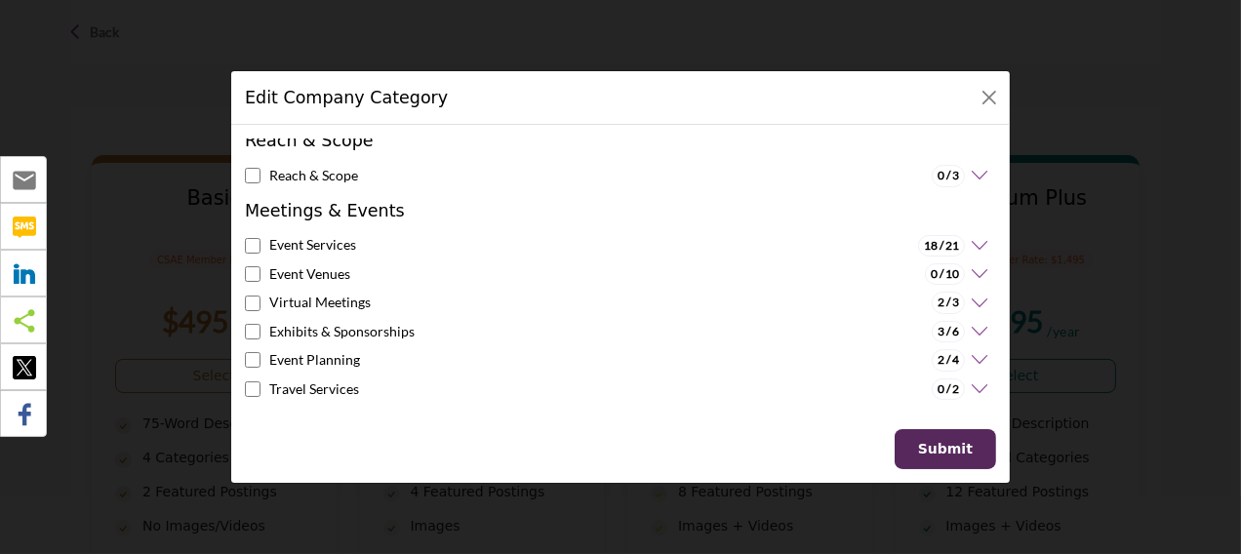
click at [965, 240] on icon at bounding box center [977, 246] width 24 height 20
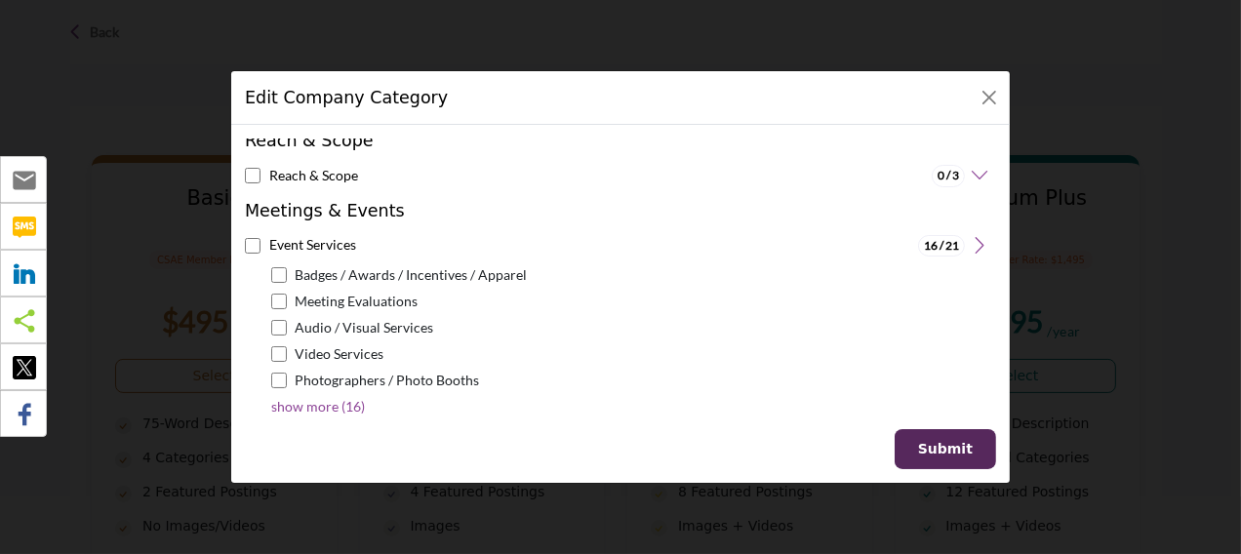
click at [298, 396] on p "show more (16)" at bounding box center [318, 406] width 94 height 20
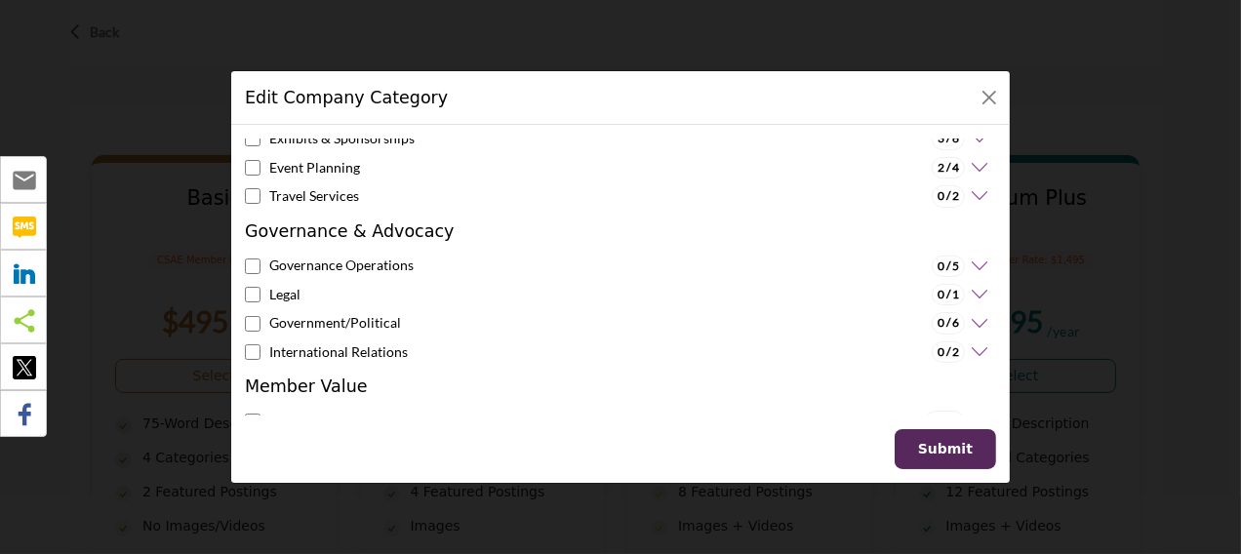
scroll to position [624, 0]
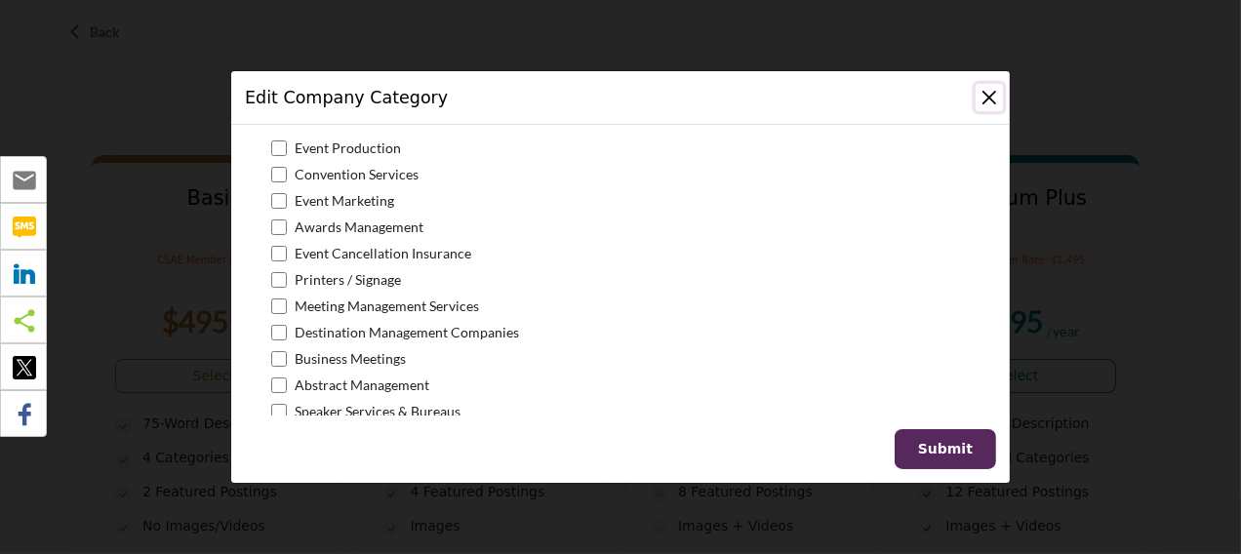
click at [989, 103] on button "Close" at bounding box center [989, 97] width 27 height 27
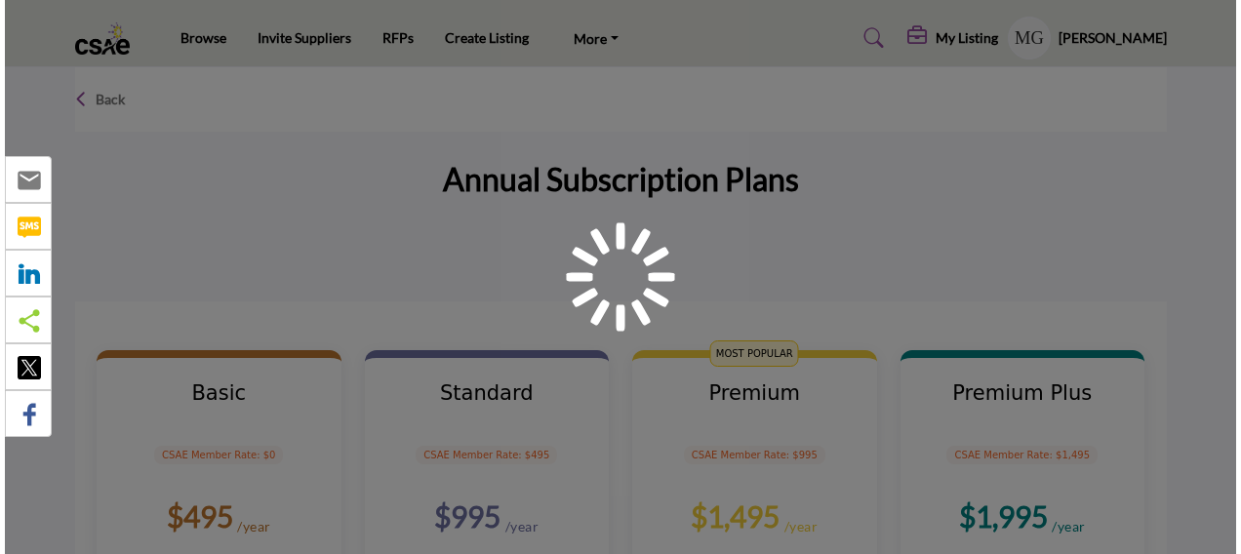
scroll to position [190, 0]
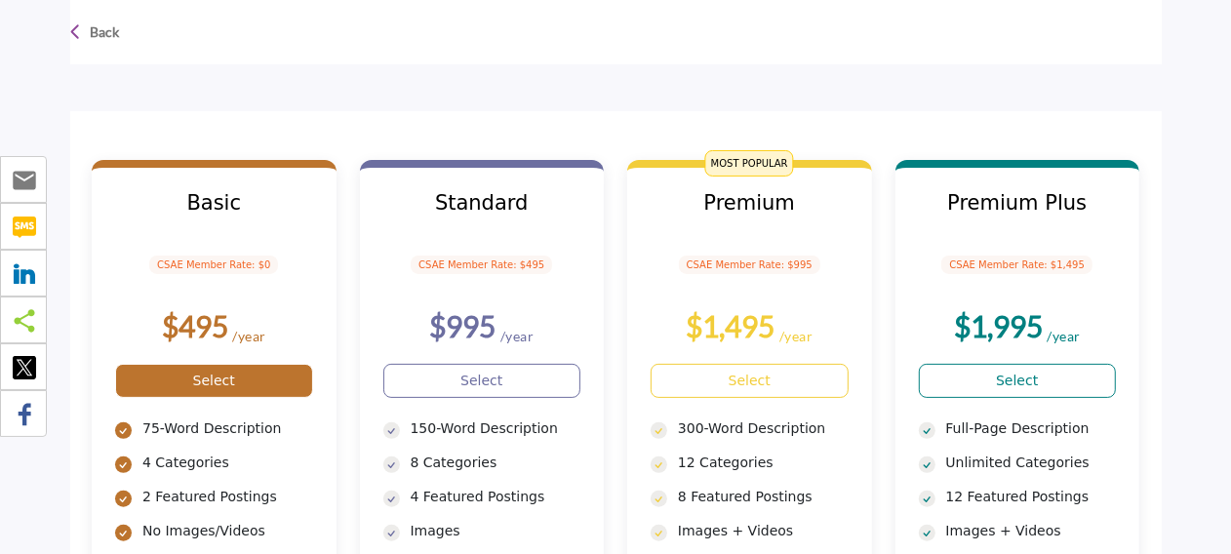
click at [210, 386] on link "Select" at bounding box center [214, 381] width 198 height 34
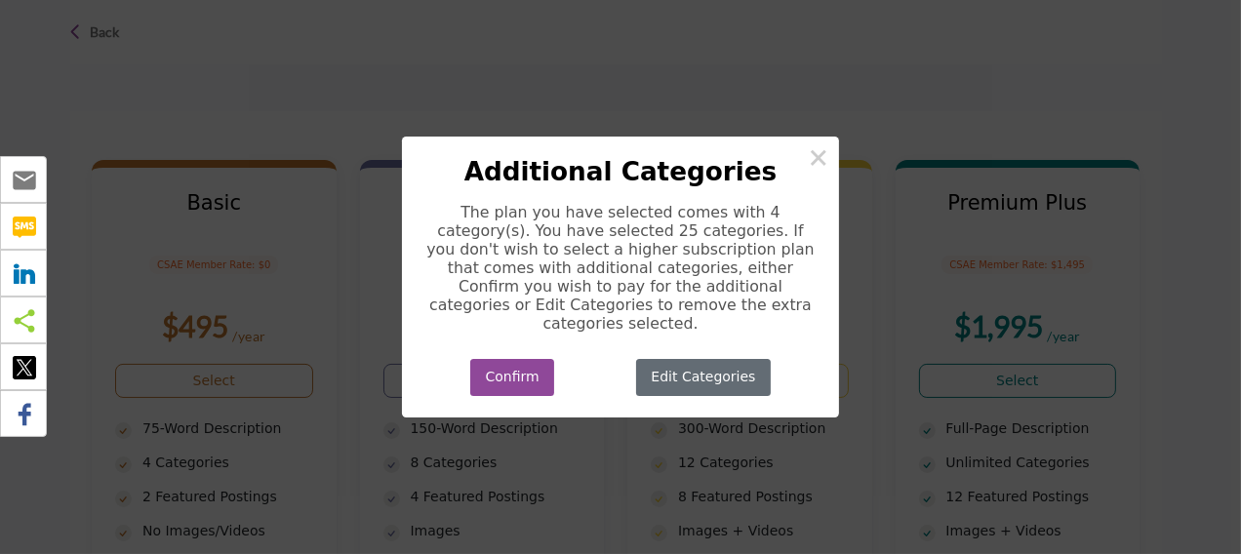
click at [680, 374] on button "Edit Categories" at bounding box center [703, 378] width 135 height 38
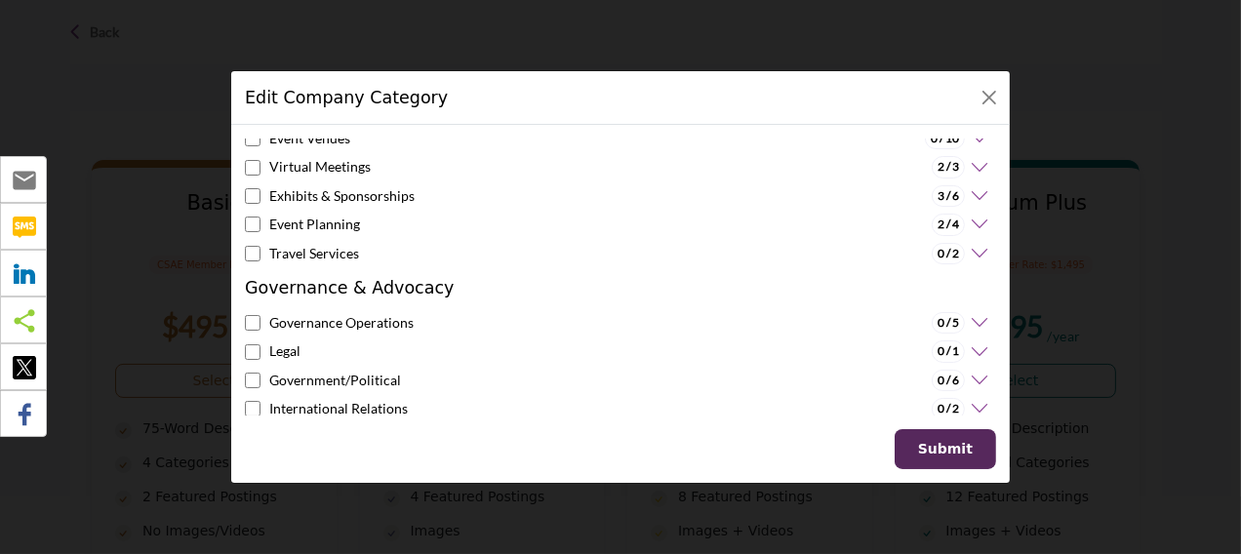
scroll to position [390, 0]
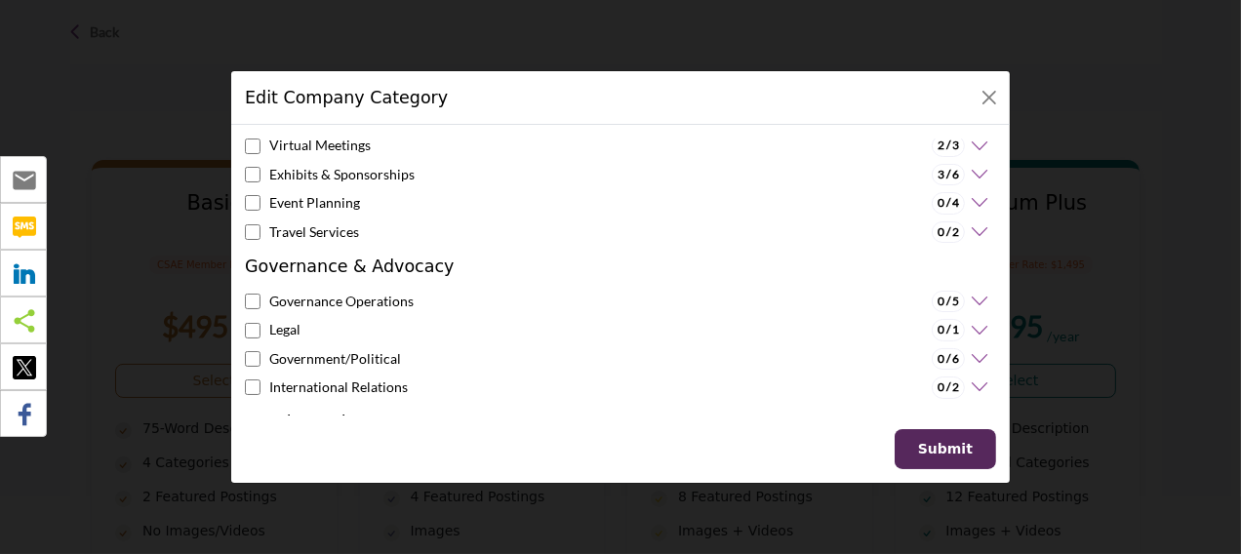
click at [976, 194] on icon at bounding box center [977, 203] width 24 height 20
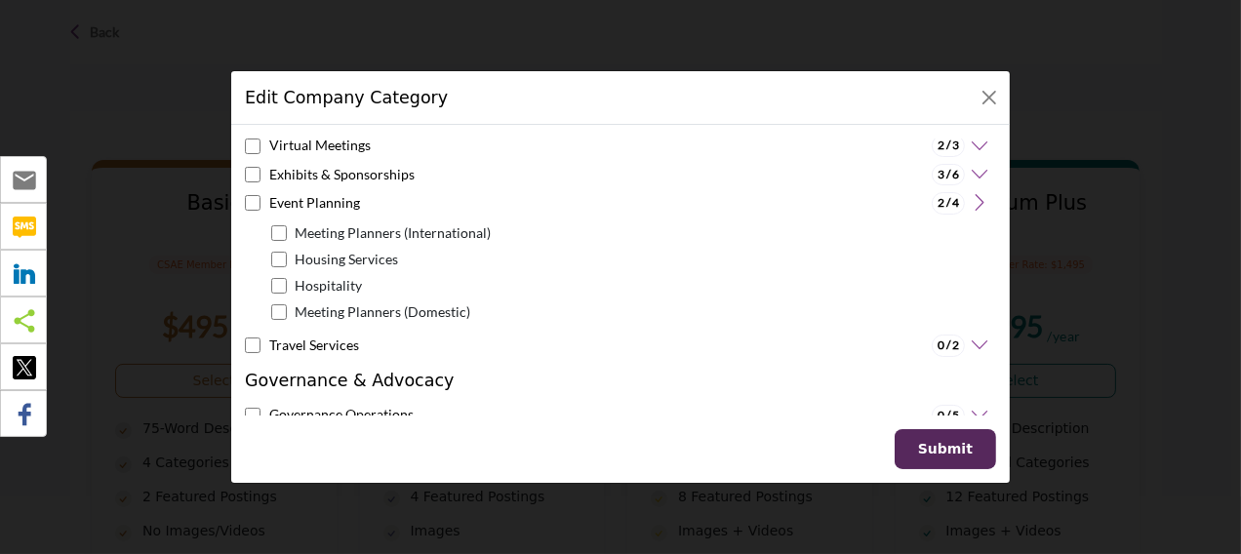
scroll to position [195, 0]
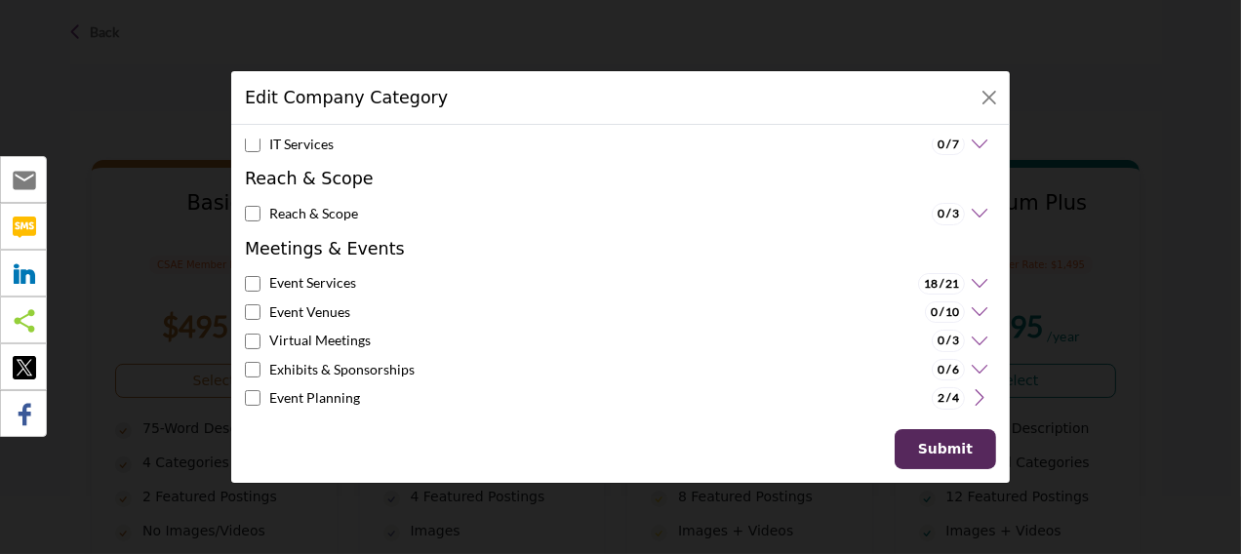
click at [965, 333] on icon at bounding box center [977, 342] width 24 height 20
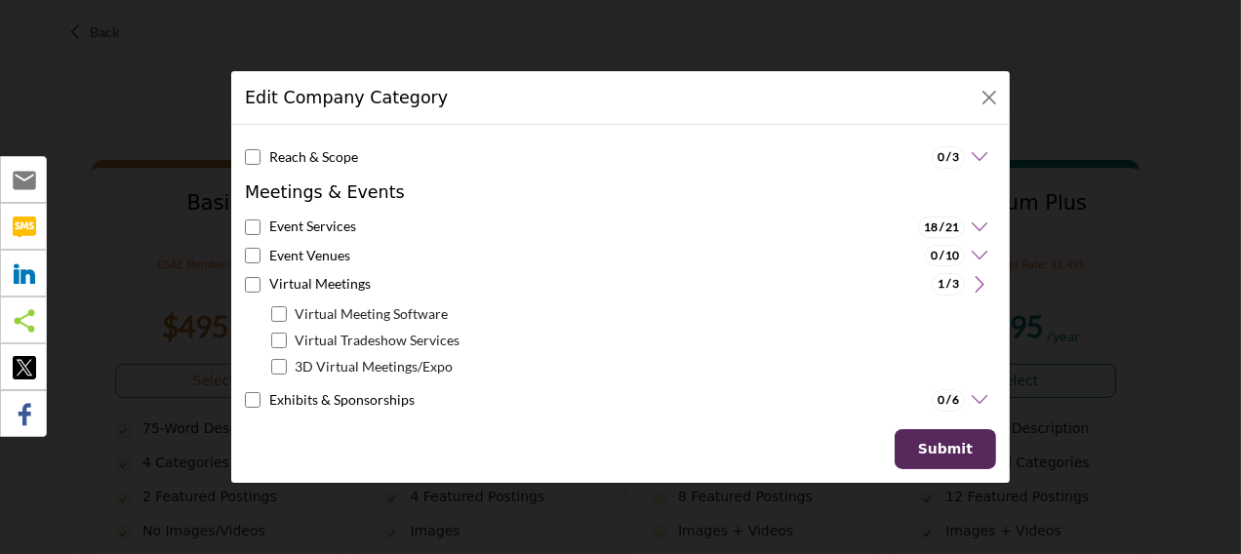
scroll to position [248, 0]
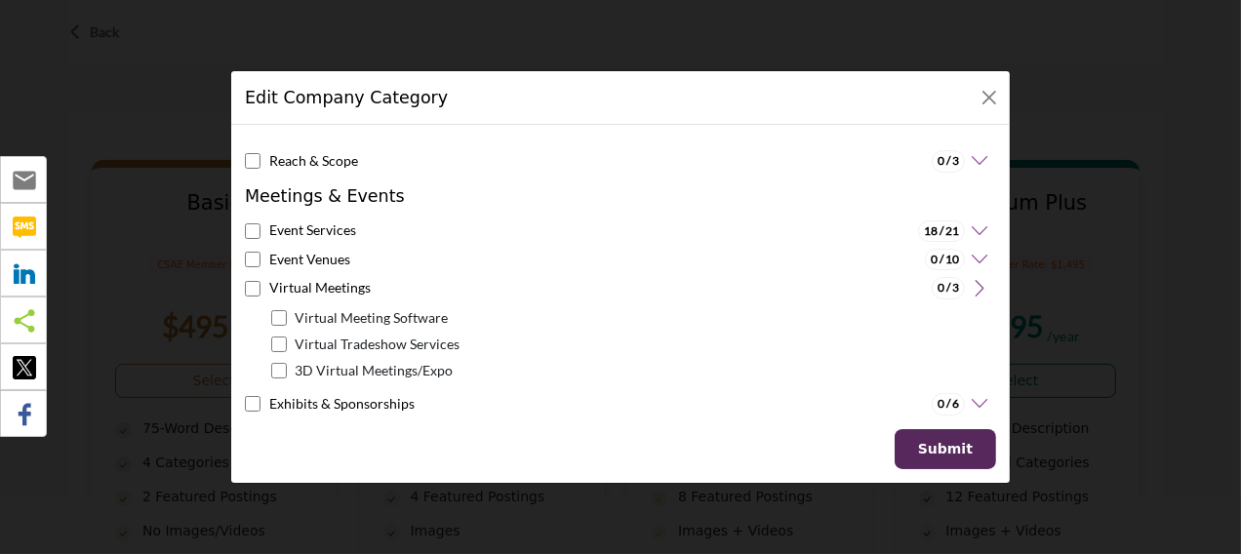
click at [966, 222] on icon at bounding box center [977, 232] width 24 height 20
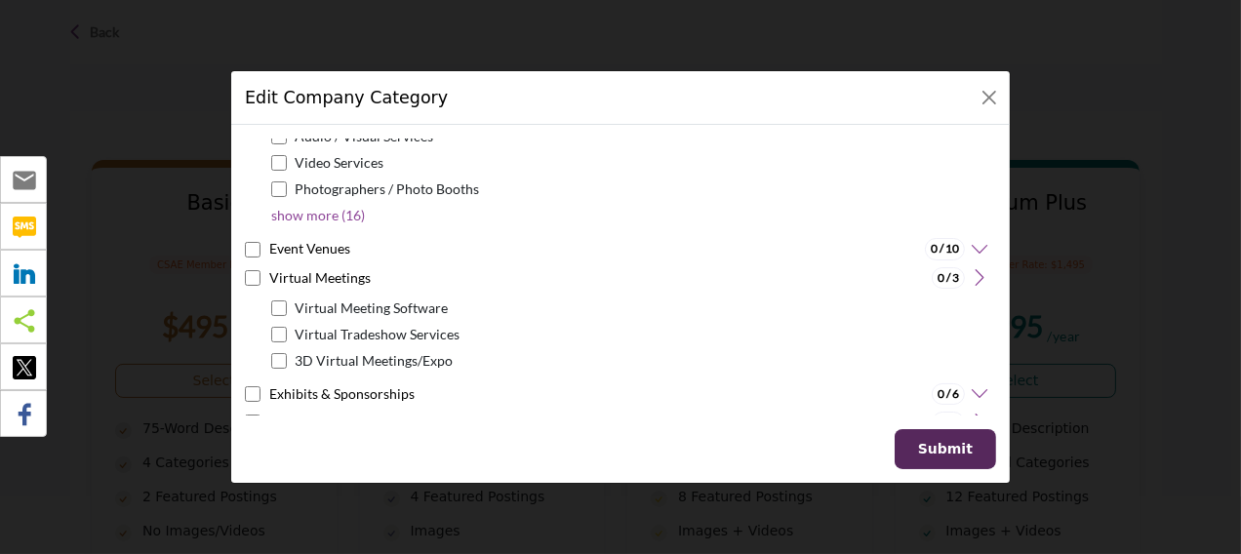
scroll to position [443, 0]
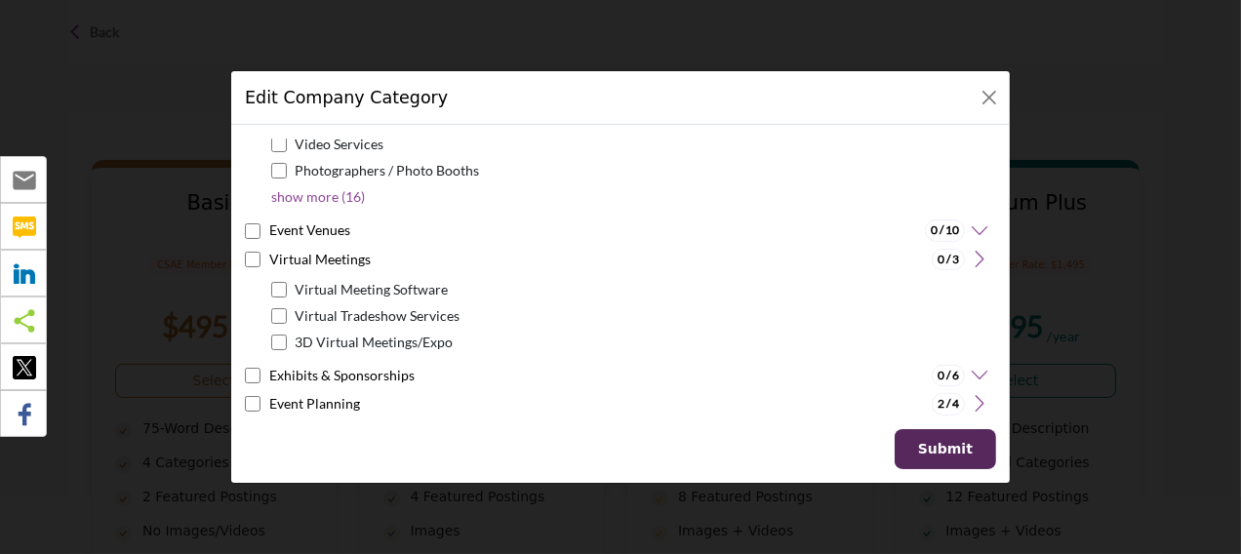
click at [319, 186] on p "show more (16)" at bounding box center [318, 196] width 94 height 20
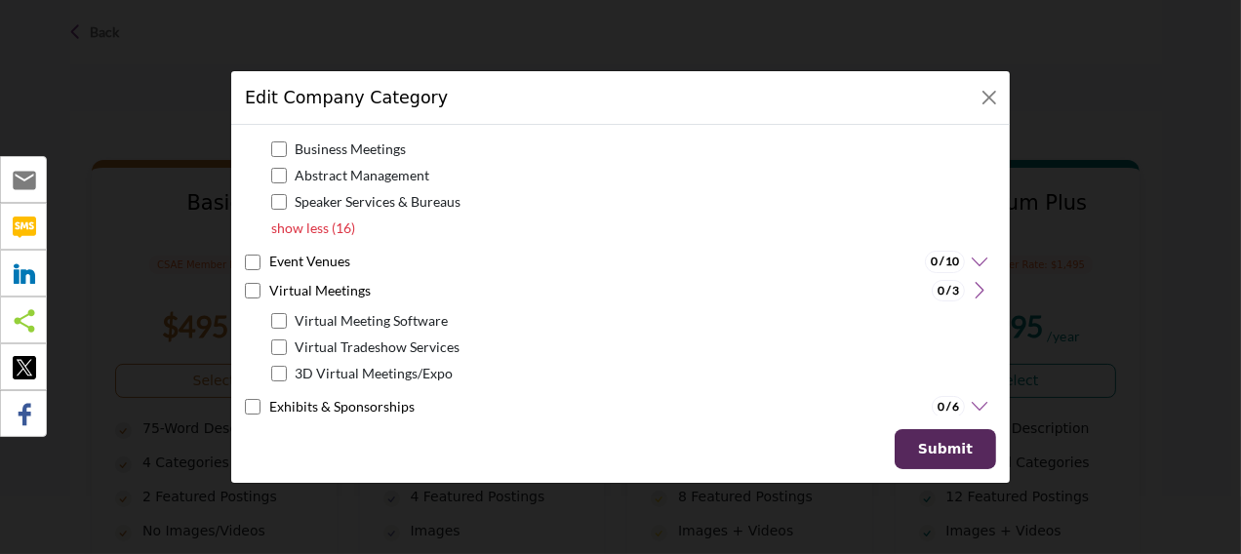
scroll to position [1224, 0]
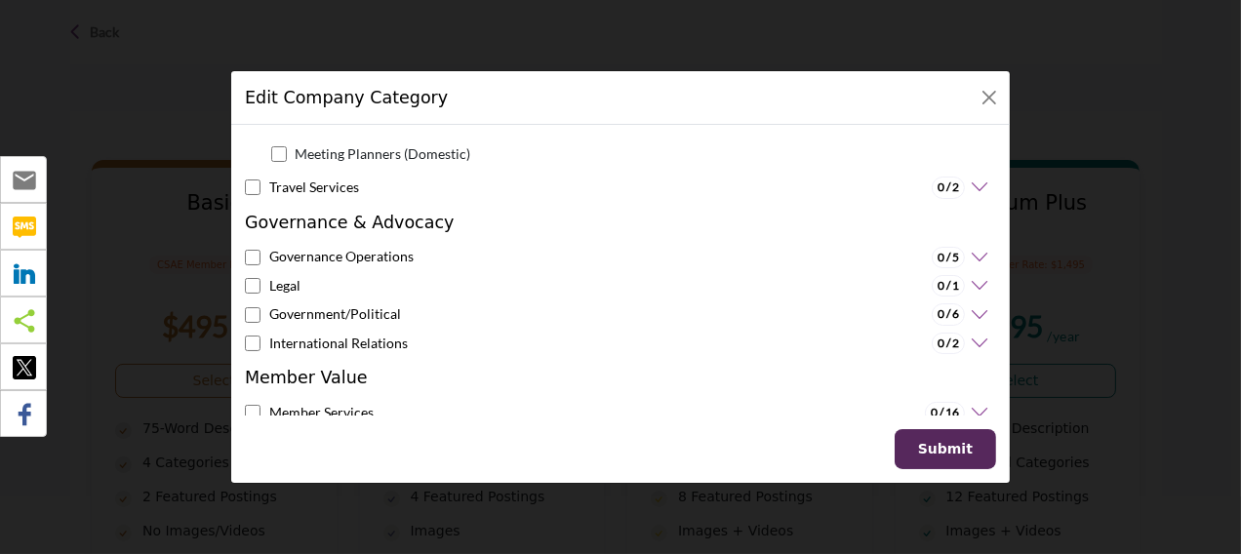
click at [949, 446] on b "Submit" at bounding box center [945, 449] width 55 height 16
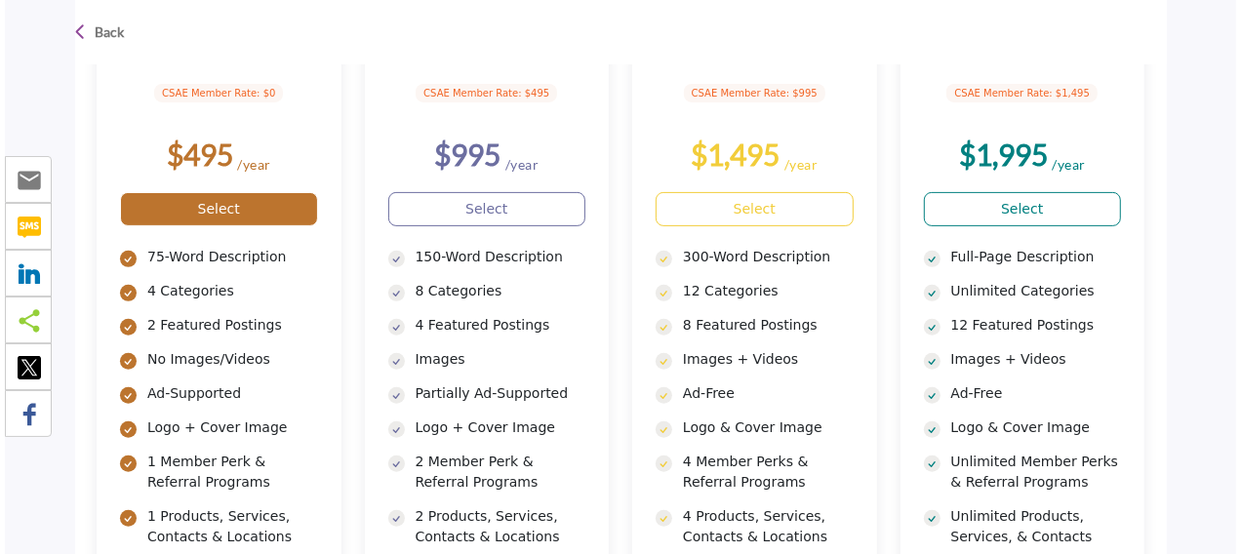
scroll to position [381, 0]
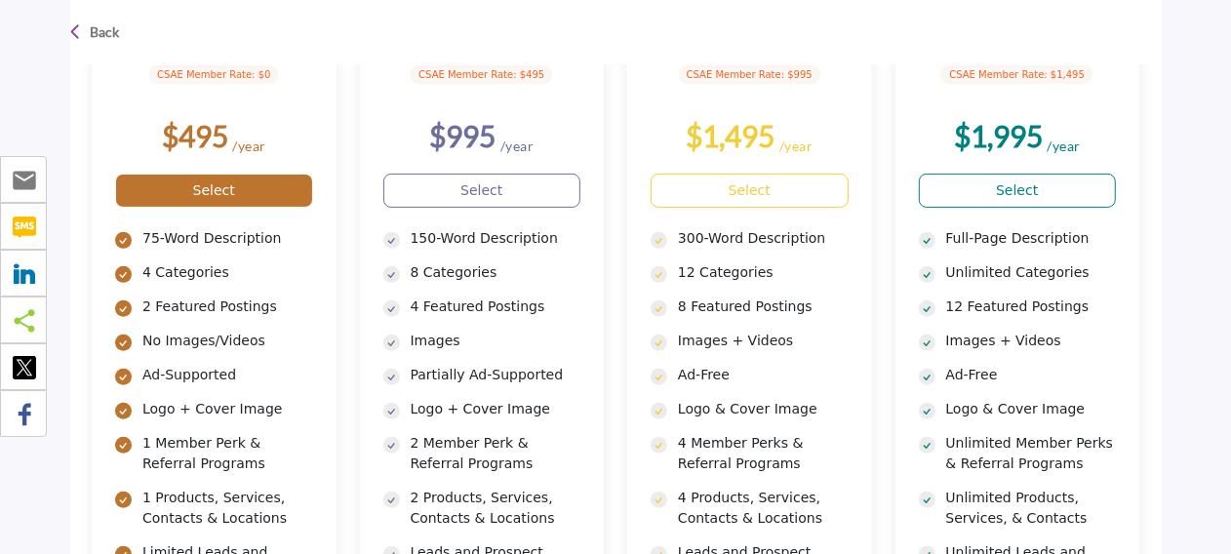
click at [243, 192] on link "Select" at bounding box center [214, 191] width 198 height 34
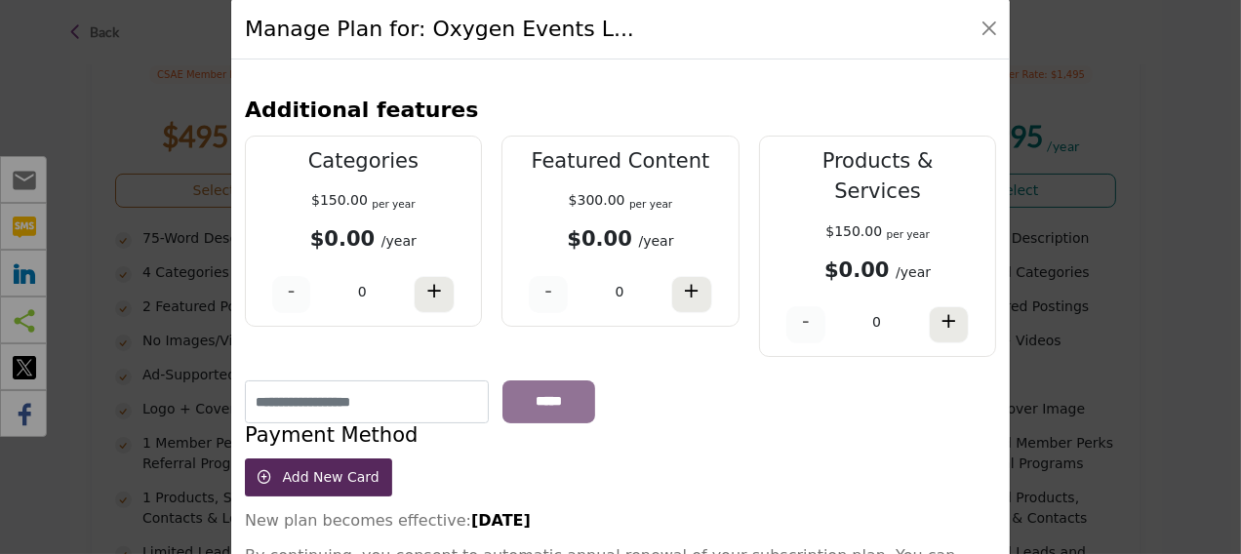
scroll to position [0, 0]
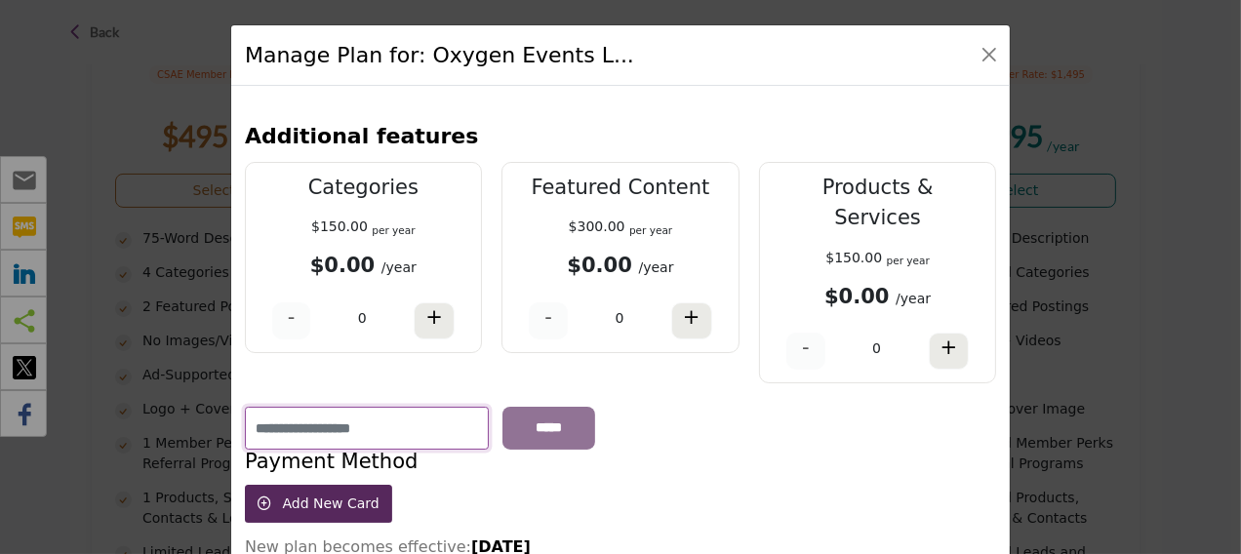
click at [421, 407] on input "text" at bounding box center [367, 428] width 244 height 43
